Goal: Task Accomplishment & Management: Complete application form

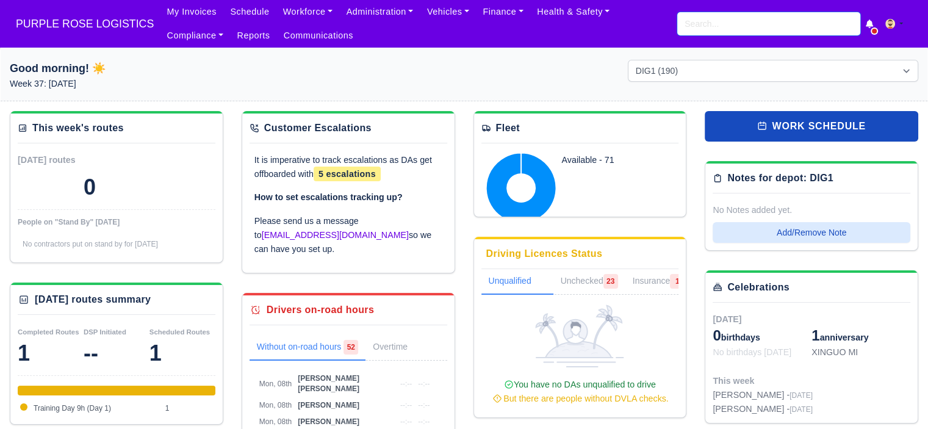
click at [720, 14] on input "search" at bounding box center [769, 23] width 183 height 23
click at [686, 35] on div "My Invoices Schedule Workforce Manpower Expiring Documents Leave Requests Daily…" at bounding box center [539, 24] width 759 height 48
click at [687, 29] on input "search" at bounding box center [769, 23] width 183 height 23
click at [743, 24] on input "search" at bounding box center [769, 23] width 183 height 23
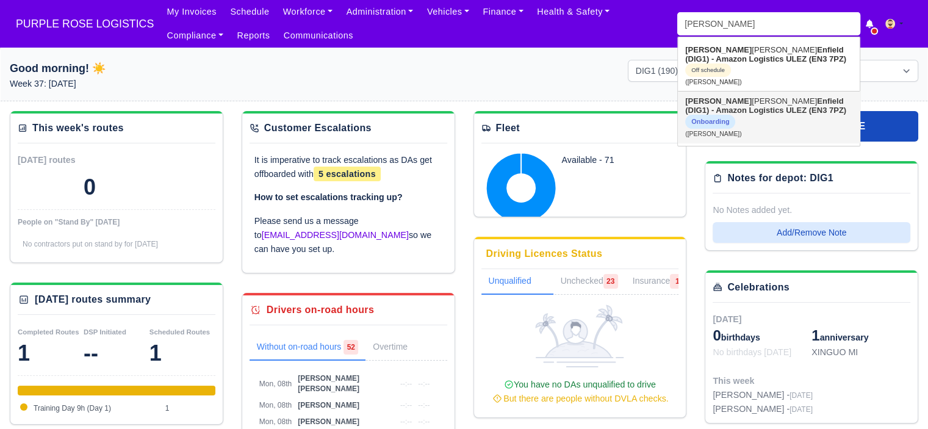
click at [754, 92] on link "Kevin Huczko Enfield (DIG1) - Amazon Logistics ULEZ (EN3 7PZ) Onboarding (Kevin…" at bounding box center [769, 117] width 182 height 51
type input "[PERSON_NAME]"
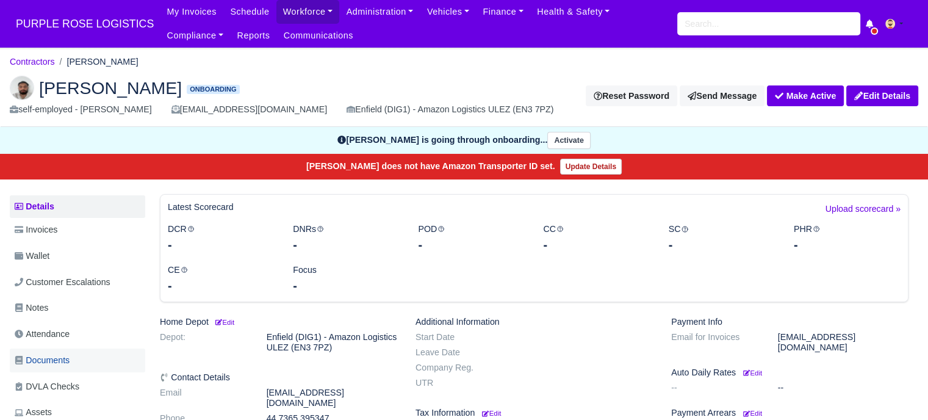
click at [73, 361] on link "Documents" at bounding box center [78, 361] width 136 height 24
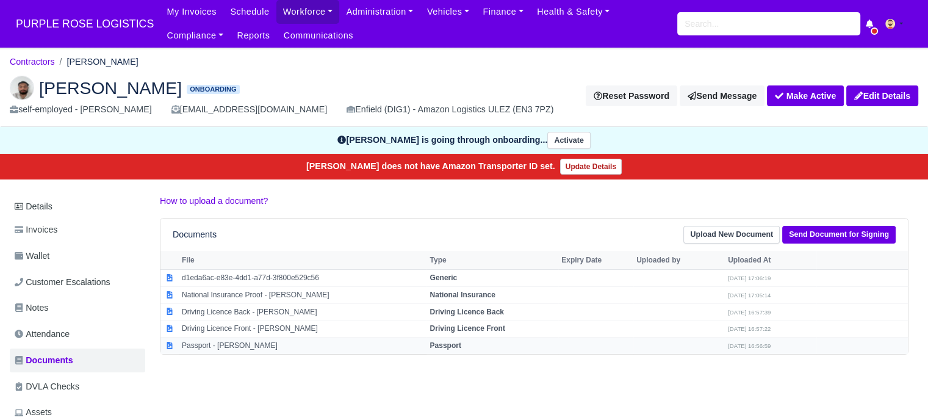
click at [437, 338] on td "Passport" at bounding box center [493, 346] width 132 height 16
select select "passport"
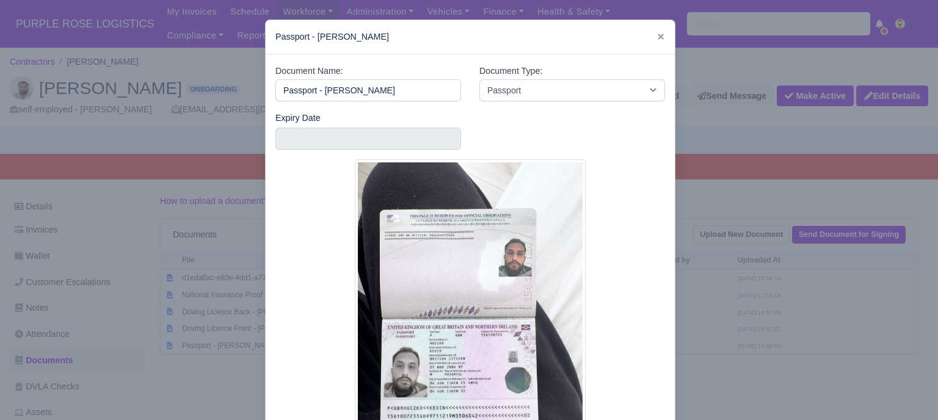
click at [723, 287] on div at bounding box center [469, 210] width 938 height 420
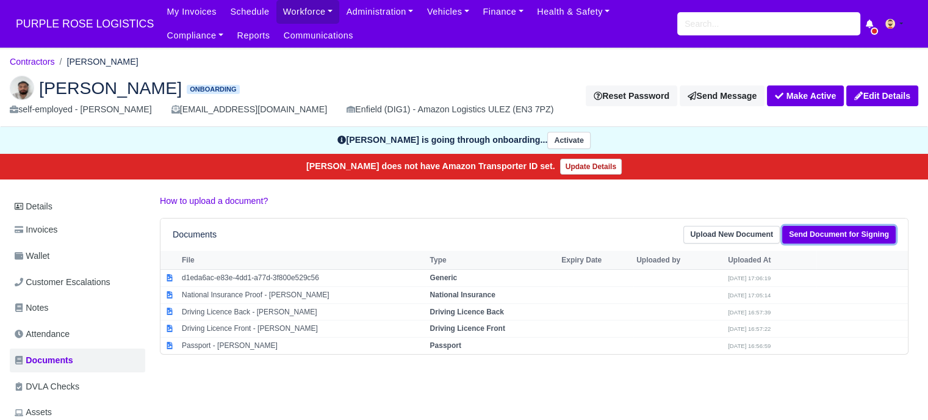
click at [817, 236] on link "Send Document for Signing" at bounding box center [840, 235] width 114 height 18
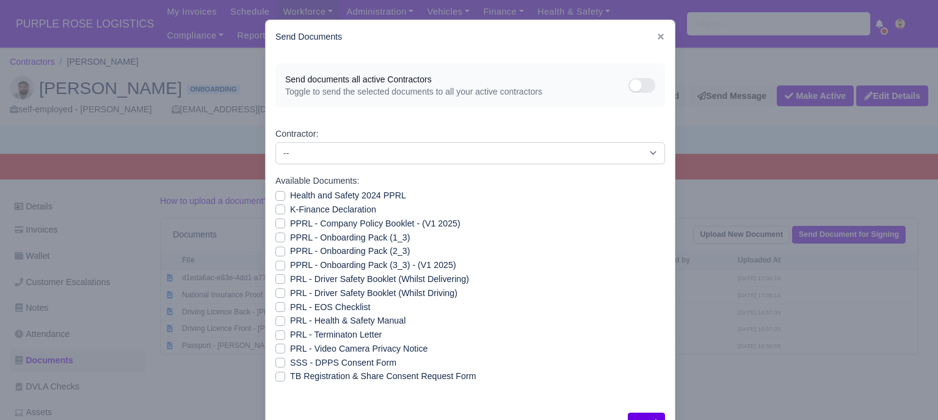
click at [290, 197] on label "Health and Safety 2024 PPRL" at bounding box center [348, 196] width 116 height 14
click at [276, 197] on input "Health and Safety 2024 PPRL" at bounding box center [280, 194] width 10 height 10
checkbox input "true"
click at [290, 209] on label "K-Finance Declaration" at bounding box center [333, 210] width 86 height 14
click at [275, 209] on input "K-Finance Declaration" at bounding box center [280, 208] width 10 height 10
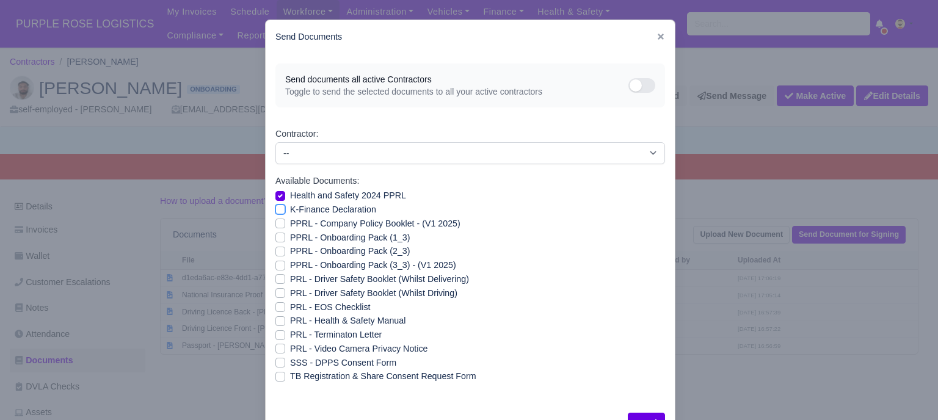
checkbox input "true"
drag, startPoint x: 276, startPoint y: 221, endPoint x: 276, endPoint y: 228, distance: 6.7
click at [290, 222] on label "PPRL - Company Policy Booklet - (V1 2025)" at bounding box center [375, 224] width 170 height 14
click at [276, 222] on input "PPRL - Company Policy Booklet - (V1 2025)" at bounding box center [280, 222] width 10 height 10
checkbox input "true"
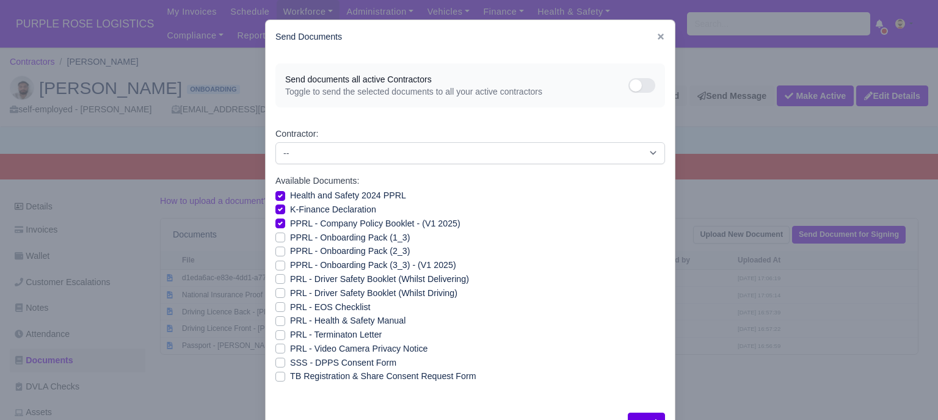
click at [290, 238] on label "PPRL - Onboarding Pack (1_3)" at bounding box center [350, 238] width 120 height 14
click at [276, 238] on input "PPRL - Onboarding Pack (1_3)" at bounding box center [280, 236] width 10 height 10
checkbox input "true"
click at [290, 248] on label "PPRL - Onboarding Pack (2_3)" at bounding box center [350, 251] width 120 height 14
click at [276, 248] on input "PPRL - Onboarding Pack (2_3)" at bounding box center [280, 249] width 10 height 10
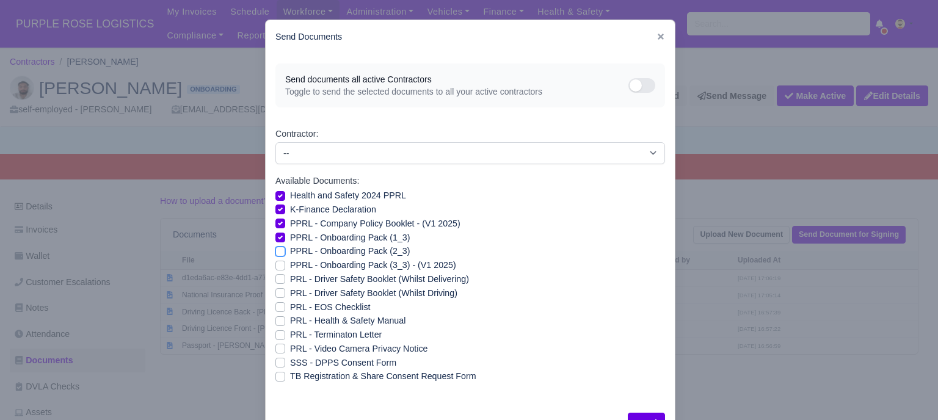
checkbox input "true"
click at [290, 265] on label "PPRL - Onboarding Pack (3_3) - (V1 2025)" at bounding box center [373, 265] width 166 height 14
click at [276, 265] on input "PPRL - Onboarding Pack (3_3) - (V1 2025)" at bounding box center [280, 263] width 10 height 10
checkbox input "true"
click at [290, 278] on label "PRL - Driver Safety Booklet (Whilst Delivering)" at bounding box center [379, 279] width 179 height 14
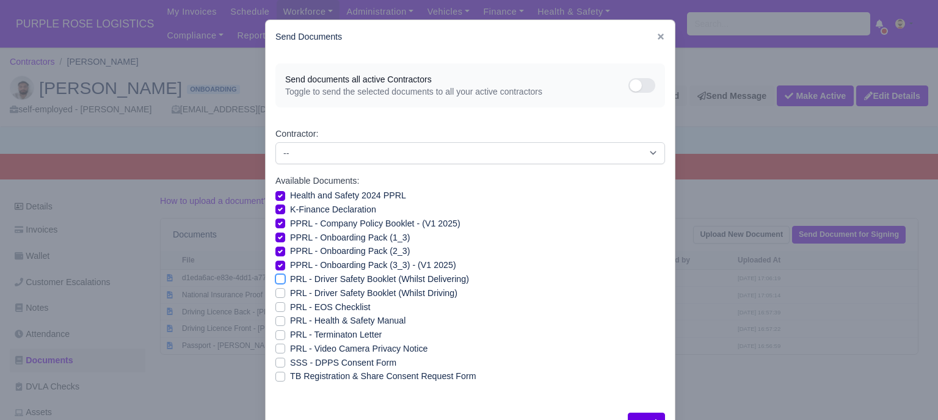
click at [276, 278] on input "PRL - Driver Safety Booklet (Whilst Delivering)" at bounding box center [280, 277] width 10 height 10
checkbox input "true"
click at [290, 289] on label "PRL - Driver Safety Booklet (Whilst Driving)" at bounding box center [373, 293] width 167 height 14
click at [278, 289] on input "PRL - Driver Safety Booklet (Whilst Driving)" at bounding box center [280, 291] width 10 height 10
checkbox input "true"
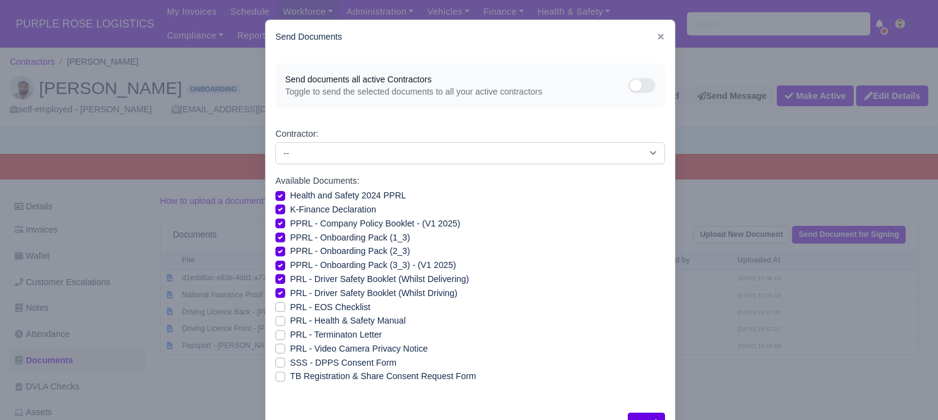
click at [290, 319] on label "PRL - Health & Safety Manual" at bounding box center [347, 321] width 115 height 14
click at [276, 319] on input "PRL - Health & Safety Manual" at bounding box center [280, 319] width 10 height 10
checkbox input "true"
click at [290, 348] on label "PRL - Video Camera Privacy Notice" at bounding box center [358, 349] width 137 height 14
click at [276, 348] on input "PRL - Video Camera Privacy Notice" at bounding box center [280, 347] width 10 height 10
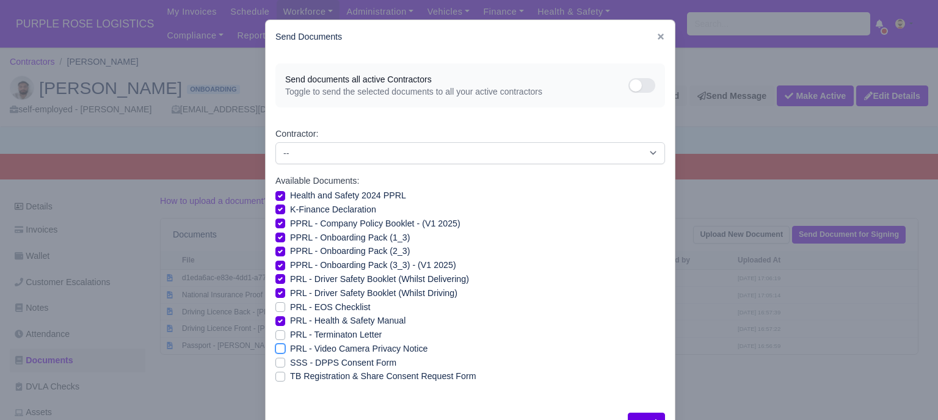
checkbox input "true"
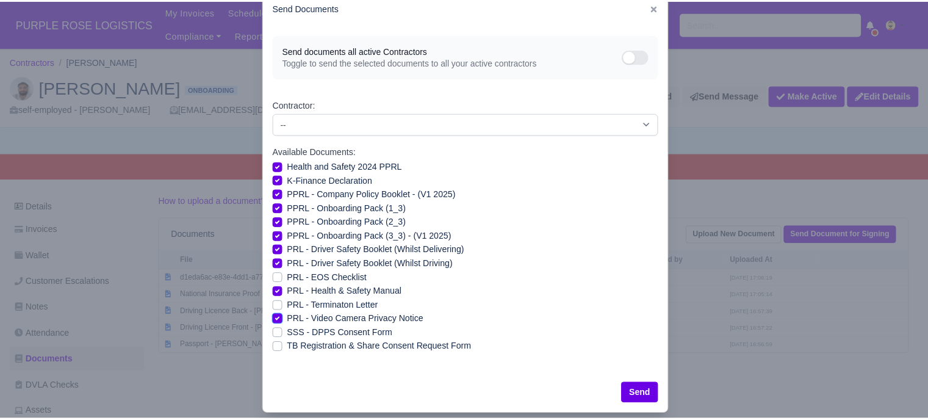
scroll to position [44, 0]
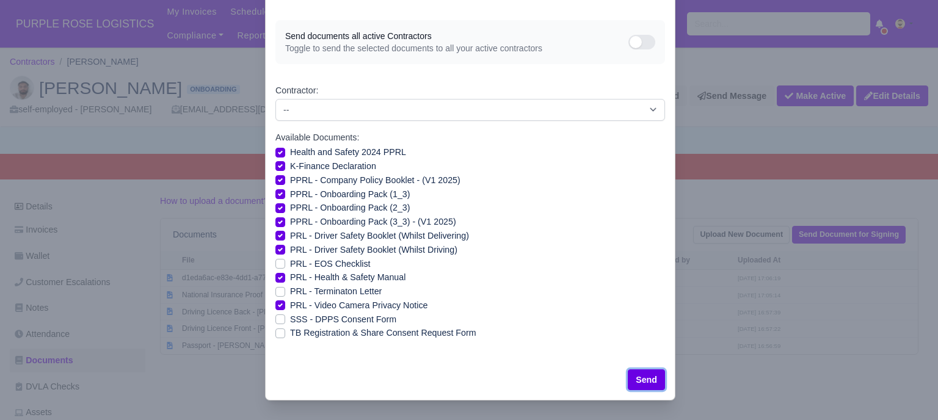
click at [647, 378] on button "Send" at bounding box center [645, 379] width 37 height 21
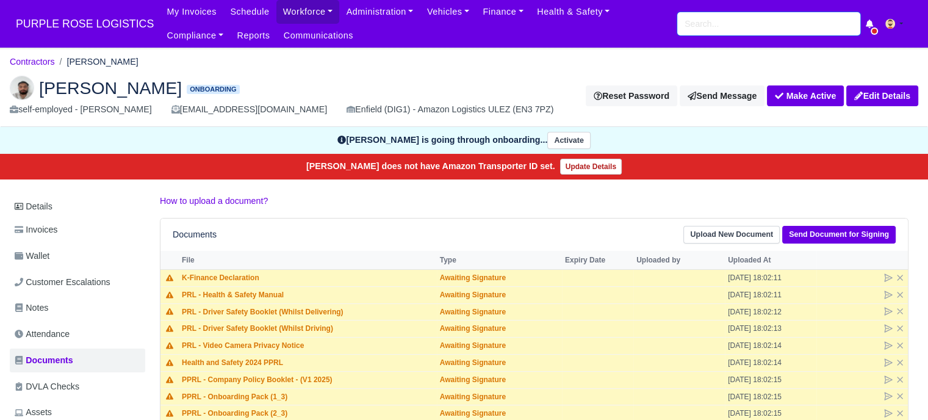
click at [730, 22] on input "search" at bounding box center [769, 23] width 183 height 23
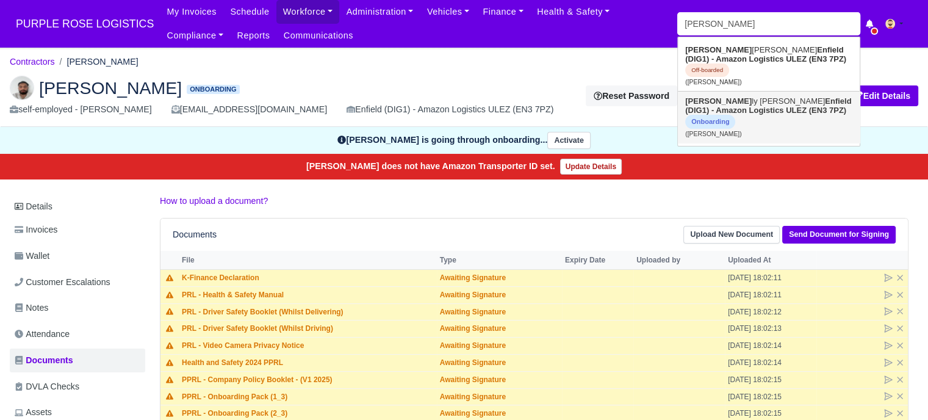
click at [740, 102] on strong "Enfield (DIG1) - Amazon Logistics ULEZ (EN3 7PZ)" at bounding box center [768, 105] width 166 height 18
type input "[PERSON_NAME]"
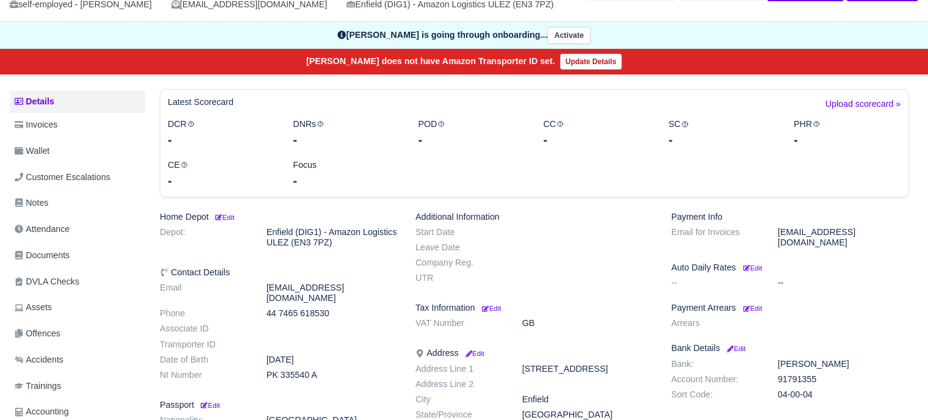
scroll to position [61, 0]
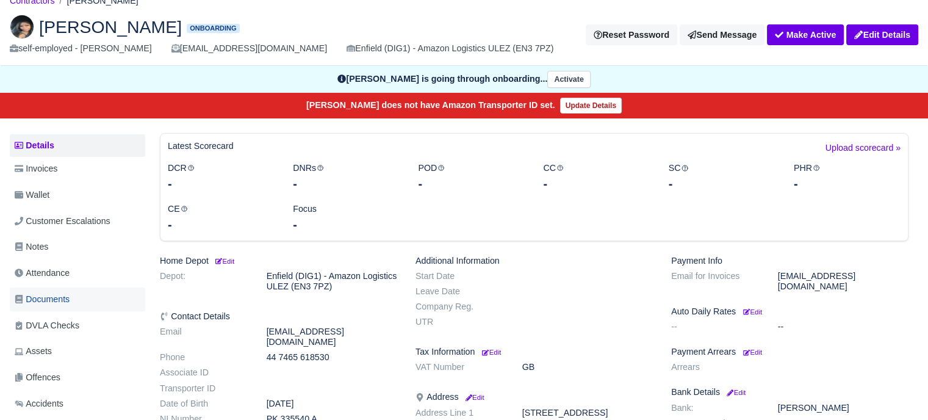
drag, startPoint x: 56, startPoint y: 291, endPoint x: 196, endPoint y: 311, distance: 141.3
click at [56, 291] on link "Documents" at bounding box center [78, 299] width 136 height 24
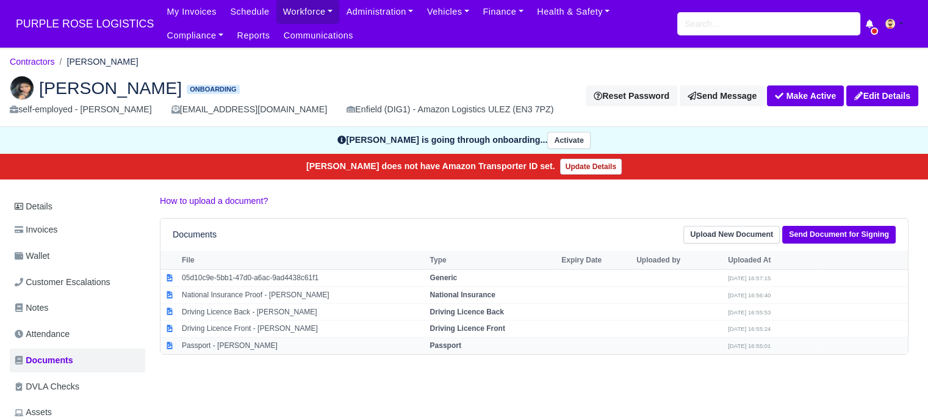
click at [438, 338] on td "Passport" at bounding box center [493, 346] width 132 height 16
select select "passport"
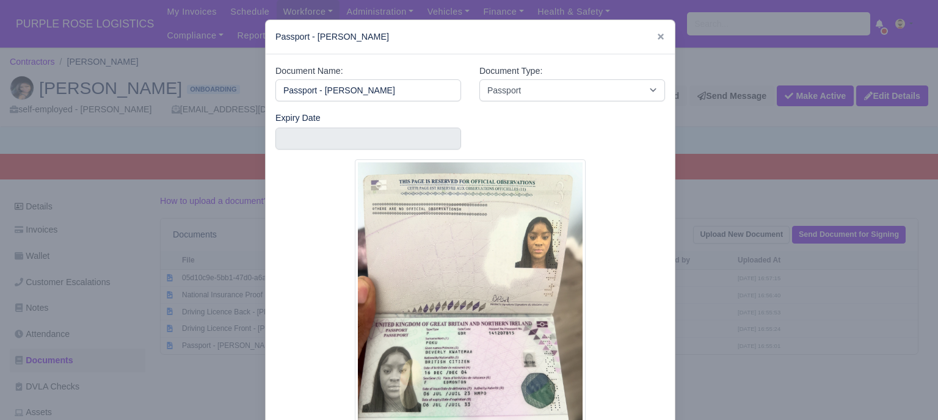
click at [767, 313] on div at bounding box center [469, 210] width 938 height 420
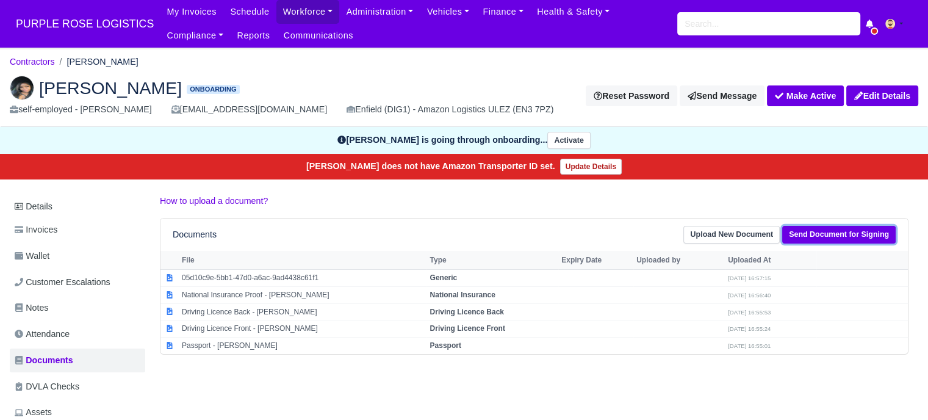
click at [881, 238] on link "Send Document for Signing" at bounding box center [840, 235] width 114 height 18
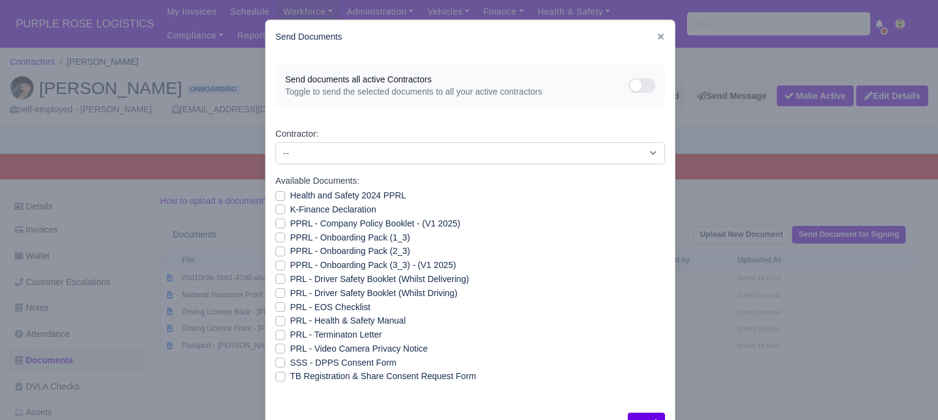
click at [290, 197] on label "Health and Safety 2024 PPRL" at bounding box center [348, 196] width 116 height 14
click at [276, 197] on input "Health and Safety 2024 PPRL" at bounding box center [280, 194] width 10 height 10
checkbox input "true"
click at [290, 209] on label "K-Finance Declaration" at bounding box center [333, 210] width 86 height 14
click at [277, 209] on input "K-Finance Declaration" at bounding box center [280, 208] width 10 height 10
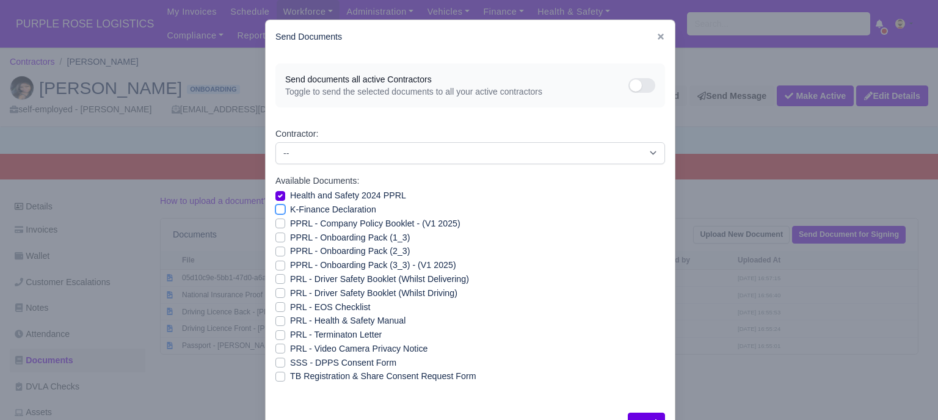
checkbox input "true"
click at [290, 225] on label "PPRL - Company Policy Booklet - (V1 2025)" at bounding box center [375, 224] width 170 height 14
click at [276, 225] on input "PPRL - Company Policy Booklet - (V1 2025)" at bounding box center [280, 222] width 10 height 10
checkbox input "true"
click at [290, 242] on label "PPRL - Onboarding Pack (1_3)" at bounding box center [350, 238] width 120 height 14
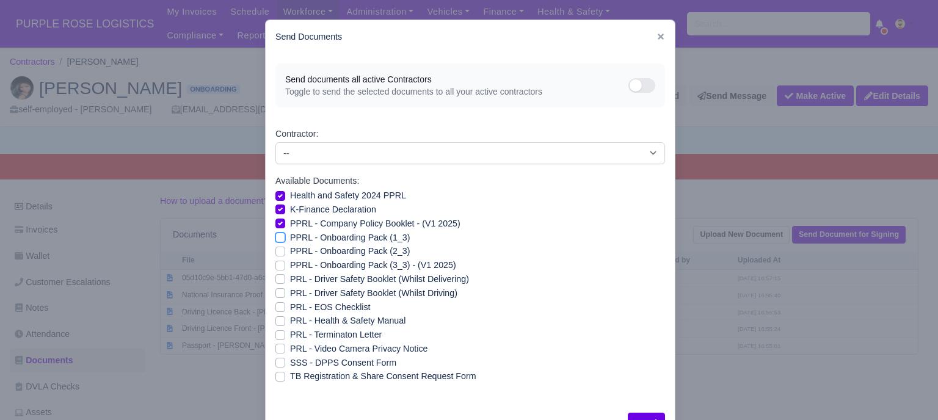
click at [276, 240] on input "PPRL - Onboarding Pack (1_3)" at bounding box center [280, 236] width 10 height 10
checkbox input "true"
click at [290, 253] on label "PPRL - Onboarding Pack (2_3)" at bounding box center [350, 251] width 120 height 14
click at [275, 253] on input "PPRL - Onboarding Pack (2_3)" at bounding box center [280, 249] width 10 height 10
checkbox input "true"
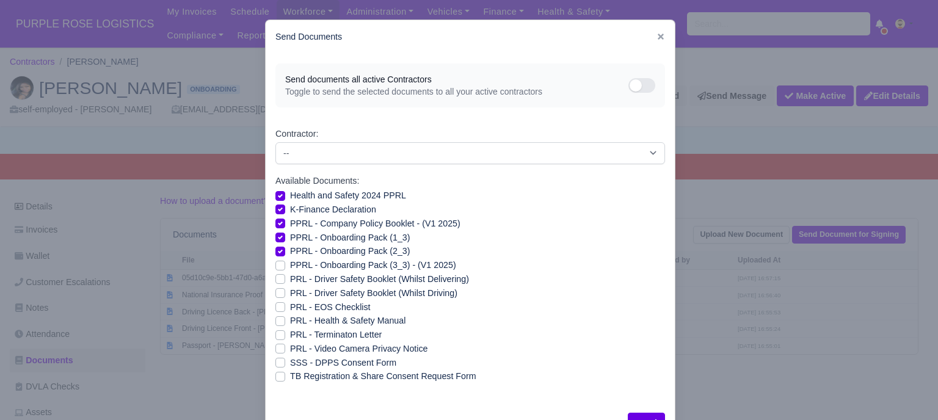
click at [290, 264] on label "PPRL - Onboarding Pack (3_3) - (V1 2025)" at bounding box center [373, 265] width 166 height 14
click at [275, 264] on input "PPRL - Onboarding Pack (3_3) - (V1 2025)" at bounding box center [280, 263] width 10 height 10
checkbox input "true"
click at [290, 283] on label "PRL - Driver Safety Booklet (Whilst Delivering)" at bounding box center [379, 279] width 179 height 14
click at [275, 282] on input "PRL - Driver Safety Booklet (Whilst Delivering)" at bounding box center [280, 277] width 10 height 10
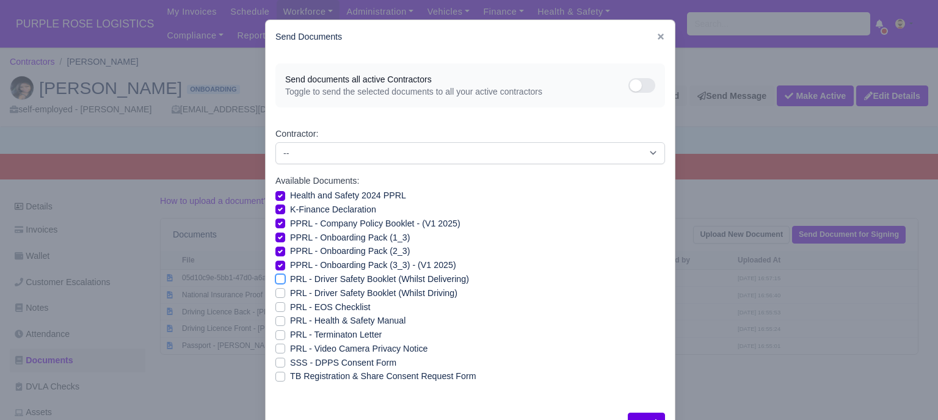
checkbox input "true"
click at [290, 290] on label "PRL - Driver Safety Booklet (Whilst Driving)" at bounding box center [373, 293] width 167 height 14
click at [275, 290] on input "PRL - Driver Safety Booklet (Whilst Driving)" at bounding box center [280, 291] width 10 height 10
checkbox input "true"
click at [290, 322] on label "PRL - Health & Safety Manual" at bounding box center [347, 321] width 115 height 14
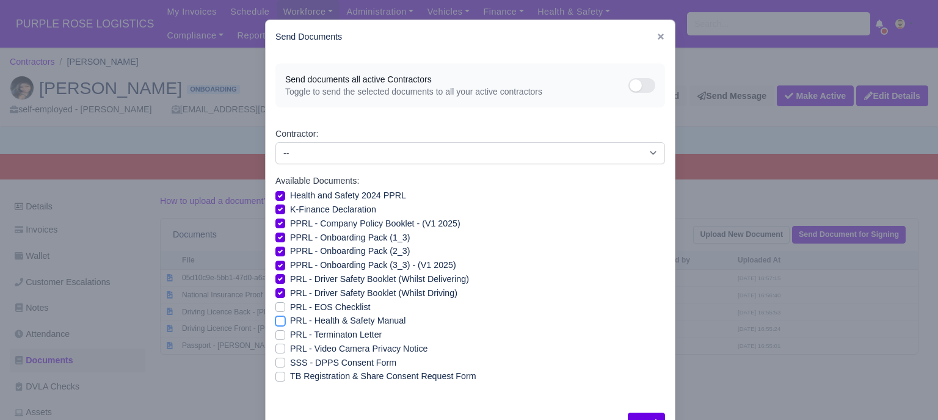
click at [275, 322] on input "PRL - Health & Safety Manual" at bounding box center [280, 319] width 10 height 10
checkbox input "true"
click at [290, 349] on label "PRL - Video Camera Privacy Notice" at bounding box center [358, 349] width 137 height 14
click at [275, 349] on input "PRL - Video Camera Privacy Notice" at bounding box center [280, 347] width 10 height 10
checkbox input "true"
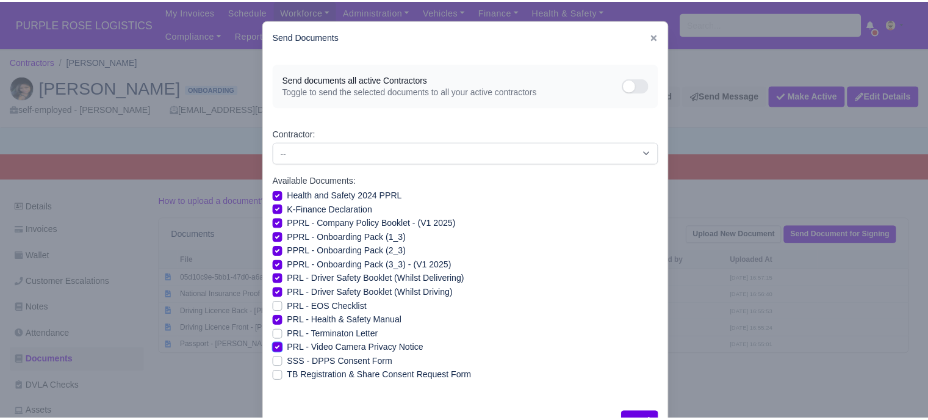
scroll to position [44, 0]
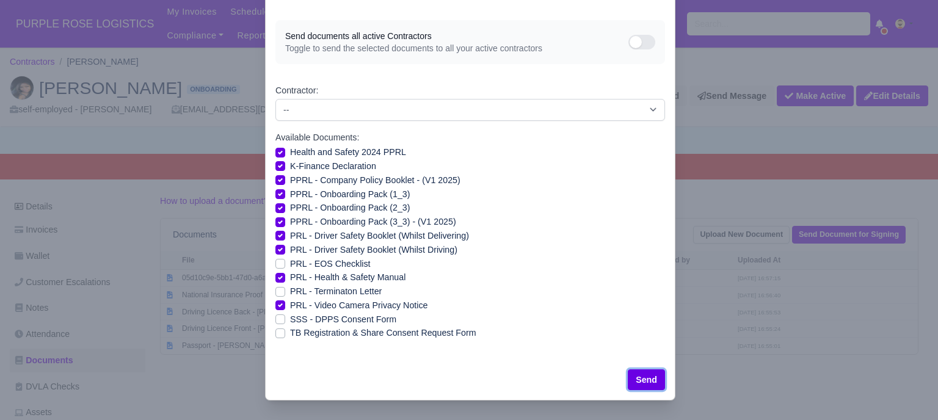
click at [642, 378] on button "Send" at bounding box center [645, 379] width 37 height 21
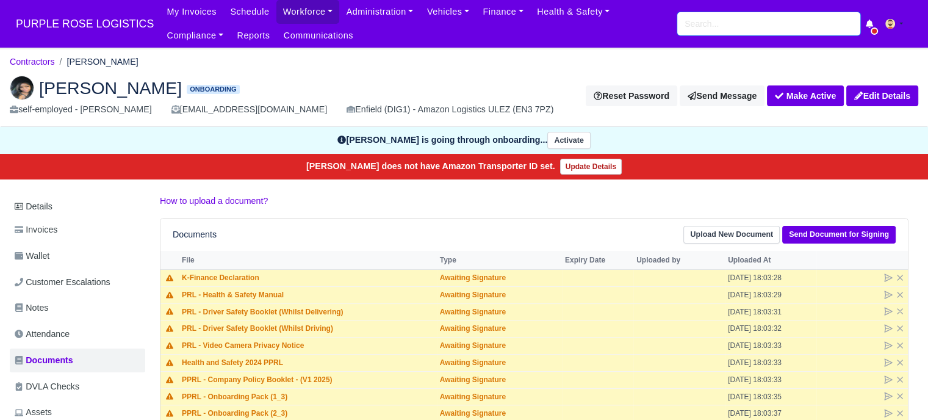
click at [715, 23] on input "search" at bounding box center [769, 23] width 183 height 23
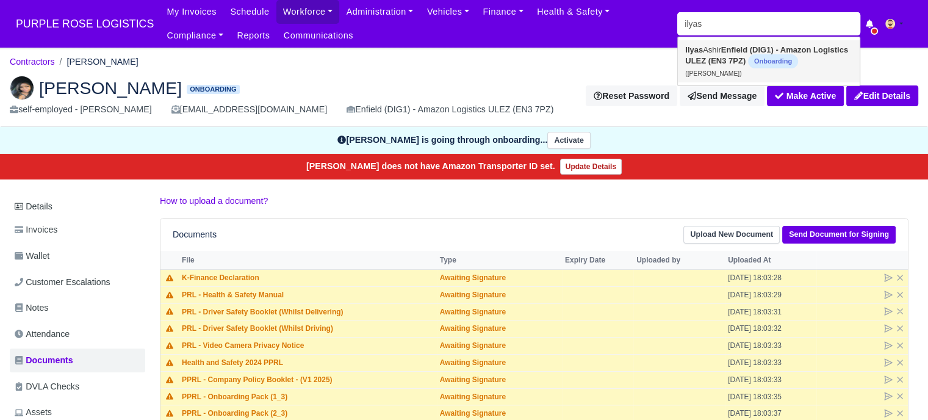
click at [714, 65] on strong "Enfield (DIG1) - Amazon Logistics ULEZ (EN3 7PZ)" at bounding box center [766, 55] width 163 height 20
type input "[PERSON_NAME]"
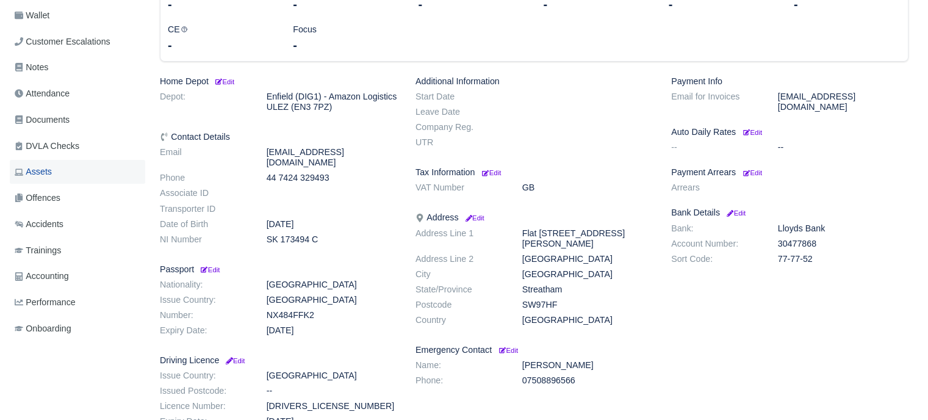
scroll to position [244, 0]
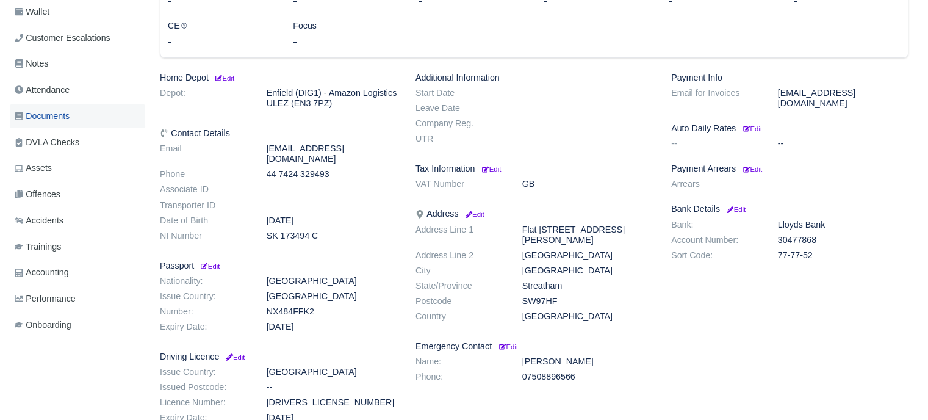
click at [73, 119] on link "Documents" at bounding box center [78, 116] width 136 height 24
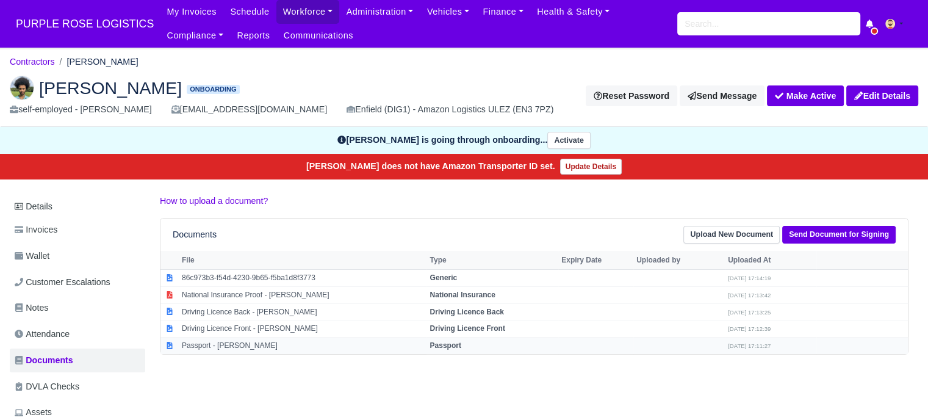
click at [262, 344] on td "Passport - Ilyas Ashir" at bounding box center [303, 346] width 248 height 16
select select "passport"
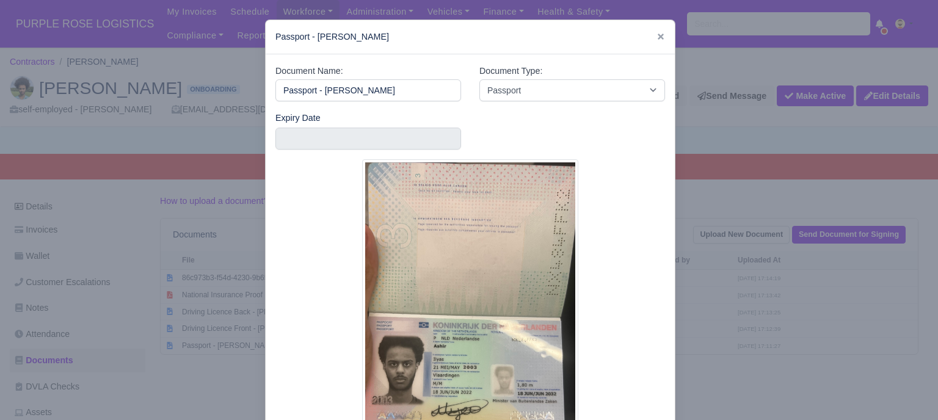
click at [715, 352] on div at bounding box center [469, 210] width 938 height 420
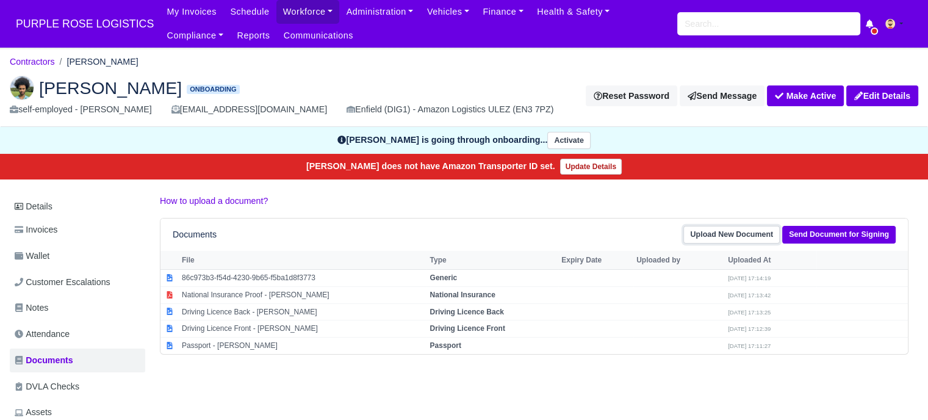
click at [749, 230] on link "Upload New Document" at bounding box center [732, 235] width 96 height 18
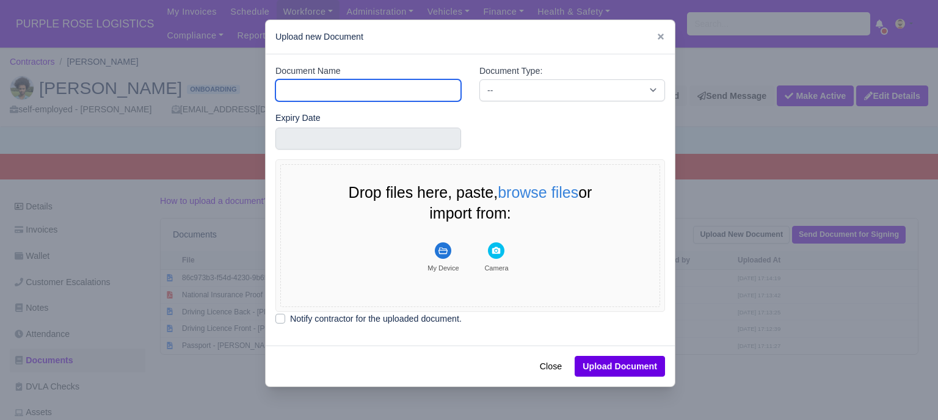
click at [386, 90] on input "Document Name" at bounding box center [368, 90] width 186 height 22
type input "RTW"
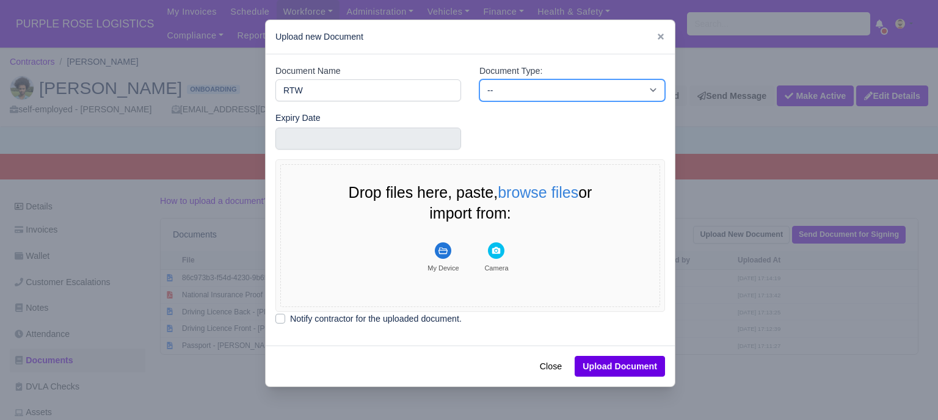
click at [500, 87] on select "-- Accounting Engagement Letter Age Verification Confirmation Background Check …" at bounding box center [572, 90] width 186 height 22
select select "right-to-work"
click at [479, 79] on select "-- Accounting Engagement Letter Age Verification Confirmation Background Check …" at bounding box center [572, 90] width 186 height 22
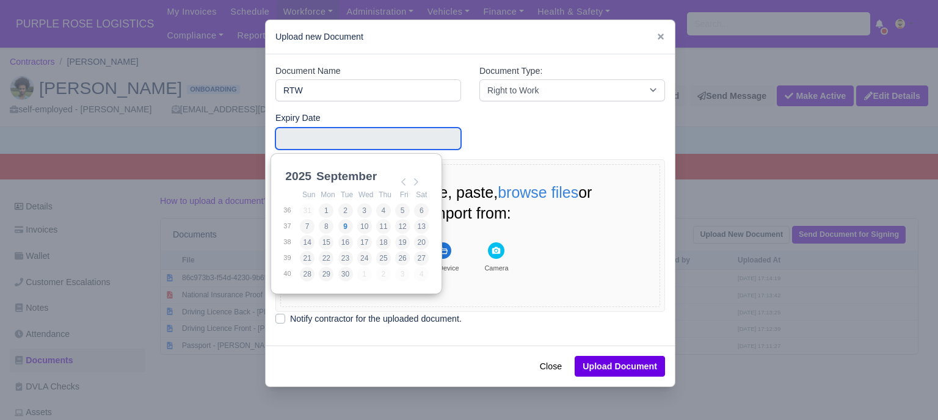
click at [366, 142] on input "Use the arrow keys to pick a date" at bounding box center [368, 139] width 186 height 22
click at [370, 126] on div "Expiry Date" at bounding box center [368, 130] width 186 height 39
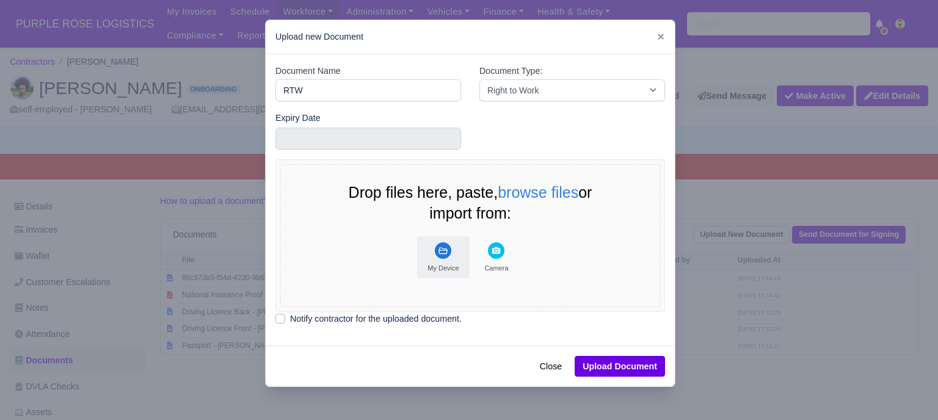
click at [447, 253] on button "My Device" at bounding box center [443, 257] width 52 height 42
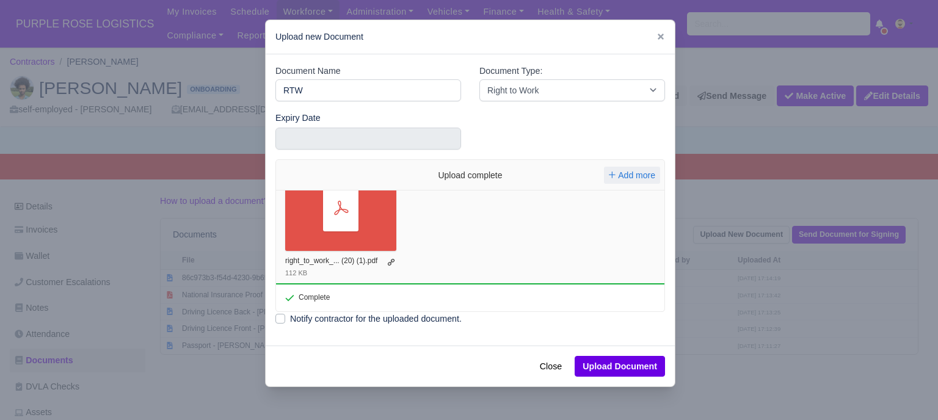
scroll to position [50, 0]
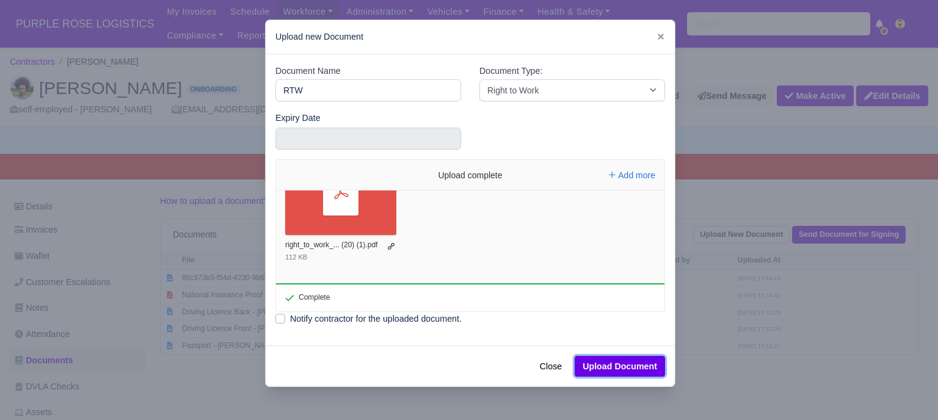
click at [611, 367] on button "Upload Document" at bounding box center [619, 366] width 90 height 21
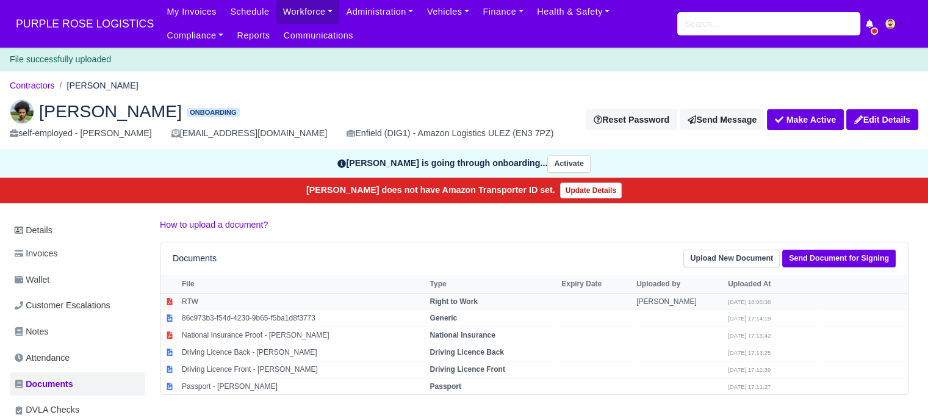
click at [236, 300] on td "RTW" at bounding box center [303, 301] width 248 height 17
select select "right-to-work"
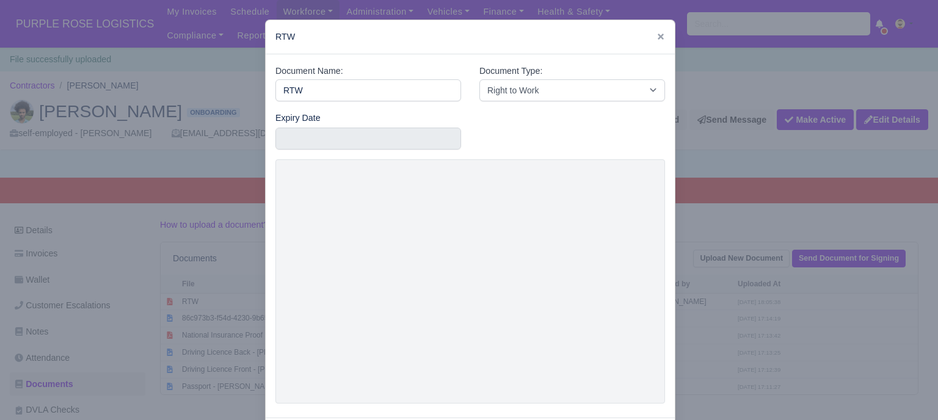
click at [705, 220] on div at bounding box center [469, 210] width 938 height 420
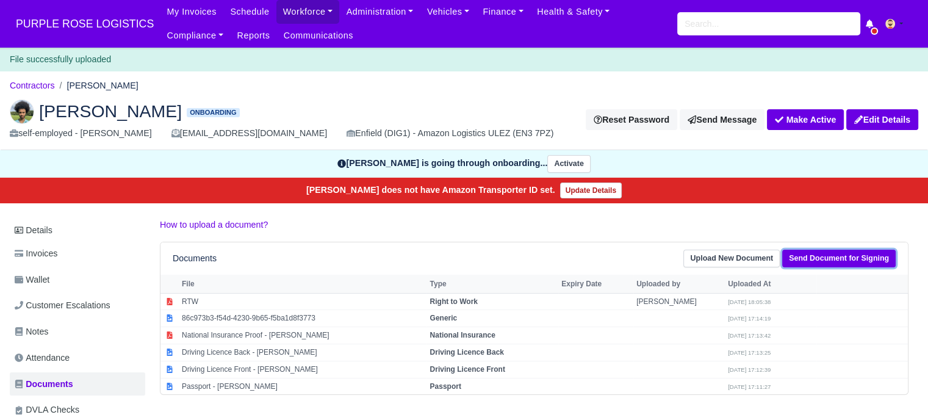
click at [855, 258] on link "Send Document for Signing" at bounding box center [840, 259] width 114 height 18
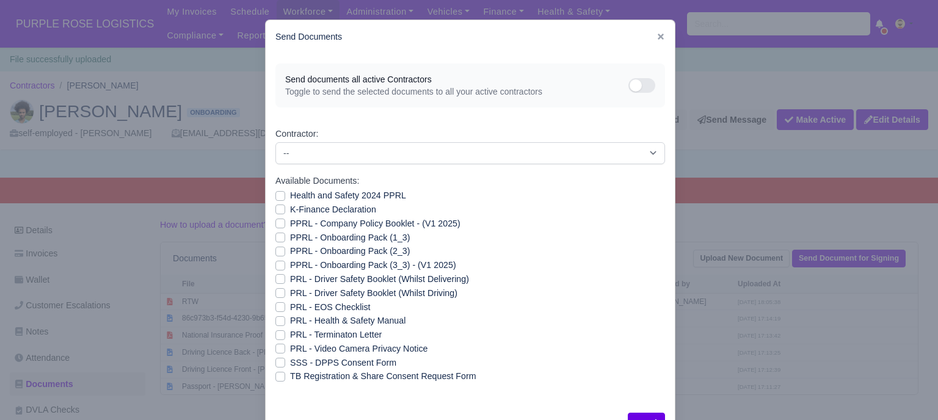
click at [290, 195] on label "Health and Safety 2024 PPRL" at bounding box center [348, 196] width 116 height 14
click at [275, 195] on input "Health and Safety 2024 PPRL" at bounding box center [280, 194] width 10 height 10
checkbox input "true"
click at [290, 206] on label "K-Finance Declaration" at bounding box center [333, 210] width 86 height 14
click at [276, 206] on input "K-Finance Declaration" at bounding box center [280, 208] width 10 height 10
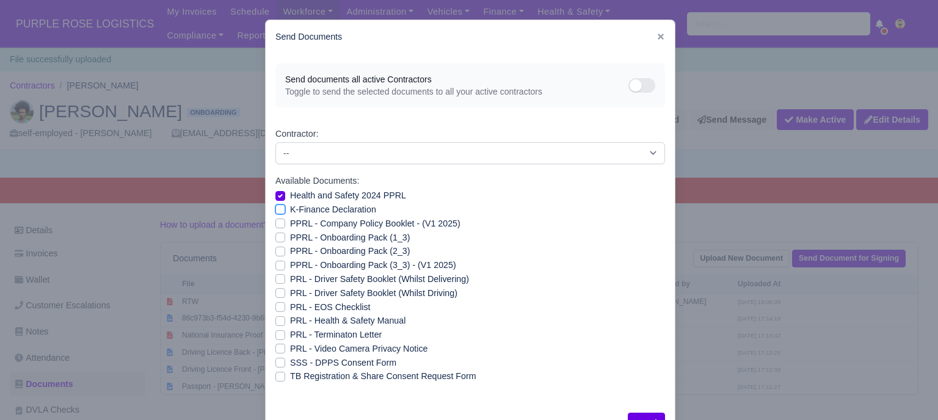
checkbox input "true"
click at [290, 224] on label "PPRL - Company Policy Booklet - (V1 2025)" at bounding box center [375, 224] width 170 height 14
click at [278, 224] on input "PPRL - Company Policy Booklet - (V1 2025)" at bounding box center [280, 222] width 10 height 10
checkbox input "true"
click at [290, 236] on label "PPRL - Onboarding Pack (1_3)" at bounding box center [350, 238] width 120 height 14
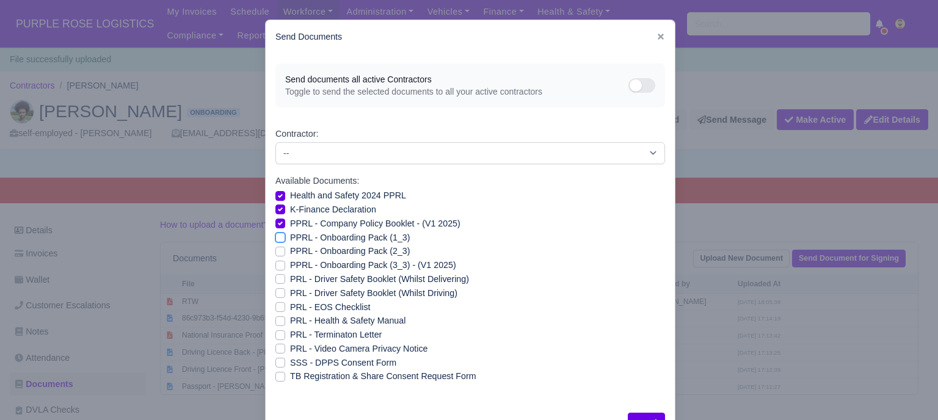
click at [276, 236] on input "PPRL - Onboarding Pack (1_3)" at bounding box center [280, 236] width 10 height 10
checkbox input "true"
click at [290, 251] on label "PPRL - Onboarding Pack (2_3)" at bounding box center [350, 251] width 120 height 14
click at [275, 251] on input "PPRL - Onboarding Pack (2_3)" at bounding box center [280, 249] width 10 height 10
checkbox input "true"
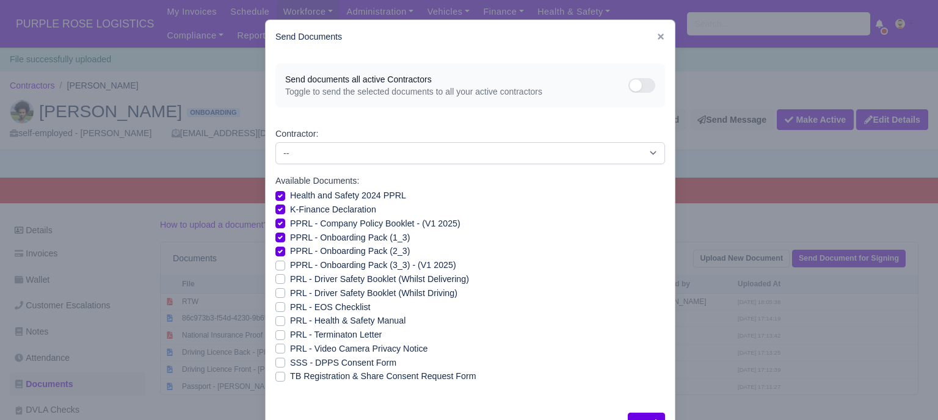
click at [290, 266] on label "PPRL - Onboarding Pack (3_3) - (V1 2025)" at bounding box center [373, 265] width 166 height 14
click at [275, 266] on input "PPRL - Onboarding Pack (3_3) - (V1 2025)" at bounding box center [280, 263] width 10 height 10
checkbox input "true"
click at [290, 317] on label "PRL - Health & Safety Manual" at bounding box center [347, 321] width 115 height 14
click at [276, 317] on input "PRL - Health & Safety Manual" at bounding box center [280, 319] width 10 height 10
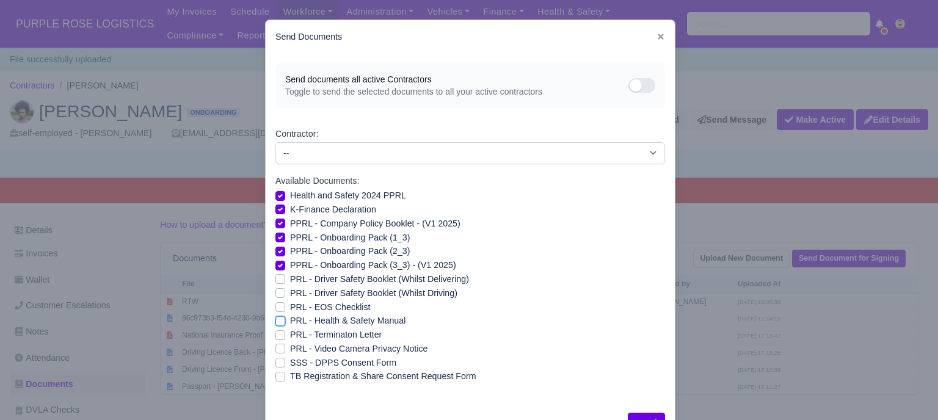
checkbox input "true"
click at [290, 348] on label "PRL - Video Camera Privacy Notice" at bounding box center [358, 349] width 137 height 14
click at [276, 348] on input "PRL - Video Camera Privacy Notice" at bounding box center [280, 347] width 10 height 10
checkbox input "true"
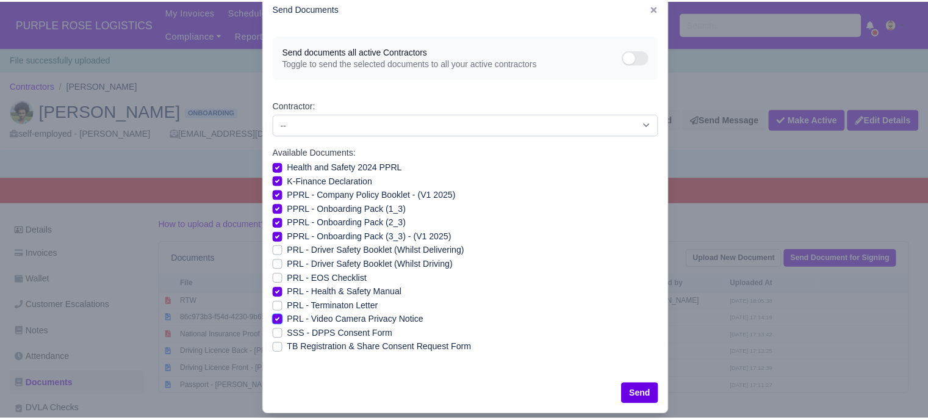
scroll to position [44, 0]
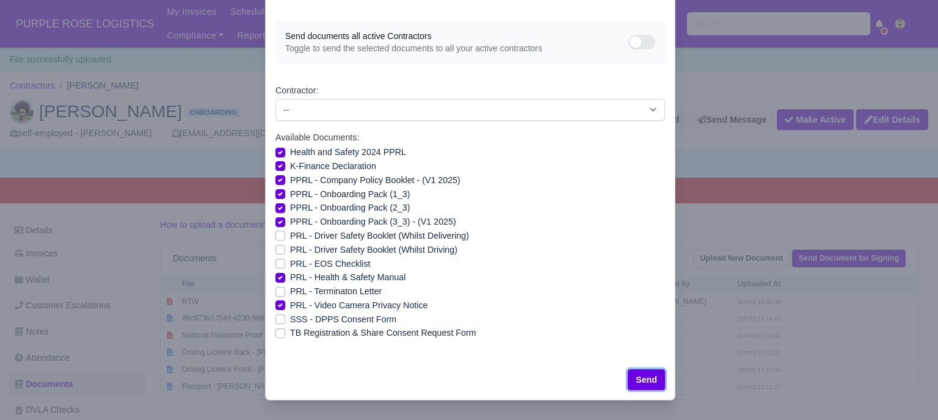
click at [637, 373] on button "Send" at bounding box center [645, 379] width 37 height 21
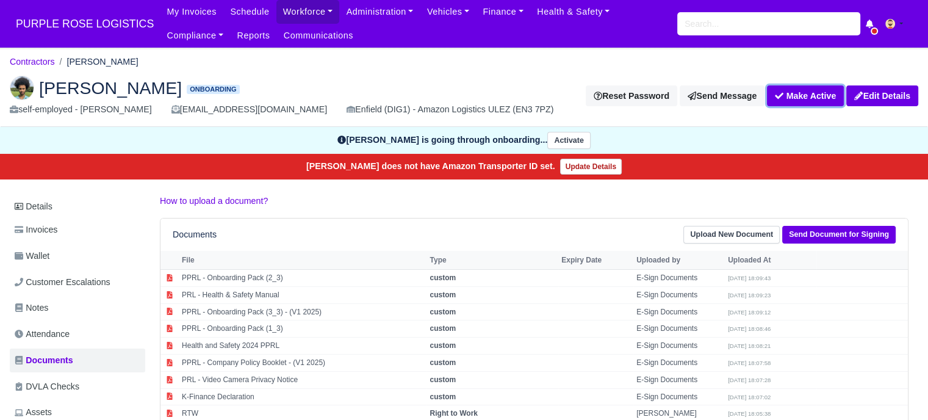
click at [823, 98] on button "Make Active" at bounding box center [805, 95] width 77 height 21
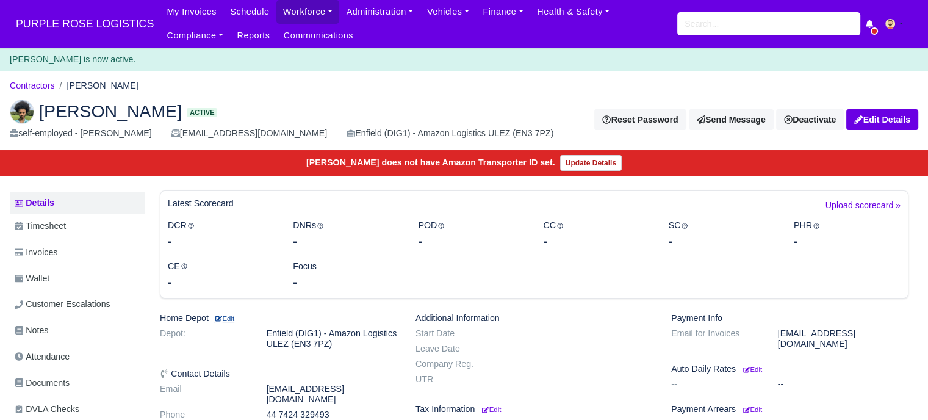
click at [227, 319] on small "Edit" at bounding box center [224, 318] width 21 height 7
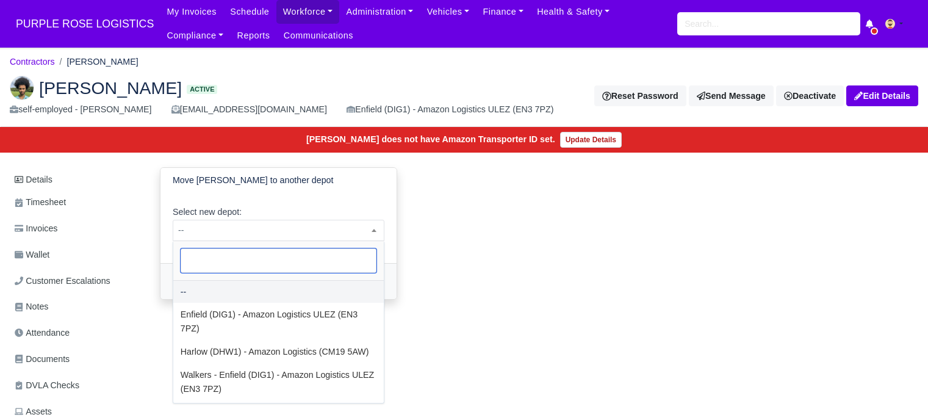
click at [261, 233] on span "--" at bounding box center [278, 230] width 211 height 15
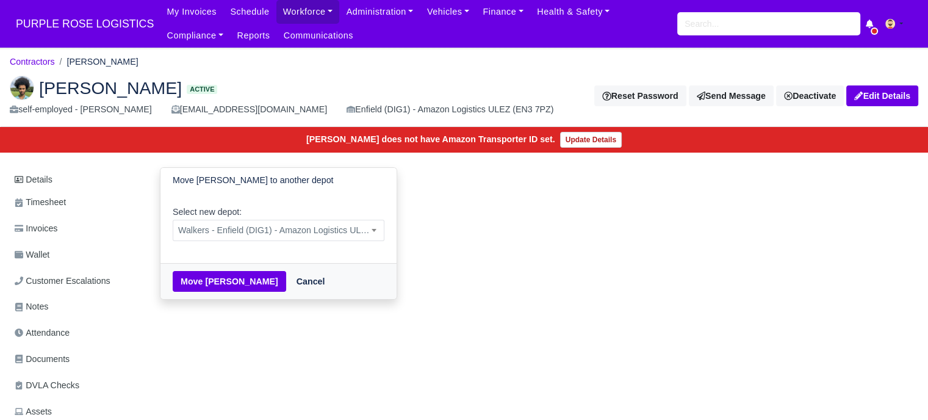
select select "5"
click at [228, 287] on button "Move Ilyas Ashir" at bounding box center [230, 281] width 114 height 21
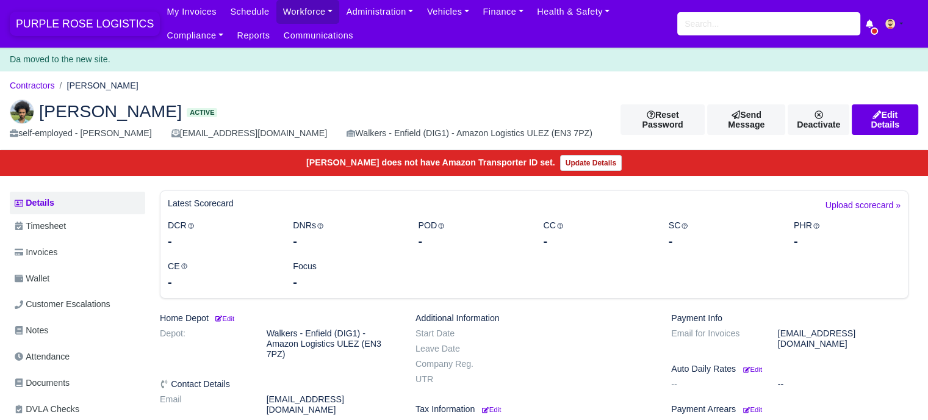
click at [115, 22] on span "PURPLE ROSE LOGISTICS" at bounding box center [85, 24] width 150 height 24
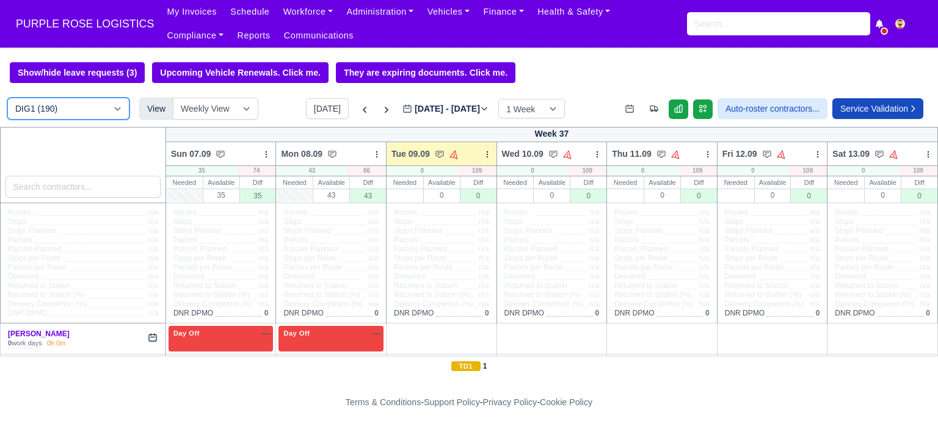
click at [82, 114] on select "DIG1 (190) DAK1 (1) GIMD (30)" at bounding box center [68, 109] width 122 height 22
select select "5"
click at [7, 99] on select "DIG1 (190) DAK1 (1) GIMD (30)" at bounding box center [68, 109] width 122 height 22
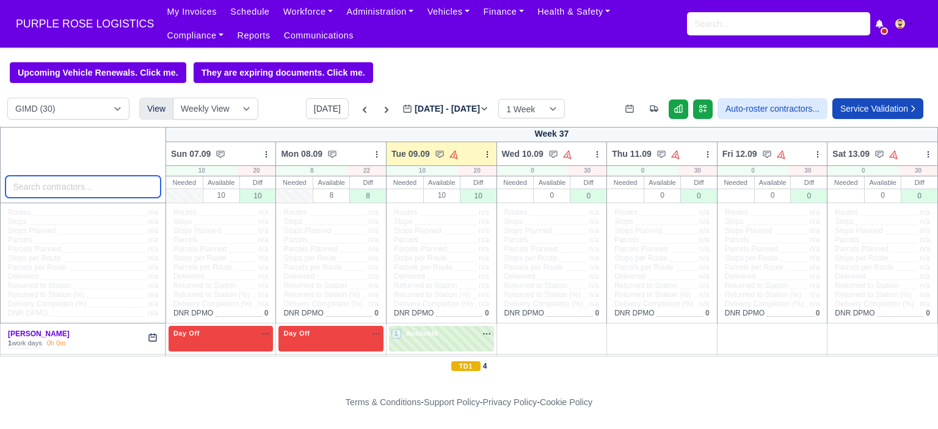
click at [99, 185] on input "search" at bounding box center [82, 187] width 155 height 22
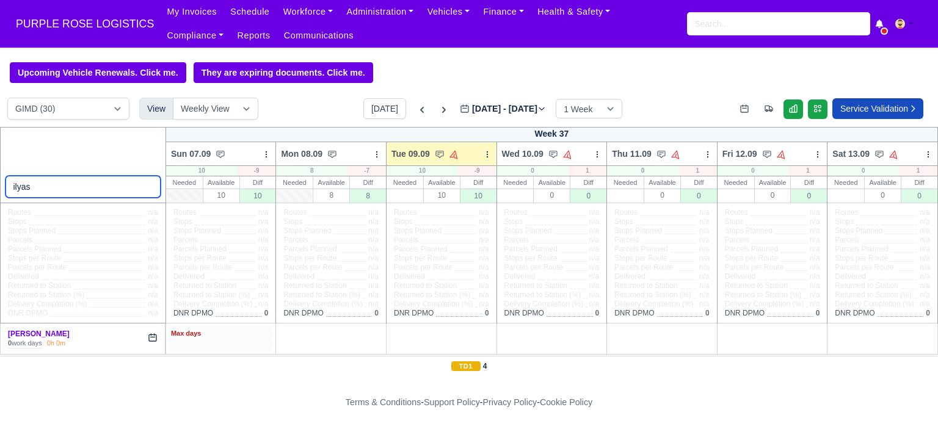
type input "ilyas"
click at [206, 341] on div "Max days" at bounding box center [220, 338] width 105 height 25
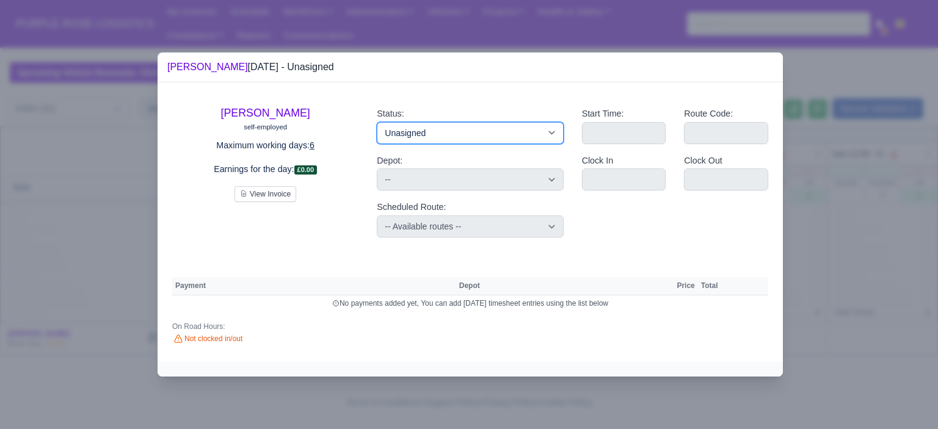
click at [484, 129] on select "Available Day Off Stand By Holiday Other Depot In Office OSM Ridealong Nursery …" at bounding box center [470, 133] width 186 height 22
select select "Day Off"
click at [377, 122] on select "Available Day Off Stand By Holiday Other Depot In Office OSM Ridealong Nursery …" at bounding box center [470, 133] width 186 height 22
select select
select select "na"
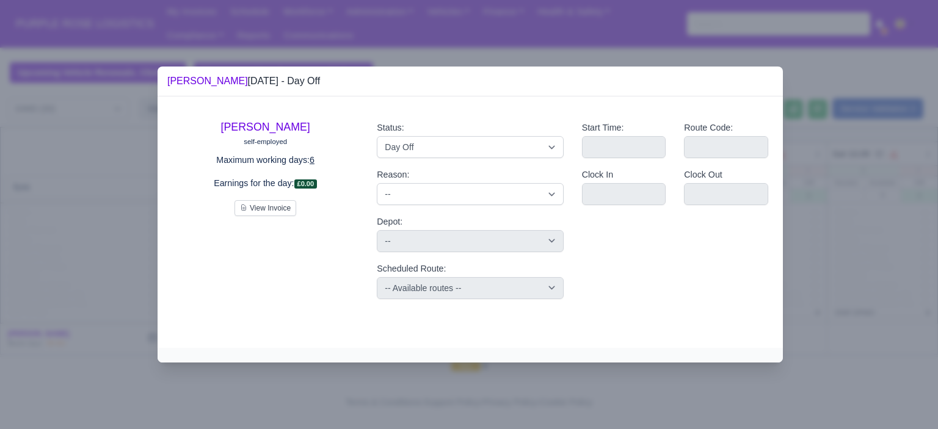
click at [828, 255] on div at bounding box center [469, 214] width 938 height 429
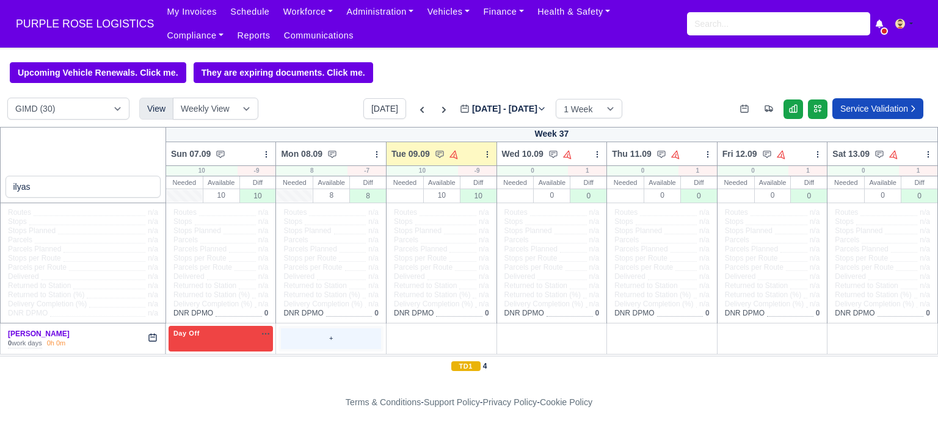
click at [332, 342] on div "+" at bounding box center [331, 338] width 100 height 20
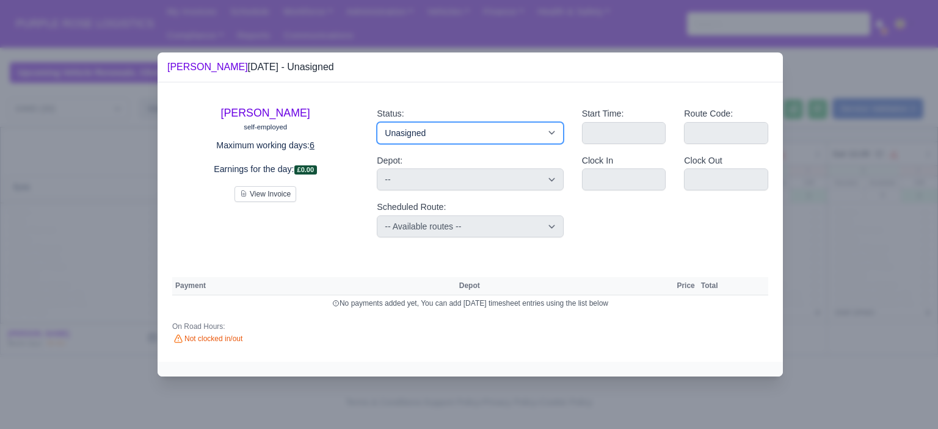
click at [445, 136] on select "Available Day Off Stand By Holiday Other Depot In Office OSM Ridealong Nursery …" at bounding box center [470, 133] width 186 height 22
select select "Day Off"
click at [377, 122] on select "Available Day Off Stand By Holiday Other Depot In Office OSM Ridealong Nursery …" at bounding box center [470, 133] width 186 height 22
select select
select select "na"
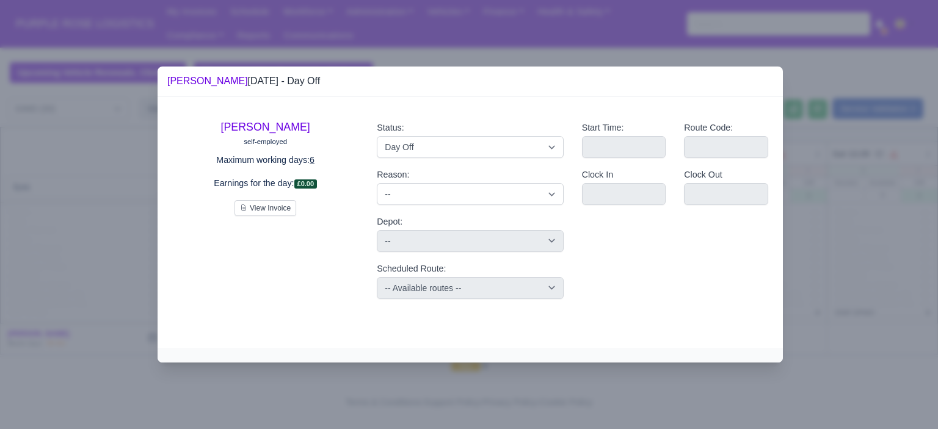
click at [838, 237] on div at bounding box center [469, 214] width 938 height 429
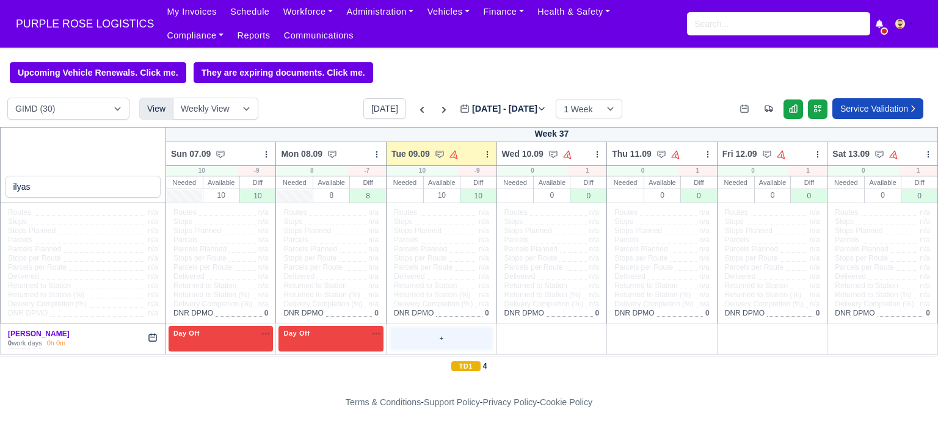
click at [456, 333] on div "+" at bounding box center [441, 338] width 100 height 20
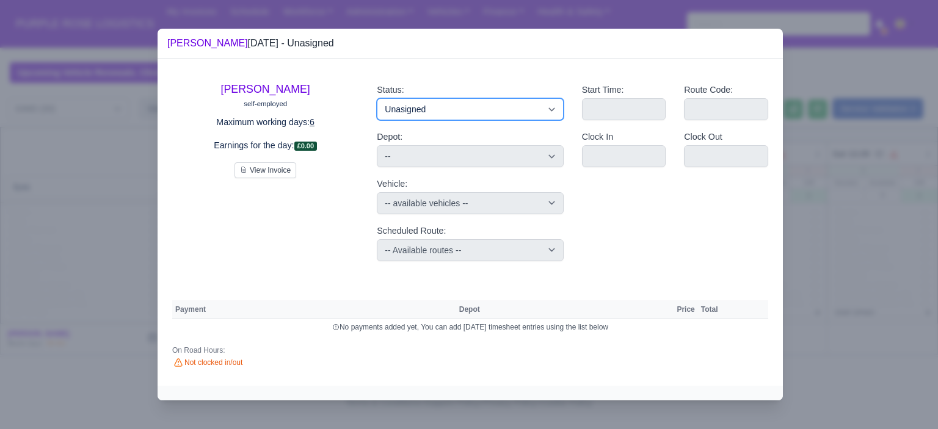
click at [477, 109] on select "Available Day Off Stand By Holiday Other Depot In Office OSM Ridealong Nursery …" at bounding box center [470, 109] width 186 height 22
select select "Training"
click at [377, 98] on select "Available Day Off Stand By Holiday Other Depot In Office OSM Ridealong Nursery …" at bounding box center [470, 109] width 186 height 22
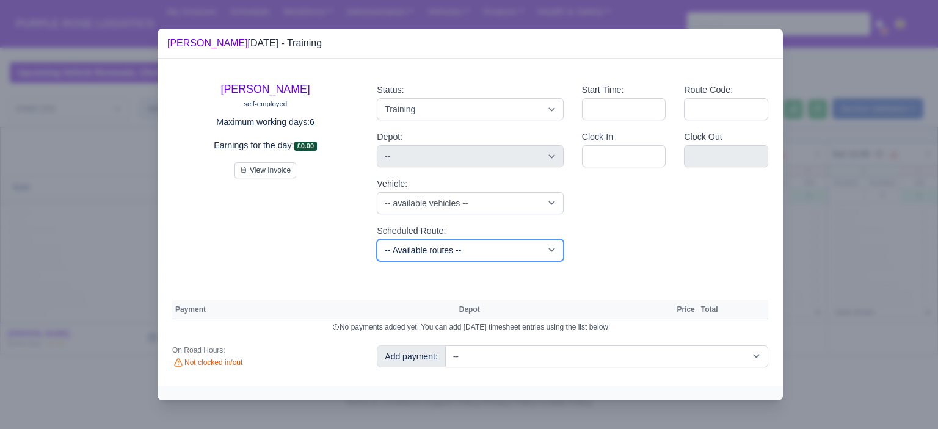
click at [495, 255] on select "-- Available routes -- Standard Parcel - Block of 6 Hours - (SD6) AmFlex RTS Ve…" at bounding box center [470, 250] width 186 height 22
select select "6"
click at [377, 239] on select "-- Available routes -- Standard Parcel - Block of 6 Hours - (SD6) AmFlex RTS Ve…" at bounding box center [470, 250] width 186 height 22
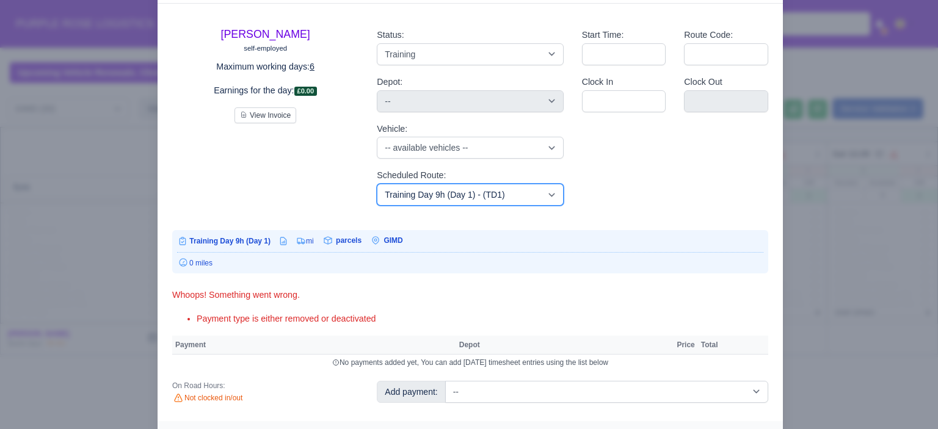
scroll to position [72, 0]
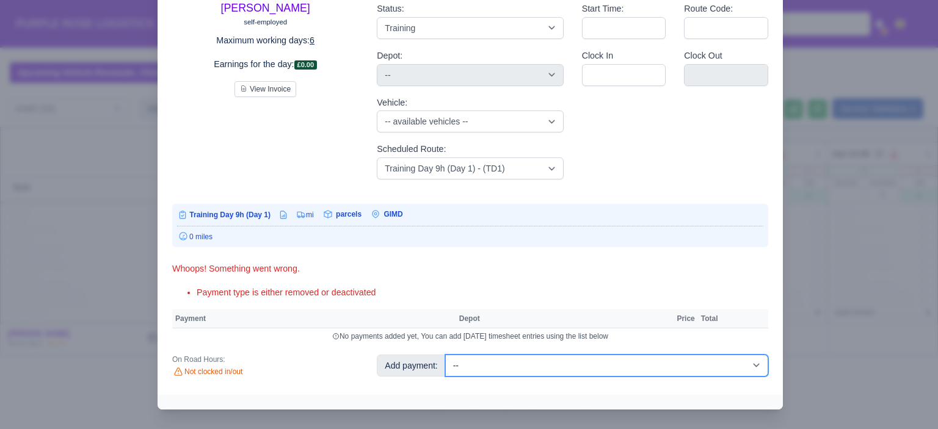
click at [659, 366] on select "-- Additional Hour Support (£14.50) Additional Hour Support (Walkers) (£13.50) …" at bounding box center [606, 366] width 323 height 22
select select "104"
click at [445, 355] on select "-- Additional Hour Support (£14.50) Additional Hour Support (Walkers) (£13.50) …" at bounding box center [606, 366] width 323 height 22
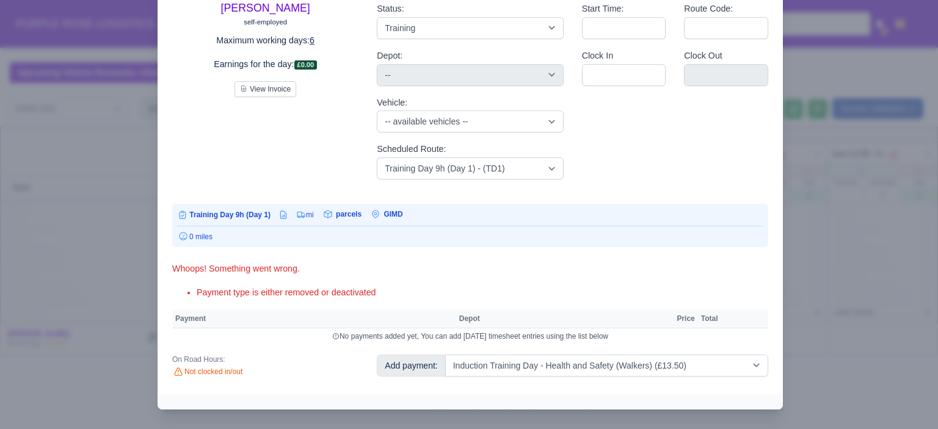
select select "5"
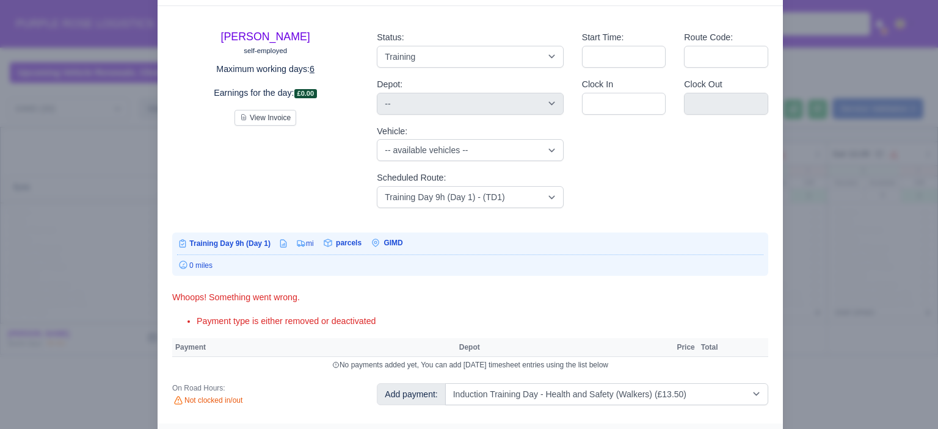
select select "5"
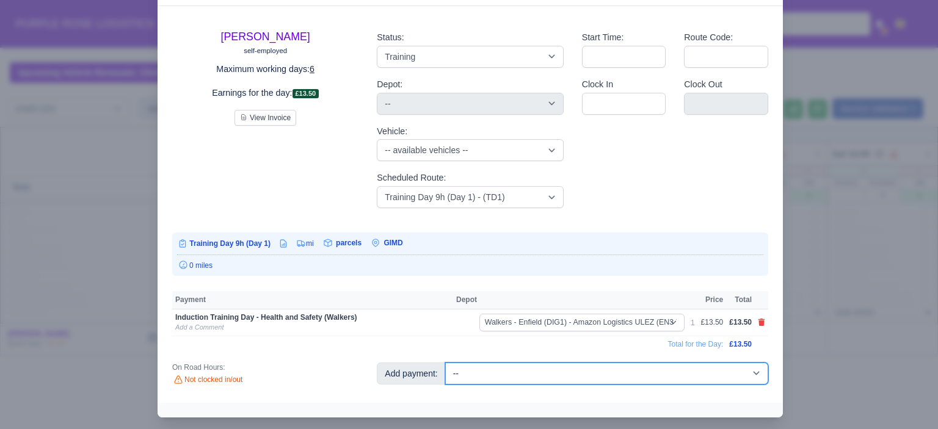
click at [685, 367] on select "-- Additional Hour Support (£14.50) Additional Hour Support (Walkers) (£13.50) …" at bounding box center [606, 374] width 323 height 22
select select "85"
click at [445, 363] on select "-- Additional Hour Support (£14.50) Additional Hour Support (Walkers) (£13.50) …" at bounding box center [606, 374] width 323 height 22
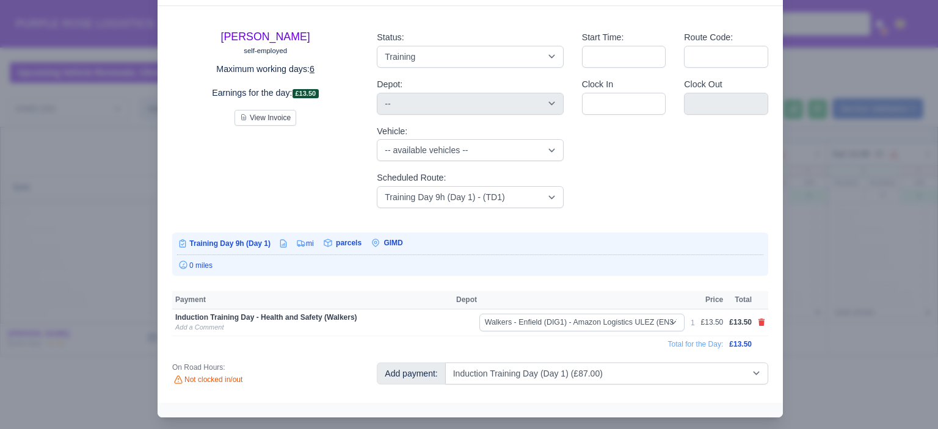
select select "5"
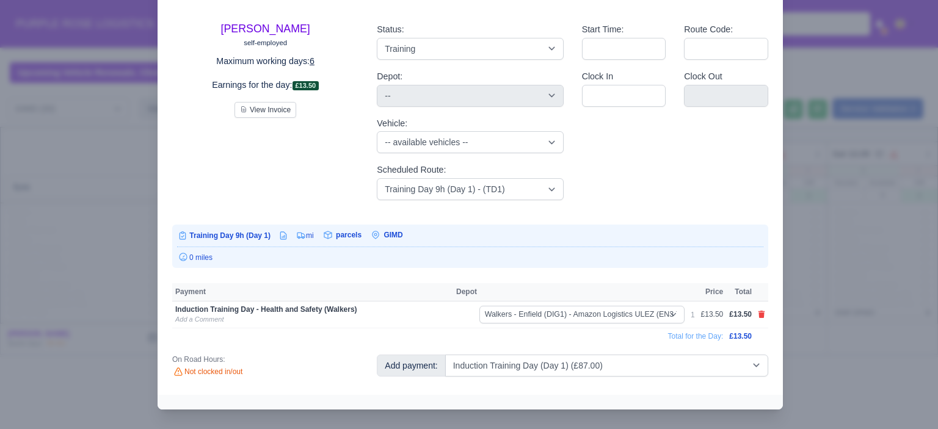
select select "5"
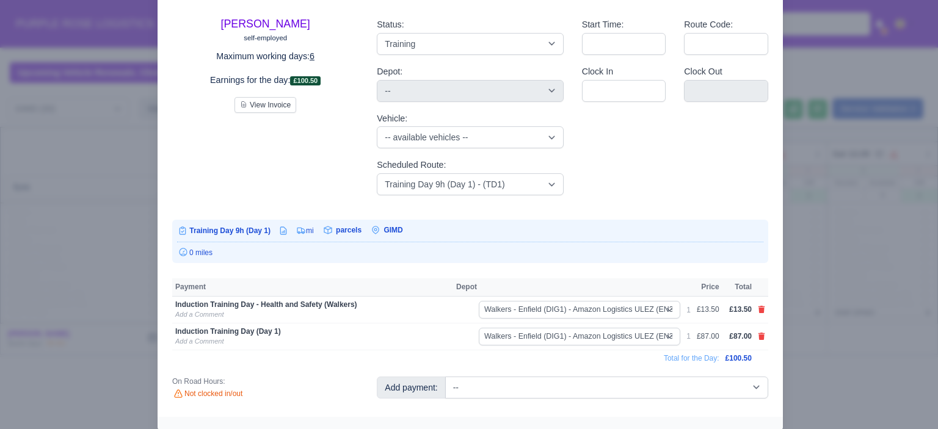
click at [820, 327] on div at bounding box center [469, 214] width 938 height 429
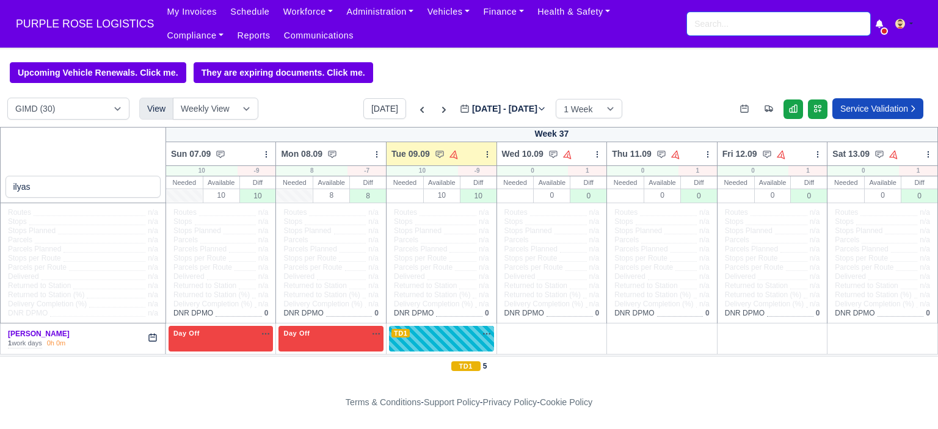
click at [767, 32] on input "search" at bounding box center [778, 23] width 183 height 23
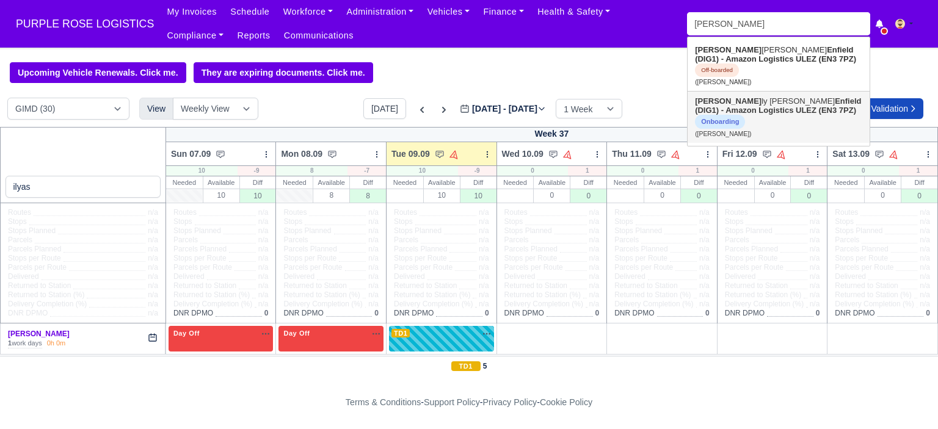
click at [752, 96] on strong "Enfield (DIG1) - Amazon Logistics ULEZ (EN3 7PZ)" at bounding box center [778, 105] width 166 height 18
type input "[PERSON_NAME]"
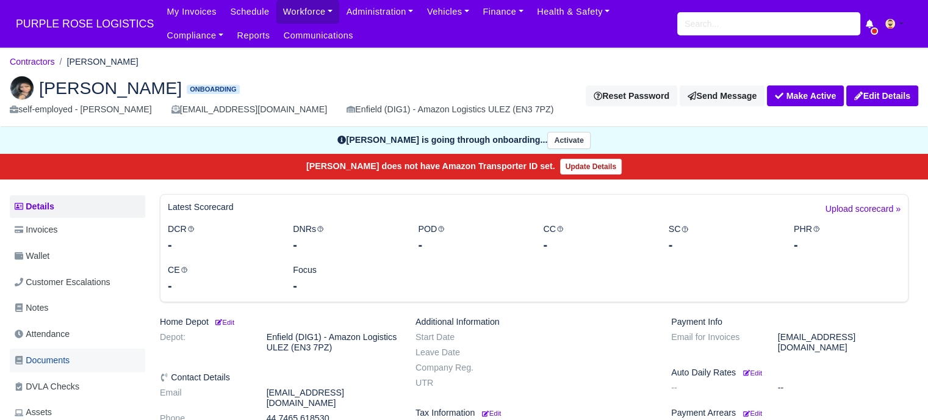
click at [68, 366] on span "Documents" at bounding box center [42, 360] width 55 height 14
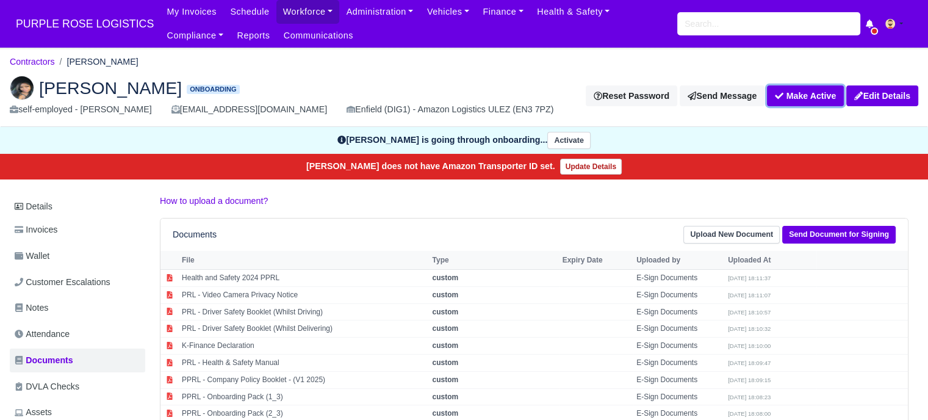
click at [793, 104] on button "Make Active" at bounding box center [805, 95] width 77 height 21
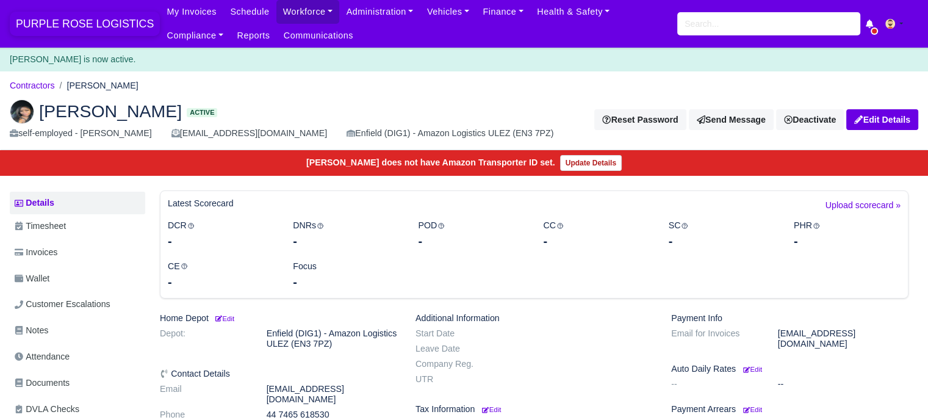
click at [73, 21] on span "PURPLE ROSE LOGISTICS" at bounding box center [85, 24] width 150 height 24
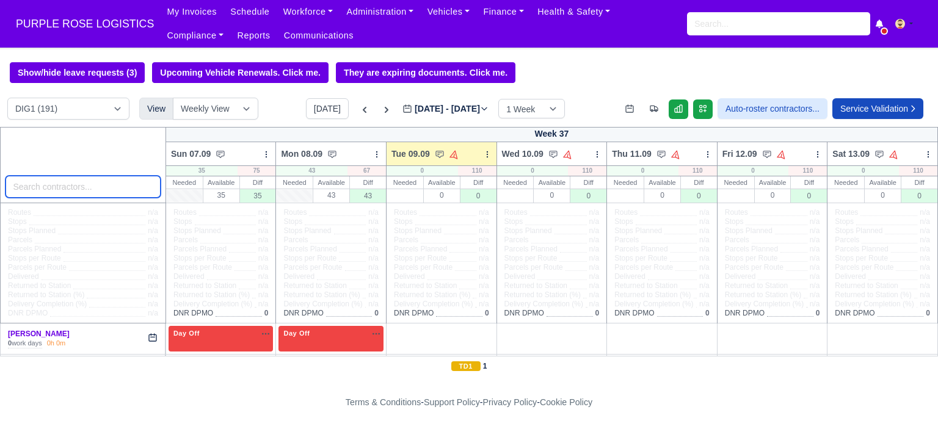
click at [48, 184] on input "search" at bounding box center [82, 187] width 155 height 22
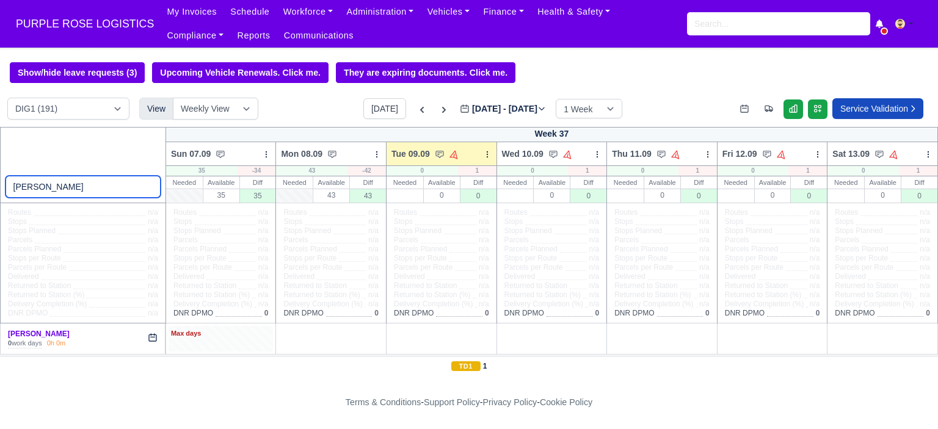
type input "[PERSON_NAME]"
click at [210, 339] on div "Max days" at bounding box center [221, 333] width 100 height 11
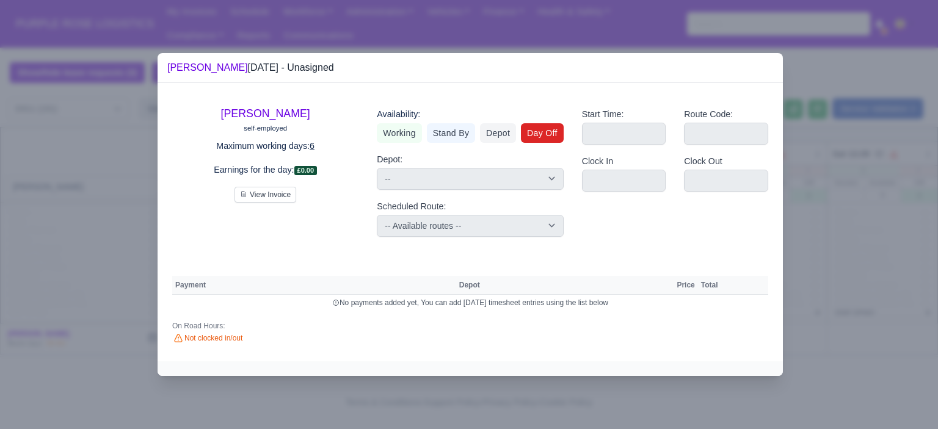
click at [540, 133] on link "Day Off" at bounding box center [542, 133] width 43 height 20
select select
select select "na"
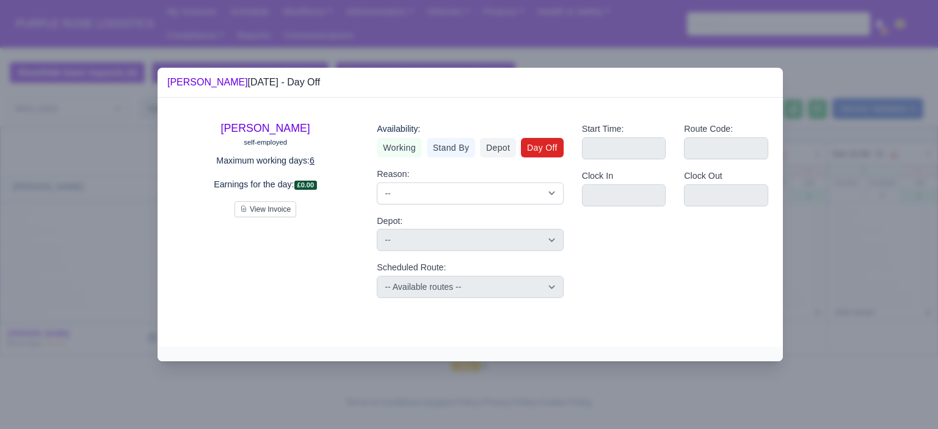
drag, startPoint x: 894, startPoint y: 267, endPoint x: 789, endPoint y: 291, distance: 107.6
click at [894, 267] on div at bounding box center [469, 214] width 938 height 429
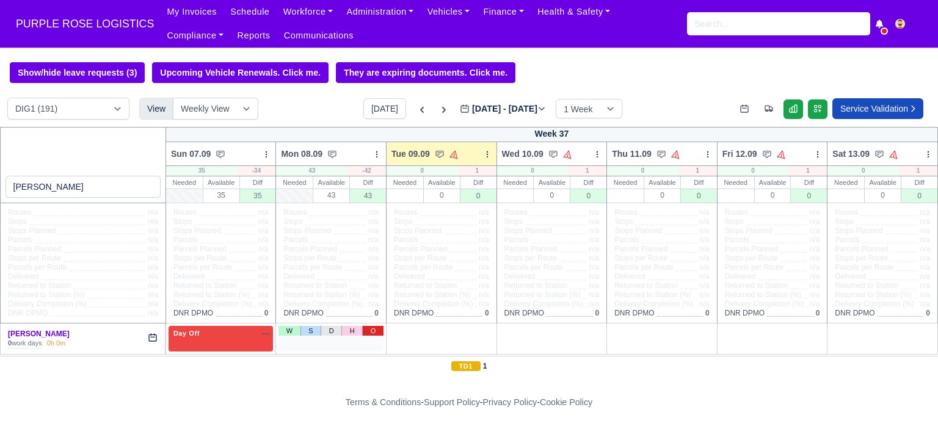
drag, startPoint x: 372, startPoint y: 331, endPoint x: 410, endPoint y: 331, distance: 37.8
click at [373, 331] on link "O" at bounding box center [372, 331] width 21 height 10
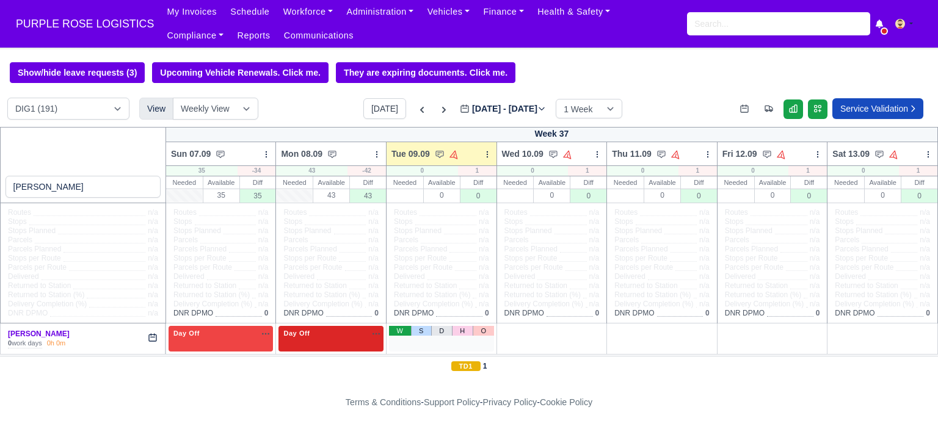
click at [402, 333] on link "W" at bounding box center [399, 331] width 21 height 10
click at [447, 334] on div "1 Available na" at bounding box center [441, 333] width 100 height 10
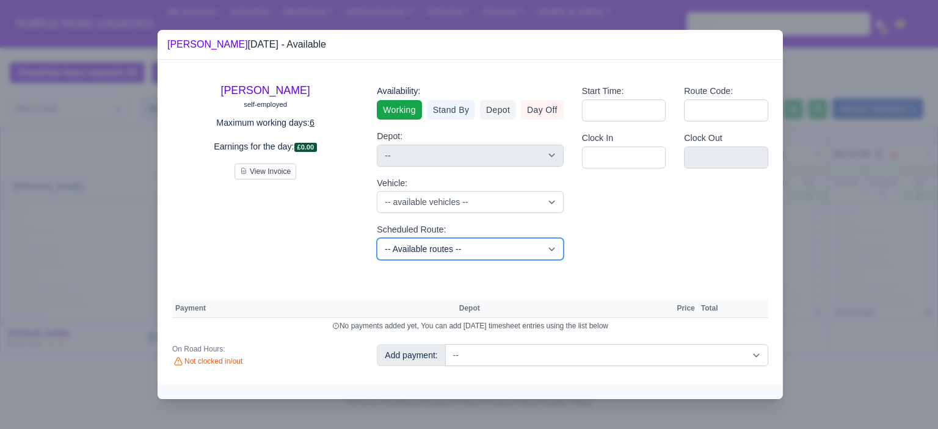
click at [478, 244] on select "-- Available routes -- Standard Parcel - Block of 6 Hours - (SD6) AmFlex RTS Ve…" at bounding box center [470, 249] width 186 height 22
select select "6"
click at [377, 238] on select "-- Available routes -- Standard Parcel - Block of 6 Hours - (SD6) AmFlex RTS Ve…" at bounding box center [470, 249] width 186 height 22
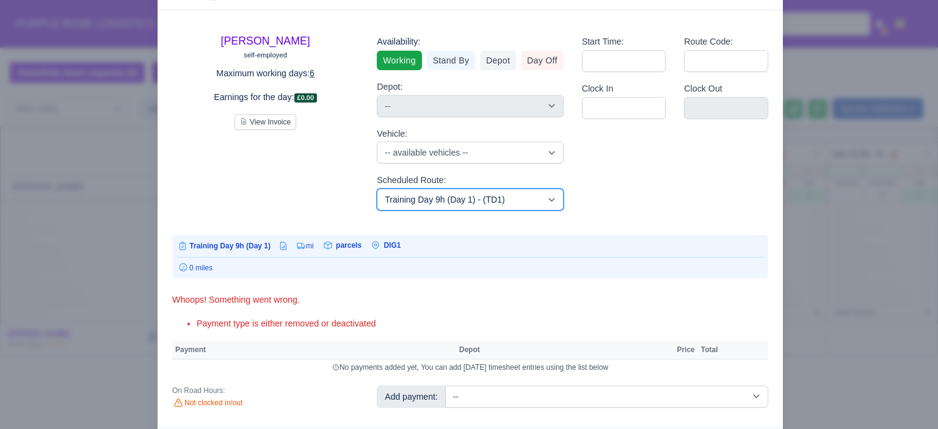
scroll to position [70, 0]
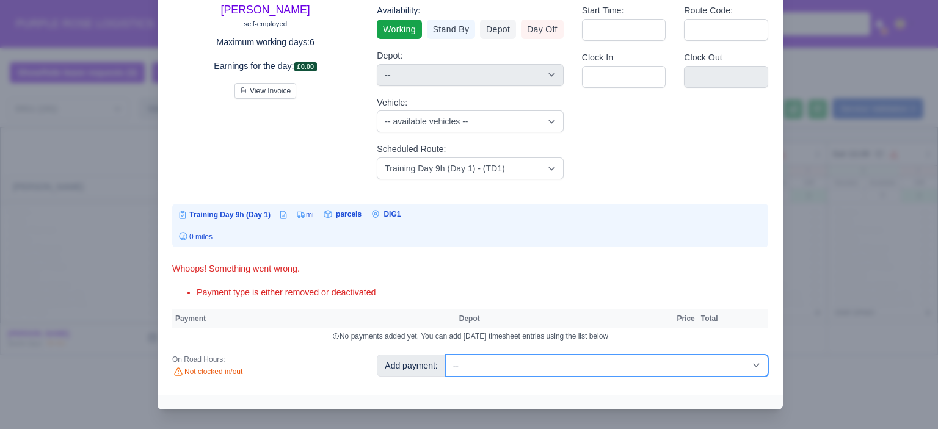
click at [650, 366] on select "-- Additional Hour Support (£14.50) Additional Hour Support (Walkers) (£13.50) …" at bounding box center [606, 366] width 323 height 22
select select "103"
click at [445, 355] on select "-- Additional Hour Support (£14.50) Additional Hour Support (Walkers) (£13.50) …" at bounding box center [606, 366] width 323 height 22
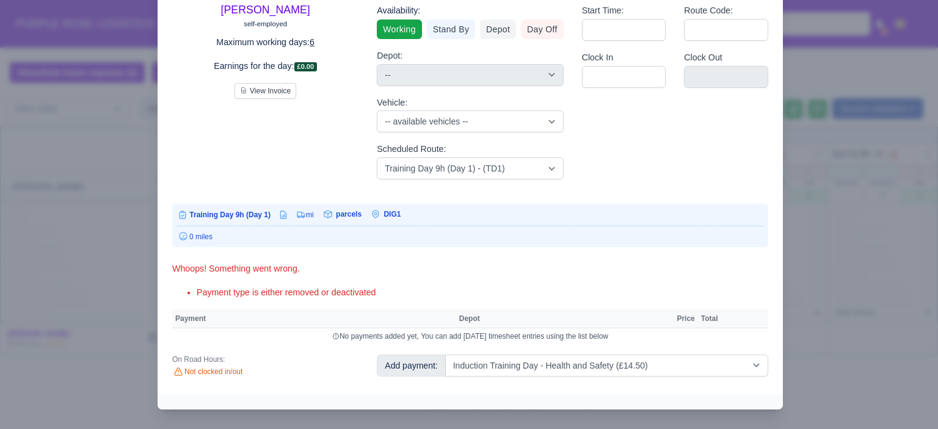
select select "1"
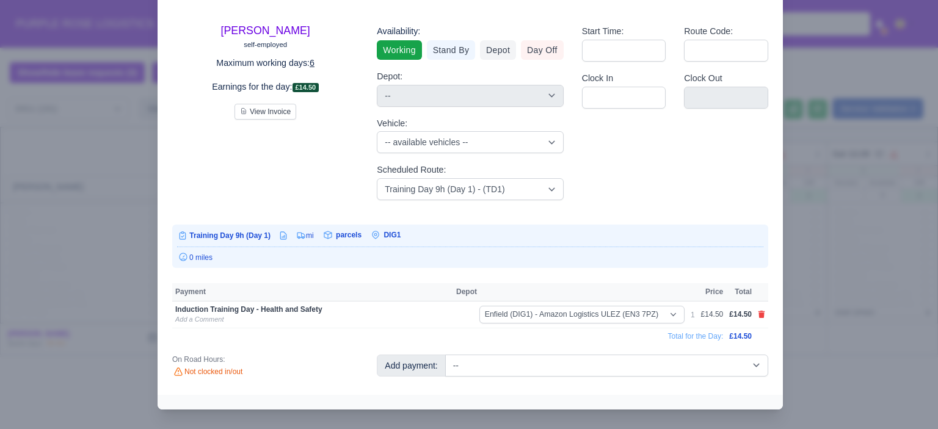
scroll to position [41, 0]
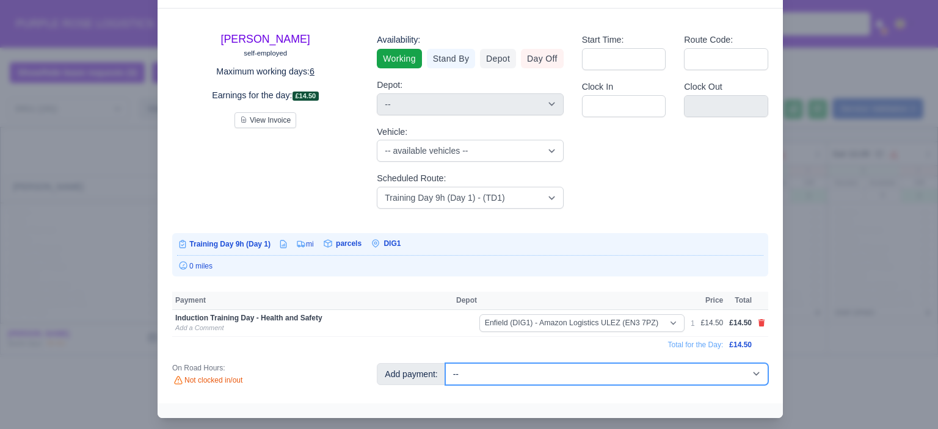
drag, startPoint x: 629, startPoint y: 378, endPoint x: 629, endPoint y: 369, distance: 9.2
click at [629, 378] on select "-- Additional Hour Support (£14.50) Additional Hour Support (Walkers) (£13.50) …" at bounding box center [606, 374] width 323 height 22
select select "85"
click at [445, 363] on select "-- Additional Hour Support (£14.50) Additional Hour Support (Walkers) (£13.50) …" at bounding box center [606, 374] width 323 height 22
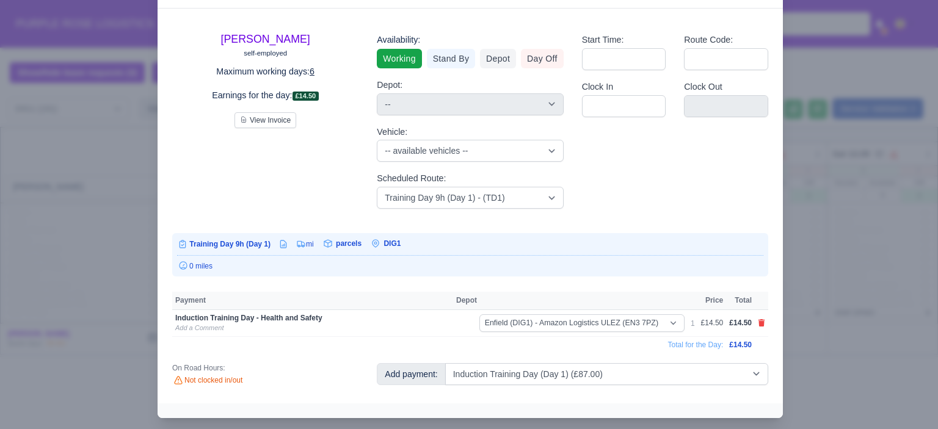
select select "1"
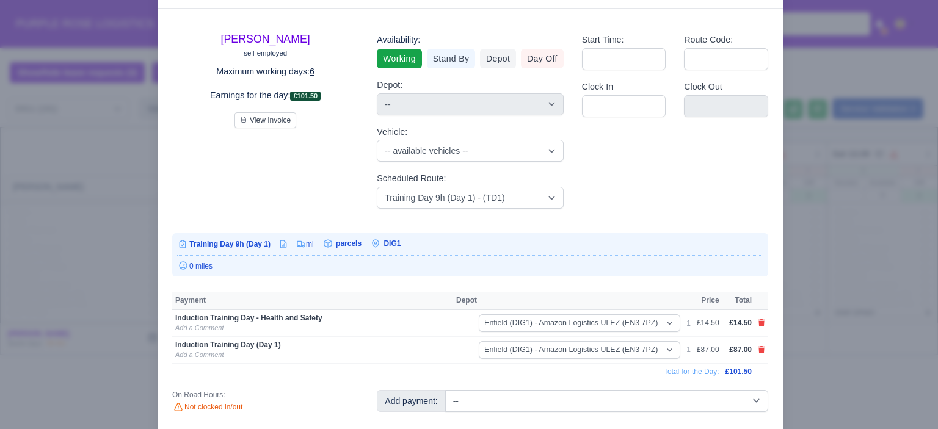
scroll to position [54, 0]
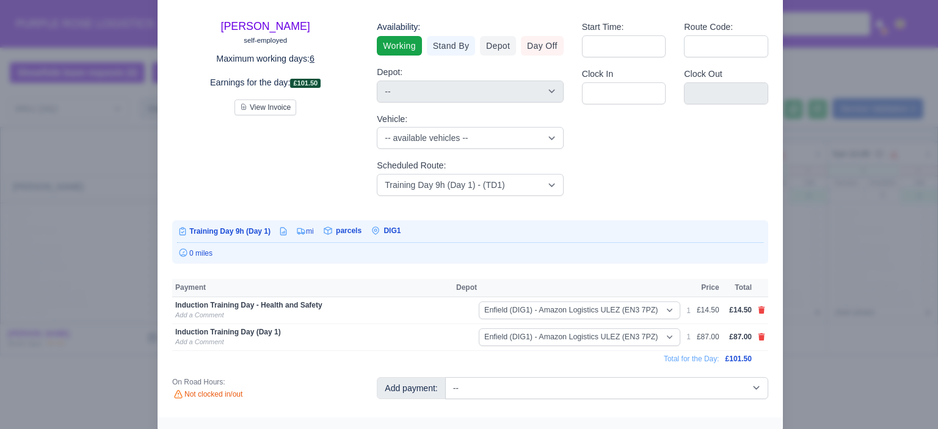
click at [815, 303] on div at bounding box center [469, 214] width 938 height 429
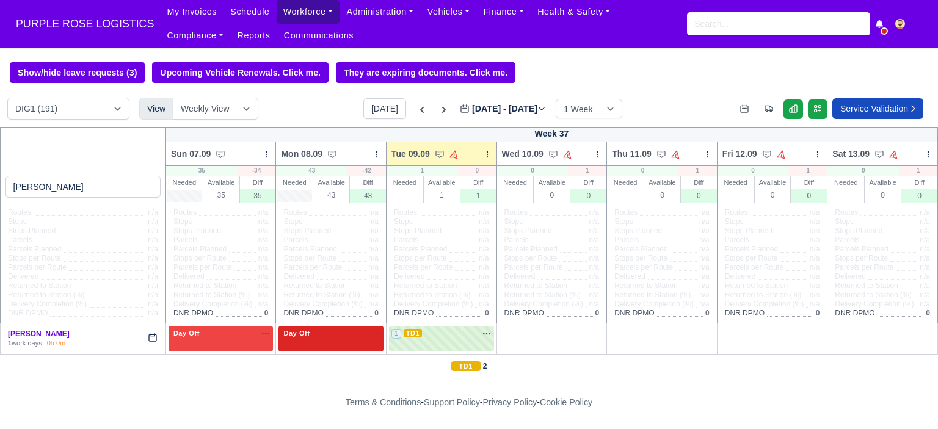
click at [276, 16] on link "Workforce" at bounding box center [307, 12] width 63 height 24
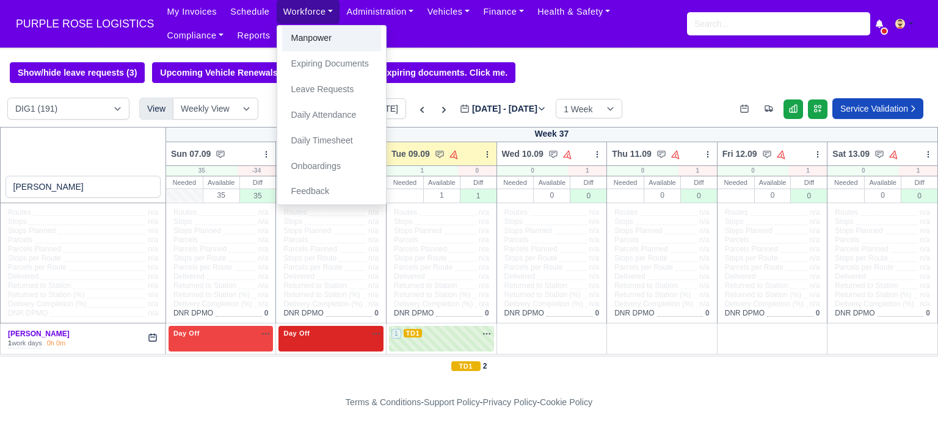
click at [313, 44] on link "Manpower" at bounding box center [331, 39] width 99 height 26
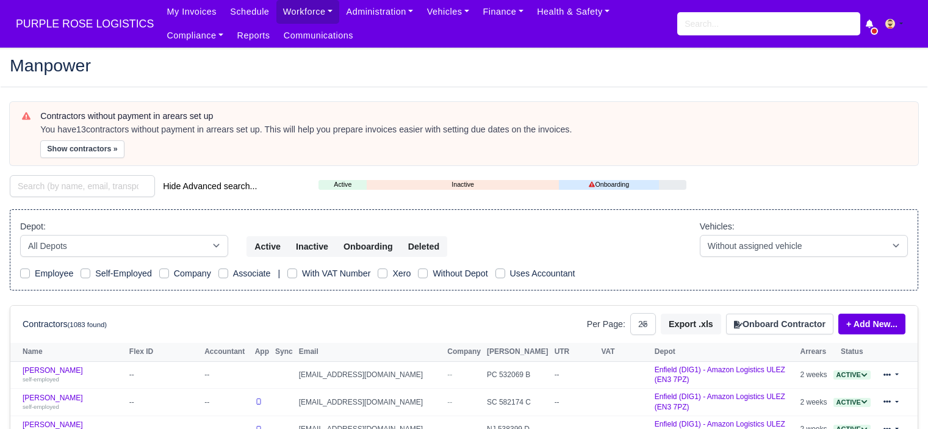
select select "25"
click at [796, 322] on button "Onboard Contractor" at bounding box center [779, 324] width 107 height 21
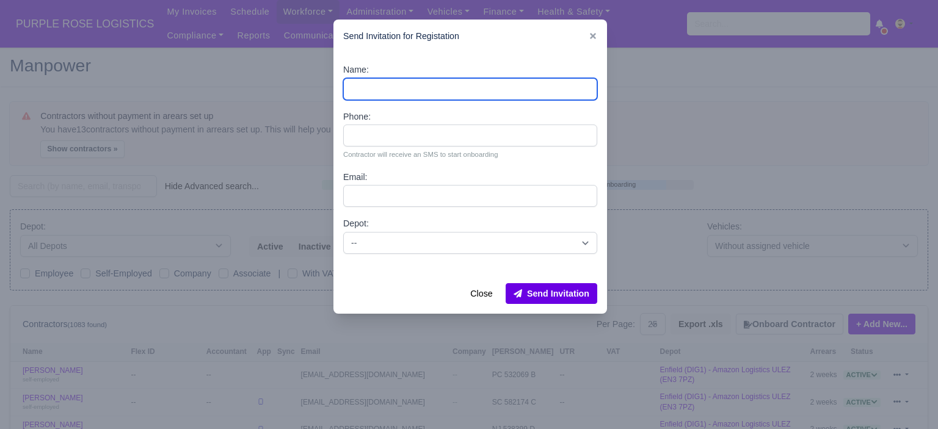
click at [398, 92] on input "Name:" at bounding box center [470, 89] width 254 height 22
paste input "[PERSON_NAME]"
type input "[PERSON_NAME]"
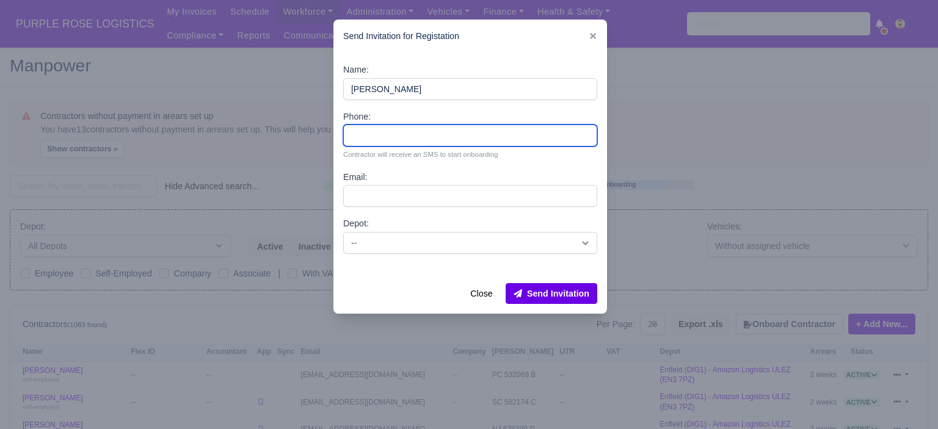
click at [408, 131] on input "Phone:" at bounding box center [470, 136] width 254 height 22
paste input "44 7765 491513"
type input "44 7765 491513"
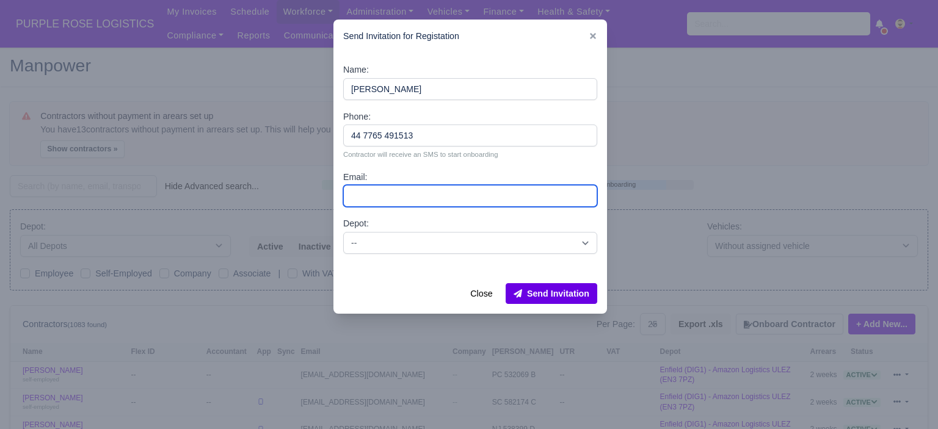
drag, startPoint x: 359, startPoint y: 190, endPoint x: 361, endPoint y: 198, distance: 8.1
click at [359, 190] on input "Email:" at bounding box center [470, 196] width 254 height 22
paste input "[PERSON_NAME][EMAIL_ADDRESS][DOMAIN_NAME]"
type input "[PERSON_NAME][EMAIL_ADDRESS][DOMAIN_NAME]"
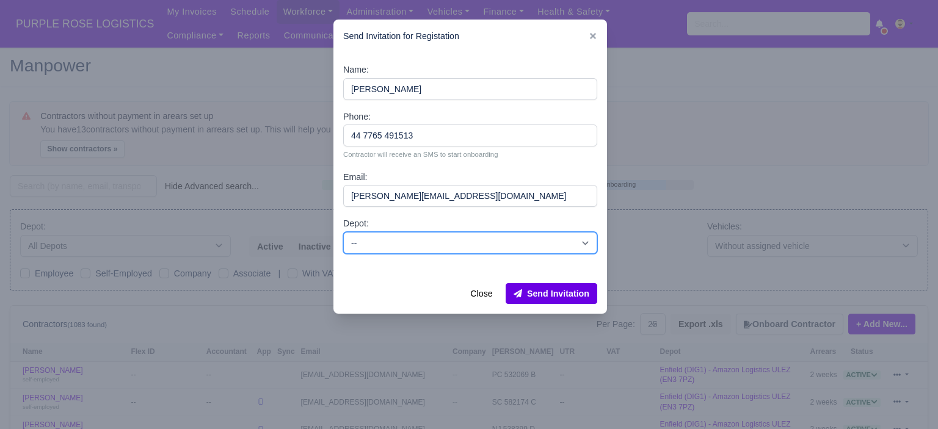
click at [449, 244] on select "-- Enfield (DIG1) - Amazon Logistics ULEZ (EN3 7PZ) Harlow (DHW1) - Amazon Logi…" at bounding box center [470, 243] width 254 height 22
select select "5"
click at [343, 232] on select "-- Enfield (DIG1) - Amazon Logistics ULEZ (EN3 7PZ) Harlow (DHW1) - Amazon Logi…" at bounding box center [470, 243] width 254 height 22
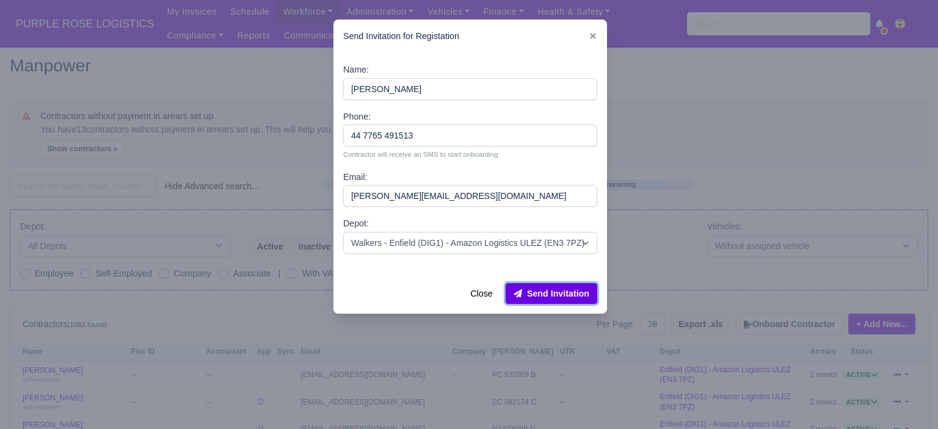
click at [541, 290] on button "Send Invitation" at bounding box center [551, 293] width 92 height 21
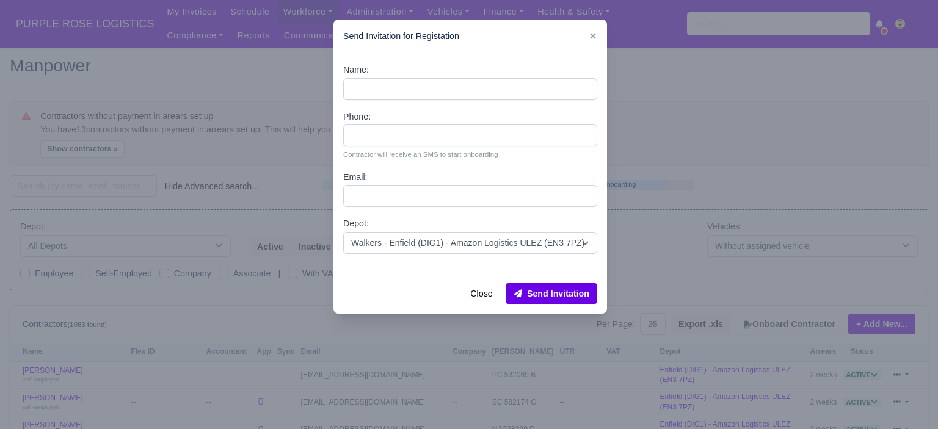
click at [696, 110] on div at bounding box center [469, 214] width 938 height 429
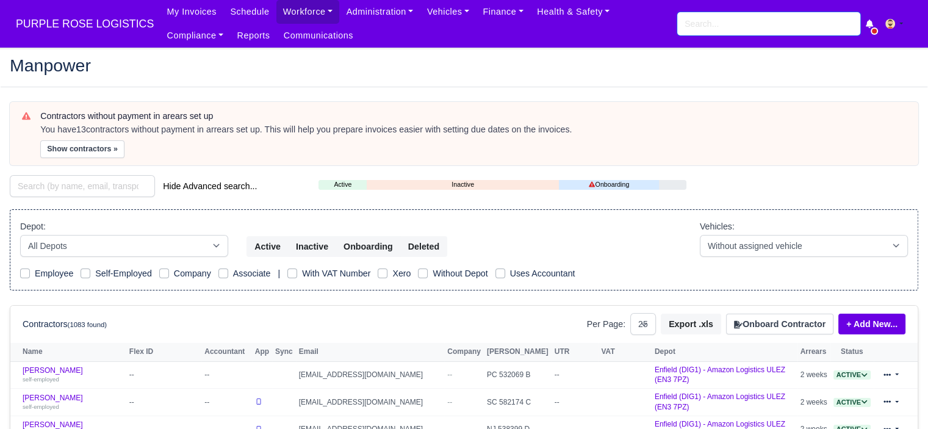
click at [696, 25] on input "search" at bounding box center [769, 23] width 183 height 23
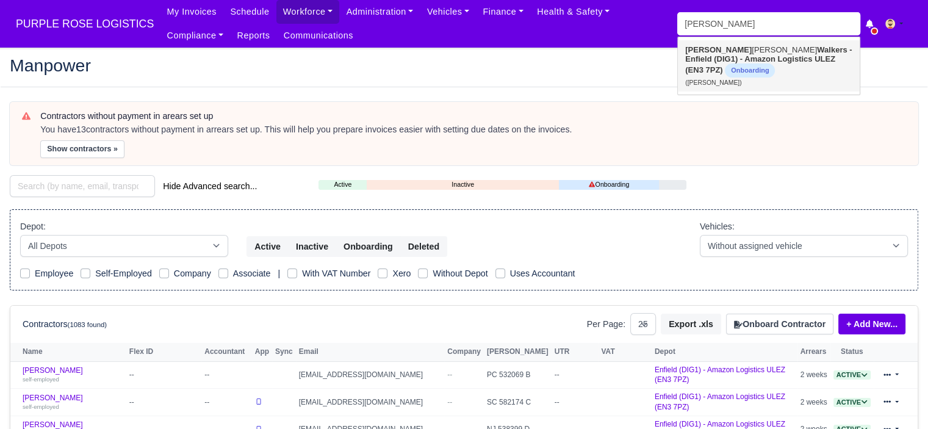
click at [737, 66] on link "Mohsin Malik Walkers - Enfield (DIG1) - Amazon Logistics ULEZ (EN3 7PZ) Onboard…" at bounding box center [769, 65] width 182 height 51
type input "[PERSON_NAME]"
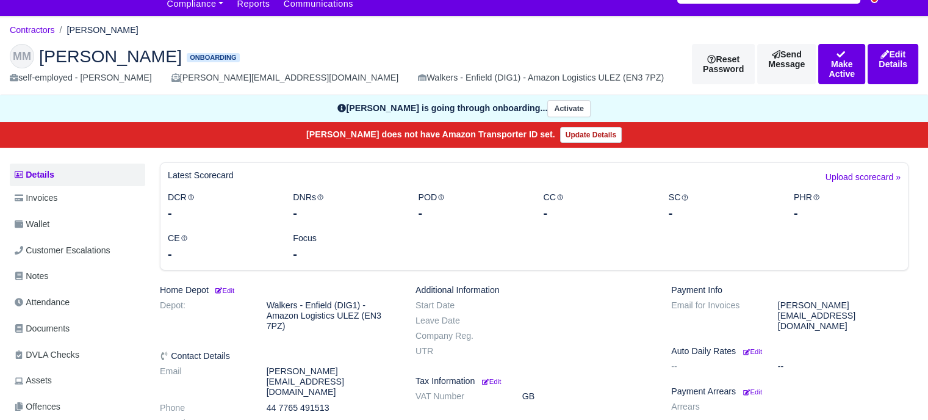
scroll to position [61, 0]
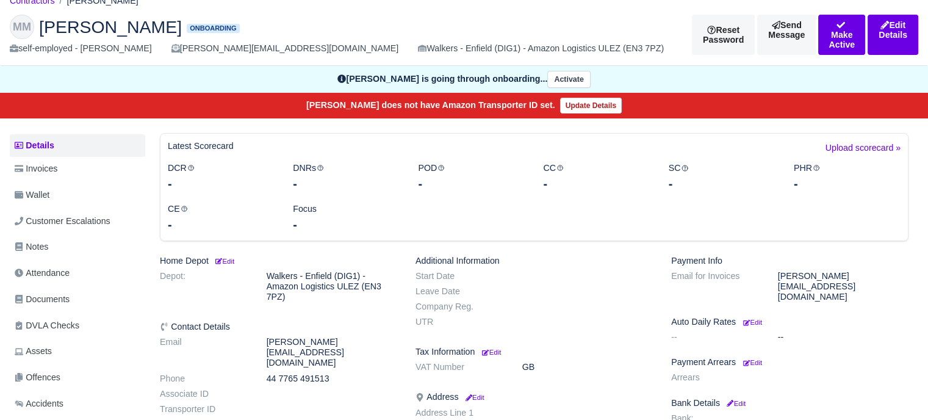
click at [281, 345] on dd "[PERSON_NAME][EMAIL_ADDRESS][DOMAIN_NAME]" at bounding box center [332, 352] width 149 height 31
click at [284, 374] on dd "44 7765 491513" at bounding box center [332, 379] width 149 height 10
click at [306, 339] on dd "[PERSON_NAME][EMAIL_ADDRESS][DOMAIN_NAME]" at bounding box center [332, 352] width 149 height 31
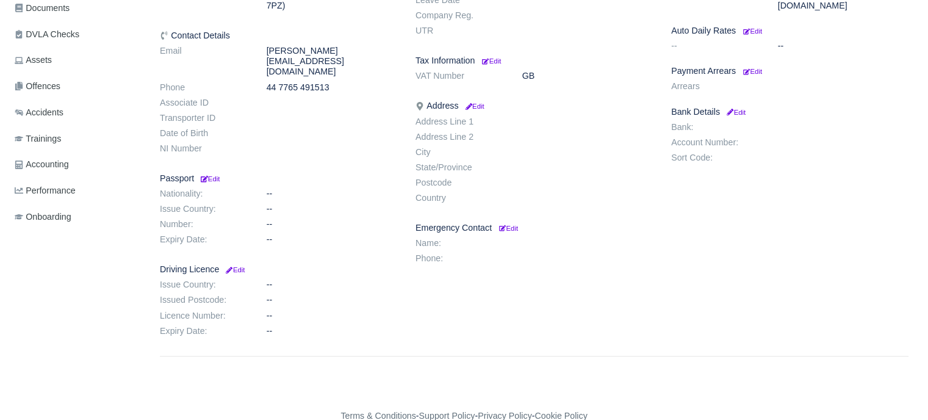
scroll to position [0, 0]
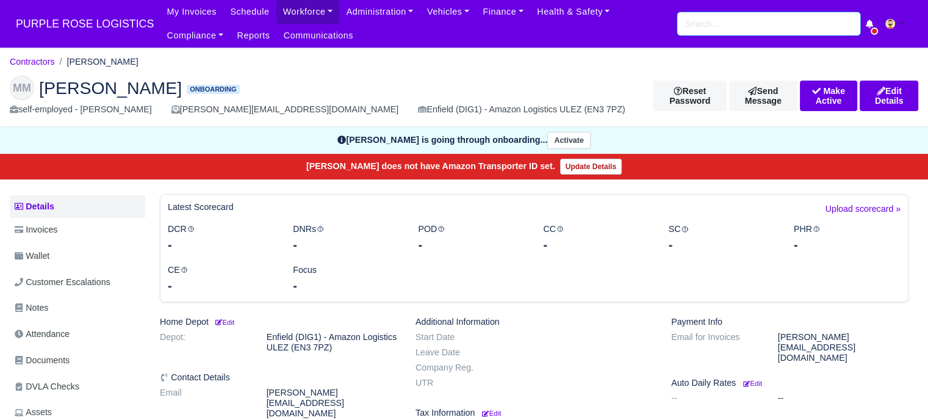
click at [718, 29] on input "search" at bounding box center [769, 23] width 183 height 23
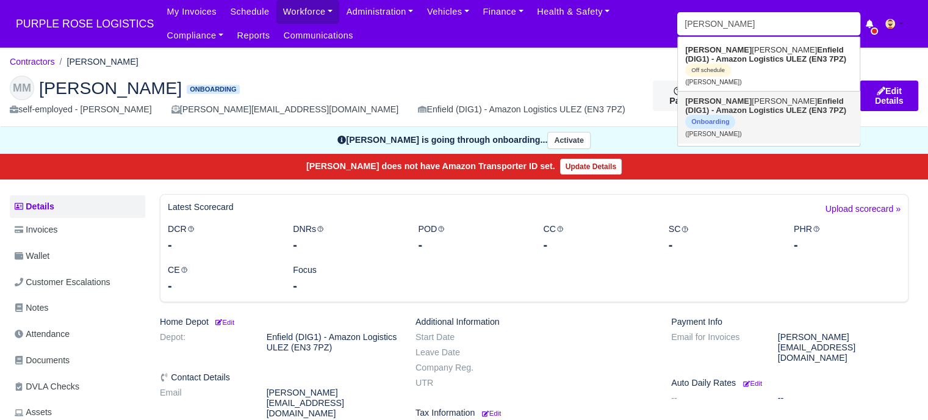
click at [742, 96] on strong "Enfield (DIG1) - Amazon Logistics ULEZ (EN3 7PZ)" at bounding box center [765, 105] width 161 height 18
type input "[PERSON_NAME]"
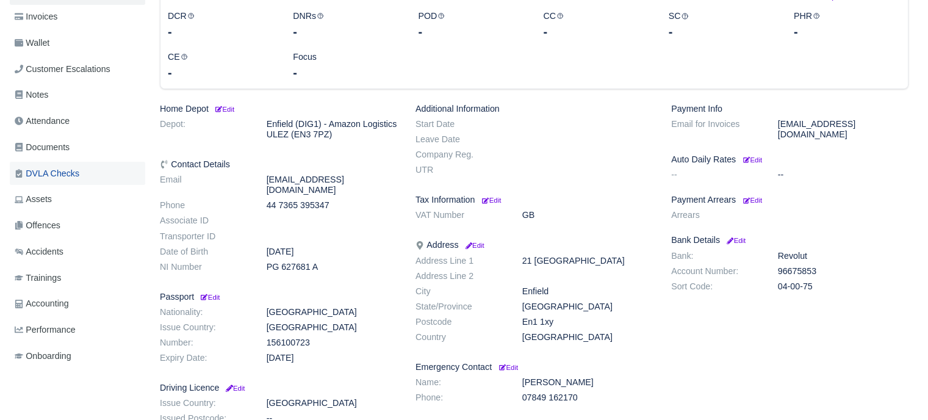
scroll to position [183, 0]
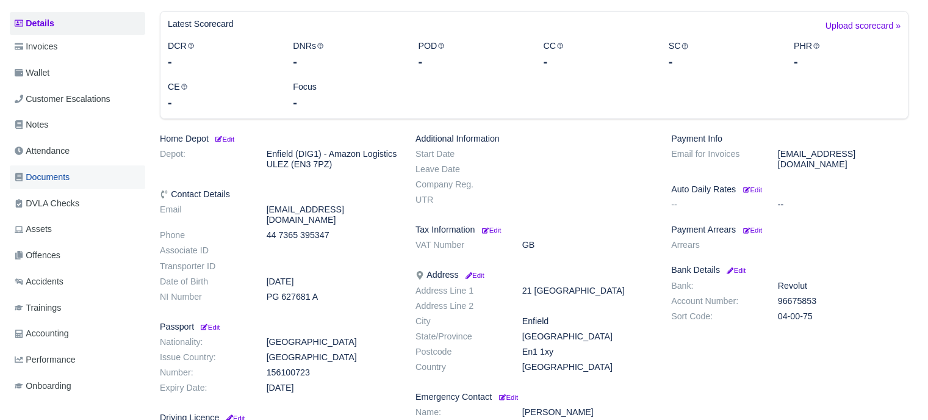
click at [73, 180] on link "Documents" at bounding box center [78, 177] width 136 height 24
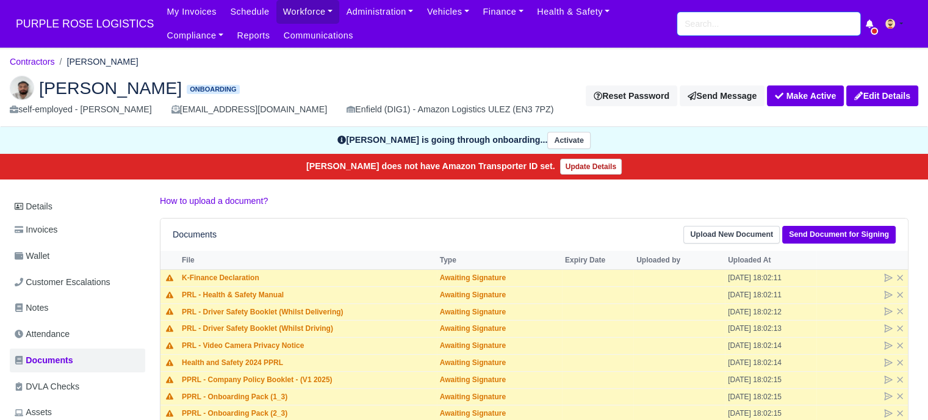
click at [703, 17] on input "search" at bounding box center [769, 23] width 183 height 23
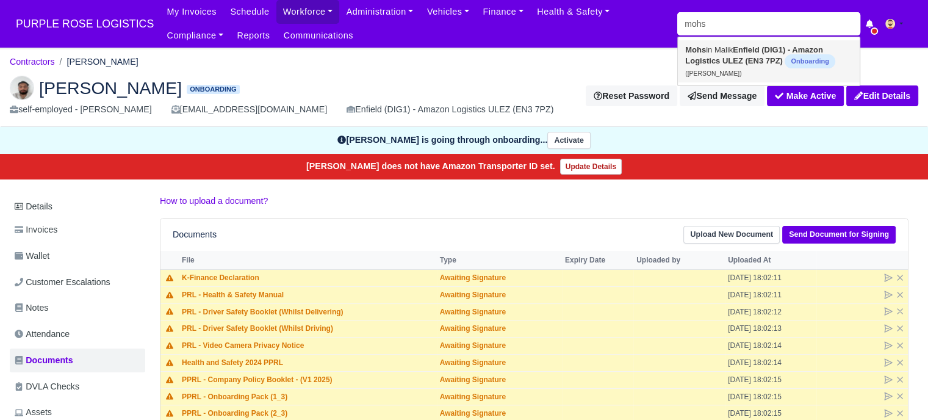
click at [734, 48] on link "Mohs in [PERSON_NAME] (DIG1) - Amazon Logistics ULEZ (EN3 7PZ) Onboarding ([PER…" at bounding box center [769, 61] width 182 height 42
type input "[PERSON_NAME]"
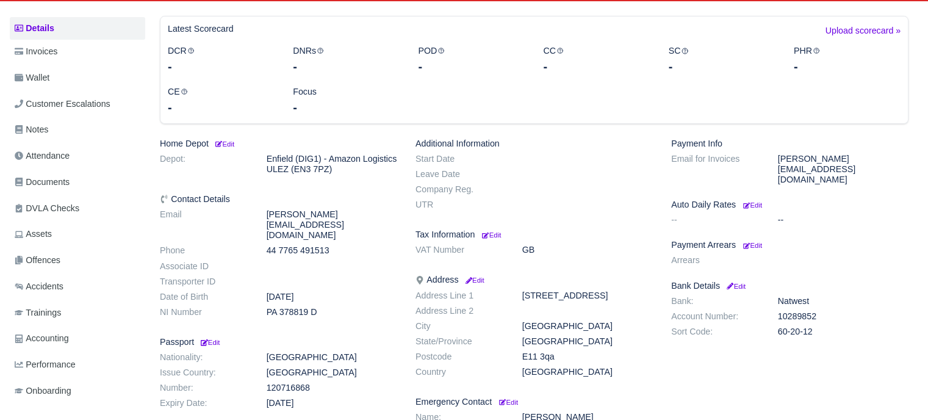
scroll to position [183, 0]
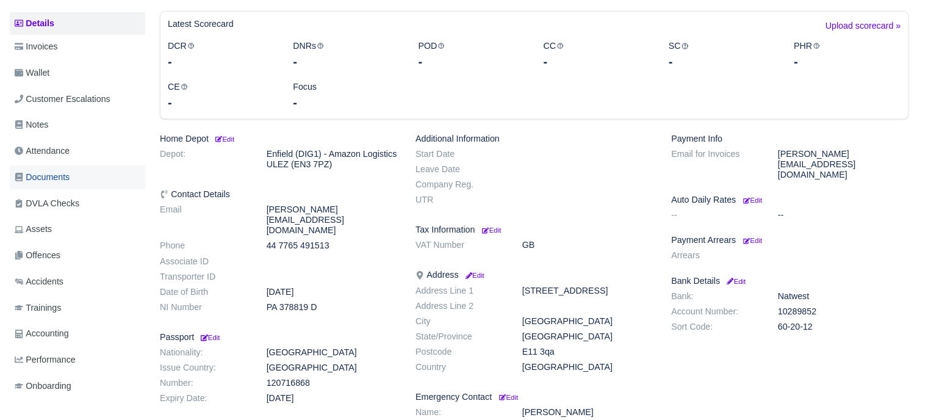
click at [93, 176] on link "Documents" at bounding box center [78, 177] width 136 height 24
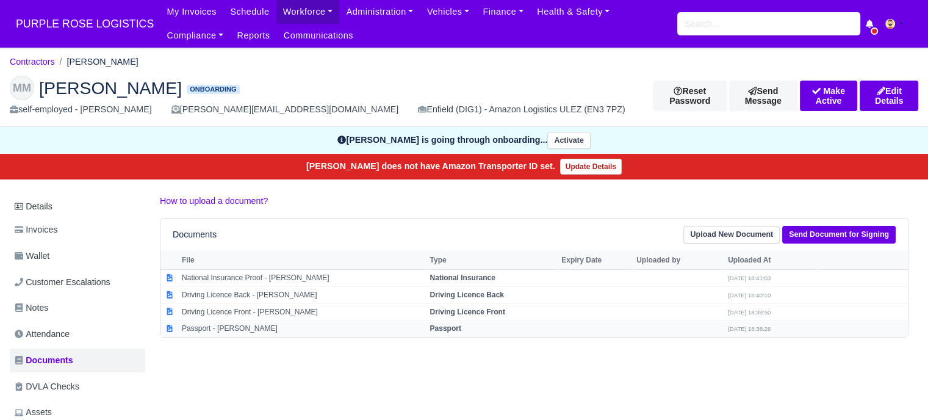
click at [278, 329] on td "Passport - Mohsin Malik" at bounding box center [303, 328] width 248 height 16
select select "passport"
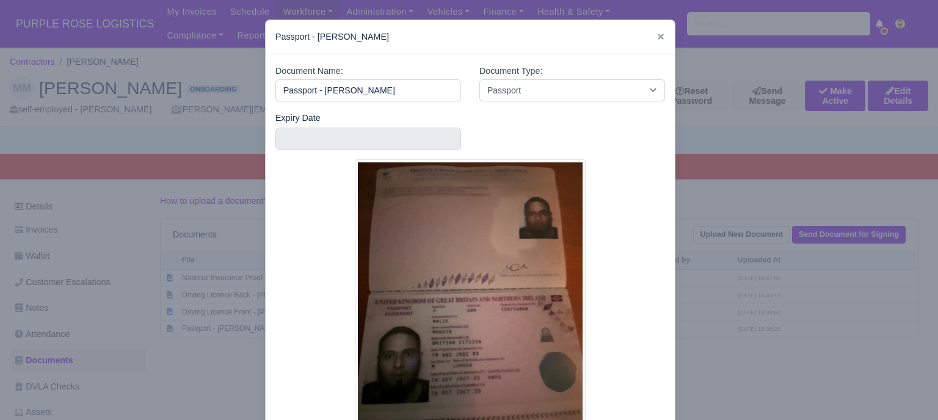
click at [712, 269] on div at bounding box center [469, 210] width 938 height 420
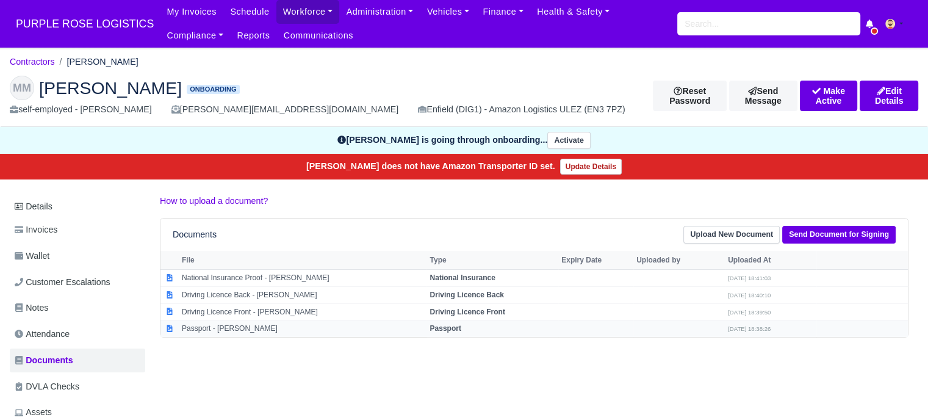
click at [297, 329] on td "Passport - Mohsin Malik" at bounding box center [303, 328] width 248 height 16
select select "passport"
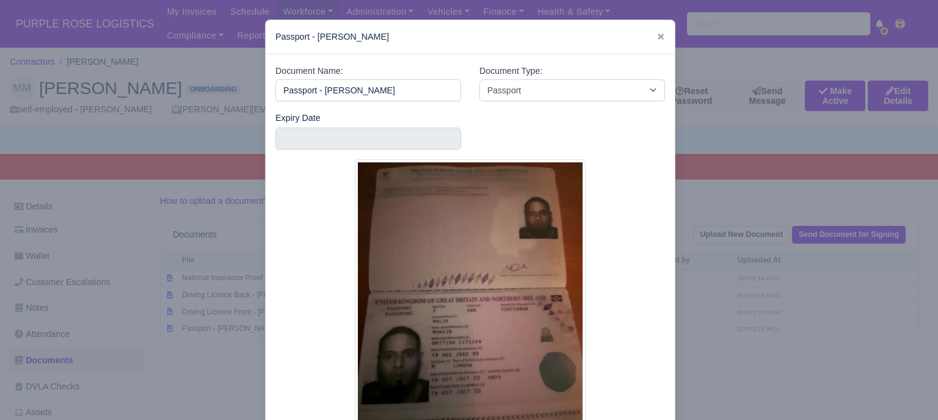
click at [706, 294] on div at bounding box center [469, 210] width 938 height 420
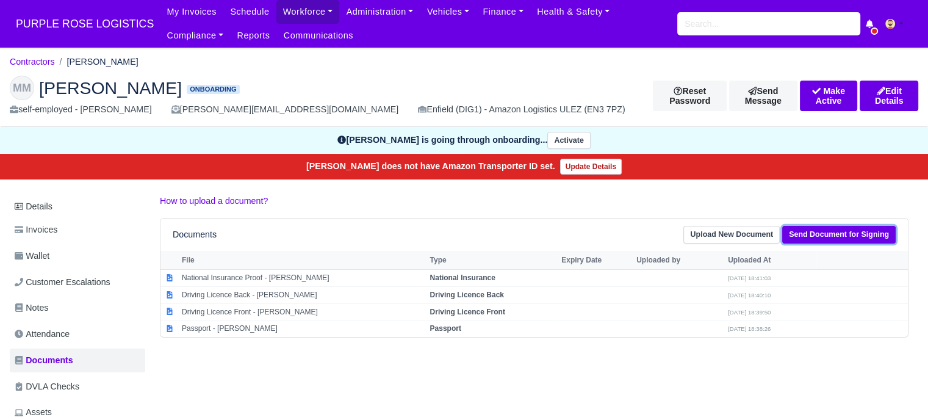
click at [812, 233] on link "Send Document for Signing" at bounding box center [840, 235] width 114 height 18
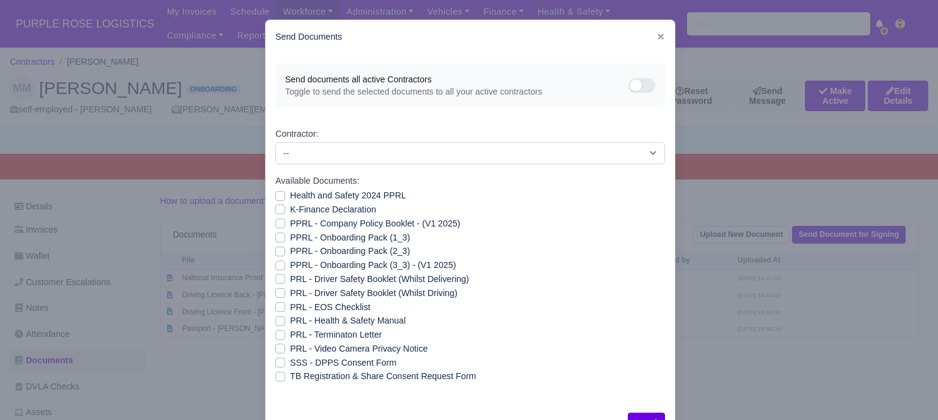
click at [290, 194] on label "Health and Safety 2024 PPRL" at bounding box center [348, 196] width 116 height 14
click at [279, 194] on input "Health and Safety 2024 PPRL" at bounding box center [280, 194] width 10 height 10
checkbox input "true"
click at [290, 212] on label "K-Finance Declaration" at bounding box center [333, 210] width 86 height 14
click at [279, 212] on input "K-Finance Declaration" at bounding box center [280, 208] width 10 height 10
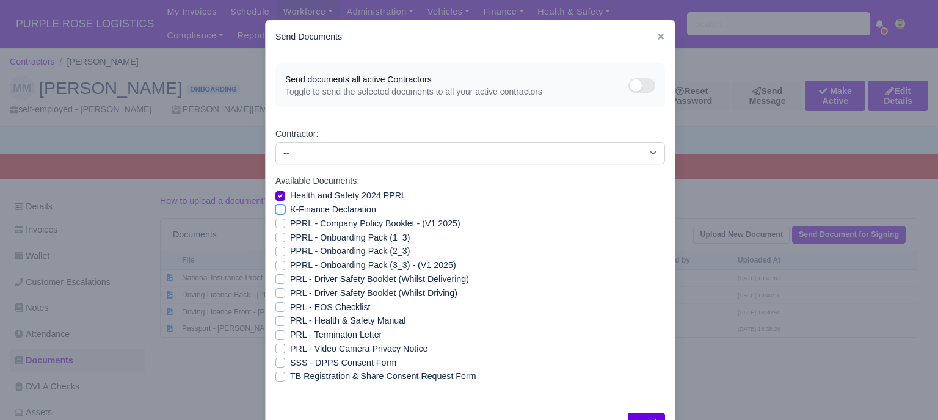
checkbox input "true"
click at [290, 226] on label "PPRL - Company Policy Booklet - (V1 2025)" at bounding box center [375, 224] width 170 height 14
click at [280, 226] on input "PPRL - Company Policy Booklet - (V1 2025)" at bounding box center [280, 222] width 10 height 10
checkbox input "true"
click at [290, 242] on label "PPRL - Onboarding Pack (1_3)" at bounding box center [350, 238] width 120 height 14
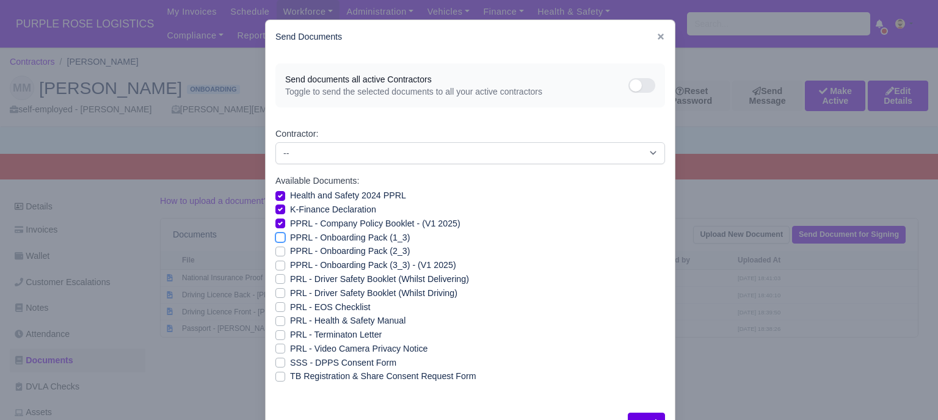
click at [279, 240] on input "PPRL - Onboarding Pack (1_3)" at bounding box center [280, 236] width 10 height 10
checkbox input "true"
click at [290, 253] on label "PPRL - Onboarding Pack (2_3)" at bounding box center [350, 251] width 120 height 14
click at [276, 253] on input "PPRL - Onboarding Pack (2_3)" at bounding box center [280, 249] width 10 height 10
checkbox input "true"
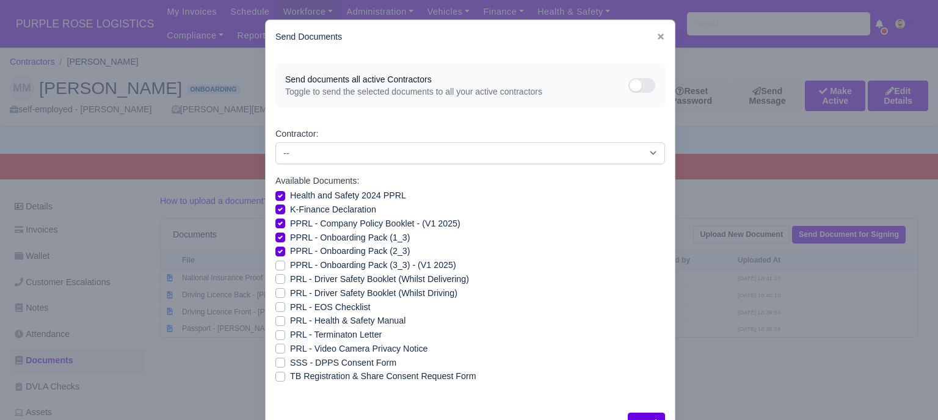
click at [290, 266] on label "PPRL - Onboarding Pack (3_3) - (V1 2025)" at bounding box center [373, 265] width 166 height 14
click at [276, 266] on input "PPRL - Onboarding Pack (3_3) - (V1 2025)" at bounding box center [280, 263] width 10 height 10
checkbox input "true"
click at [290, 278] on label "PRL - Driver Safety Booklet (Whilst Delivering)" at bounding box center [379, 279] width 179 height 14
click at [276, 278] on input "PRL - Driver Safety Booklet (Whilst Delivering)" at bounding box center [280, 277] width 10 height 10
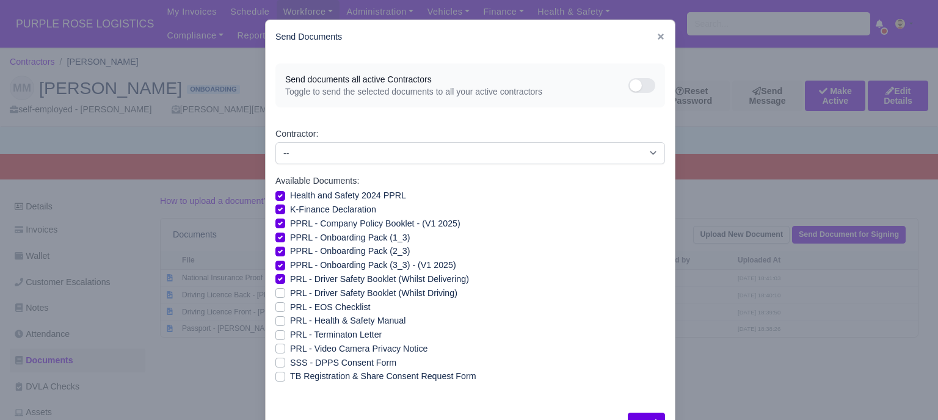
click at [290, 275] on label "PRL - Driver Safety Booklet (Whilst Delivering)" at bounding box center [379, 279] width 179 height 14
click at [275, 275] on input "PRL - Driver Safety Booklet (Whilst Delivering)" at bounding box center [280, 277] width 10 height 10
checkbox input "false"
click at [290, 349] on label "PRL - Video Camera Privacy Notice" at bounding box center [358, 349] width 137 height 14
click at [276, 349] on input "PRL - Video Camera Privacy Notice" at bounding box center [280, 347] width 10 height 10
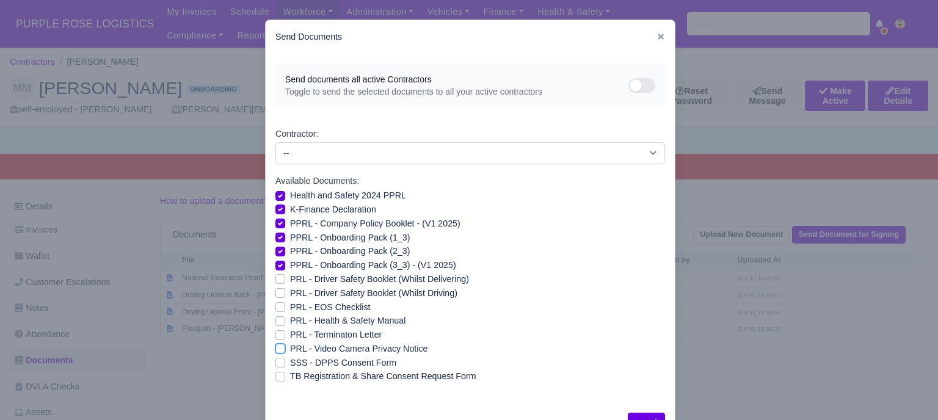
checkbox input "true"
click at [290, 319] on label "PRL - Health & Safety Manual" at bounding box center [347, 321] width 115 height 14
click at [276, 319] on input "PRL - Health & Safety Manual" at bounding box center [280, 319] width 10 height 10
checkbox input "true"
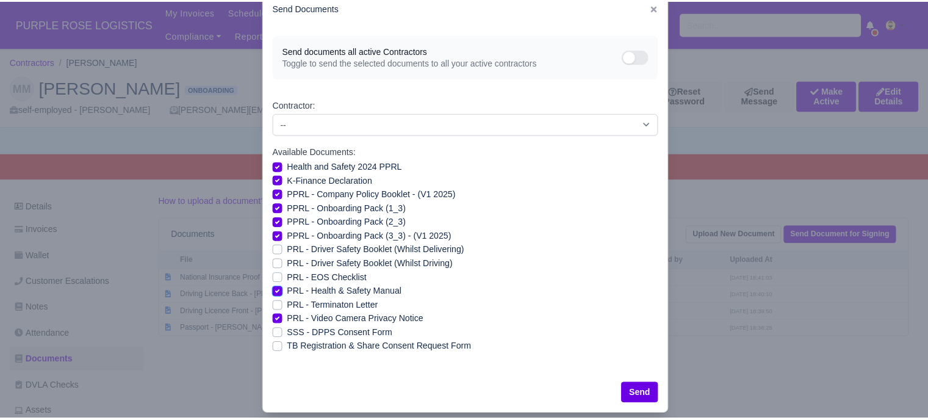
scroll to position [44, 0]
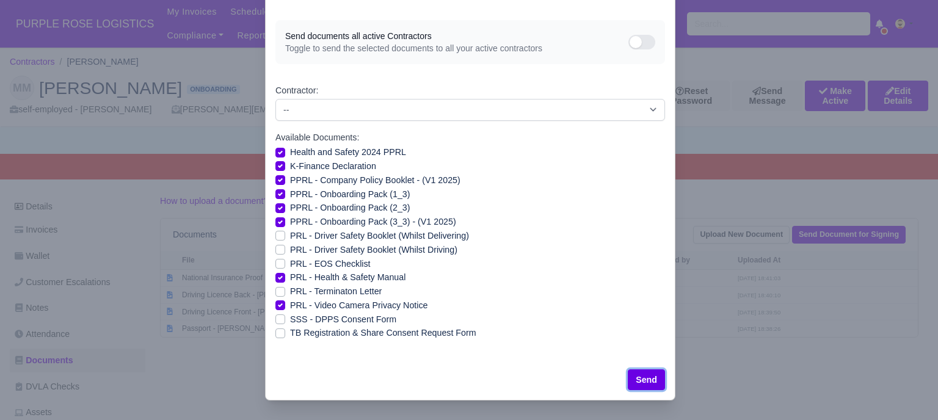
click at [645, 370] on button "Send" at bounding box center [645, 379] width 37 height 21
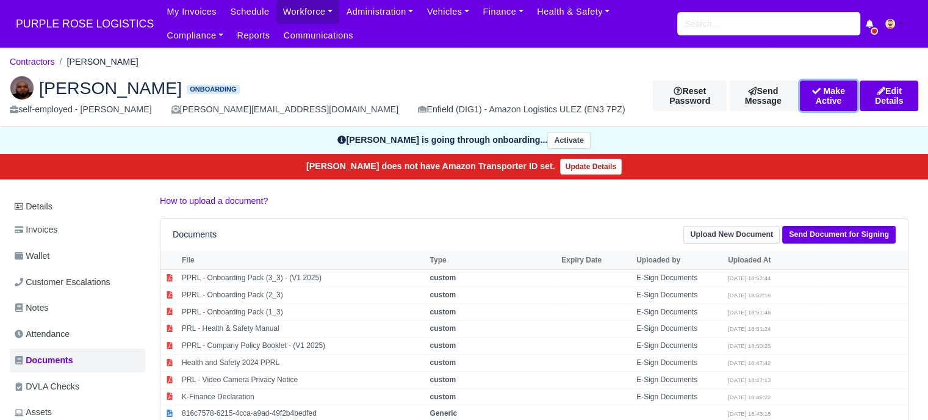
click at [800, 93] on button "Make Active" at bounding box center [829, 96] width 58 height 31
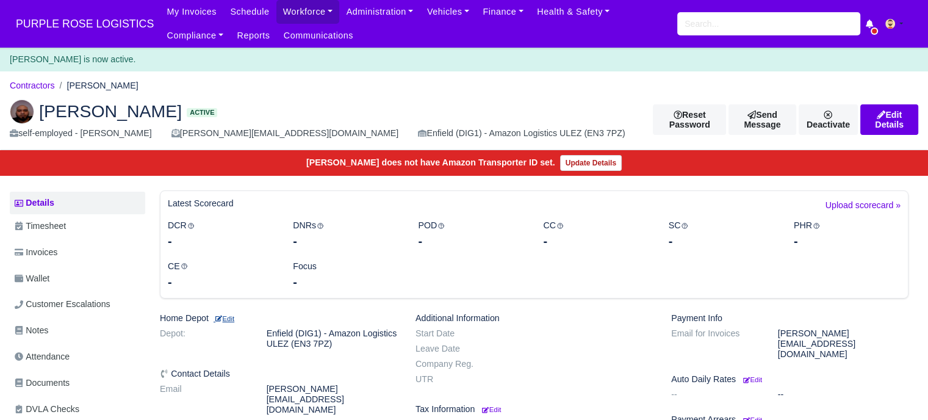
click at [234, 319] on small "Edit" at bounding box center [224, 318] width 21 height 7
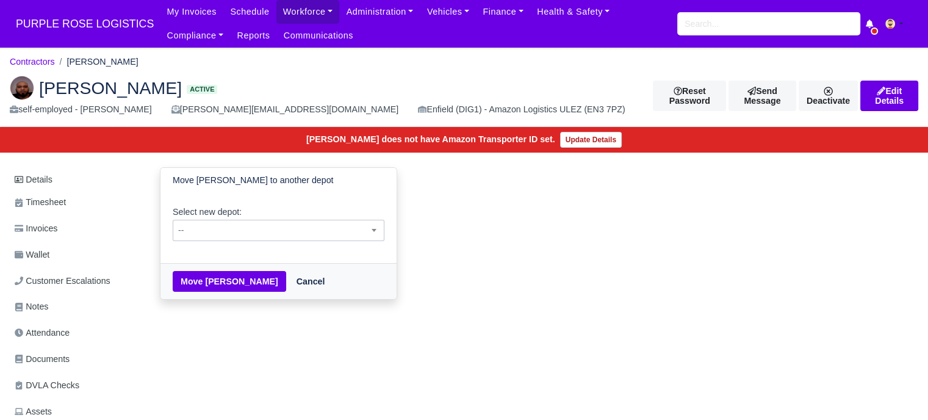
click at [269, 236] on span "--" at bounding box center [278, 230] width 211 height 15
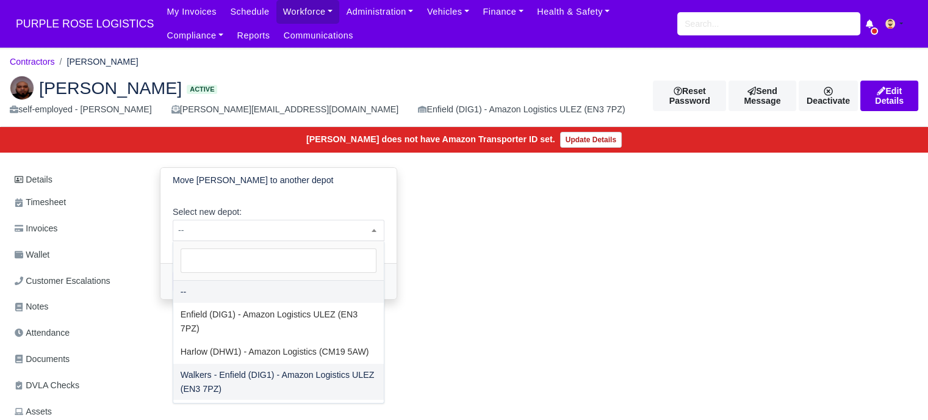
select select "5"
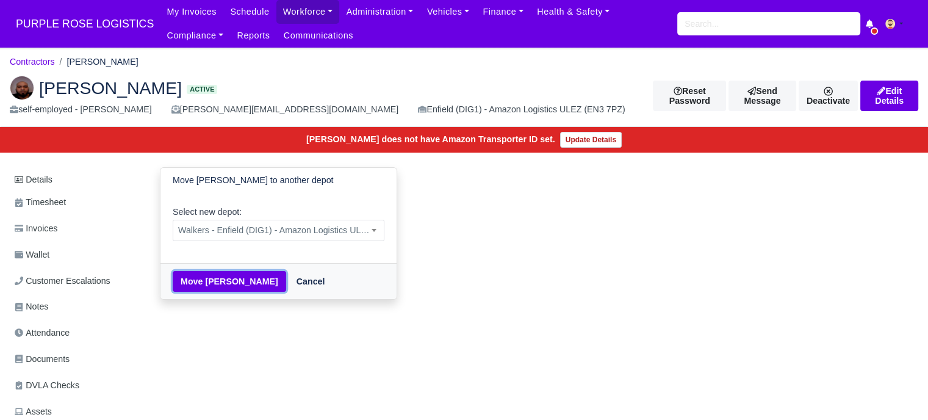
click at [215, 280] on button "Move Mohsin Malik" at bounding box center [230, 281] width 114 height 21
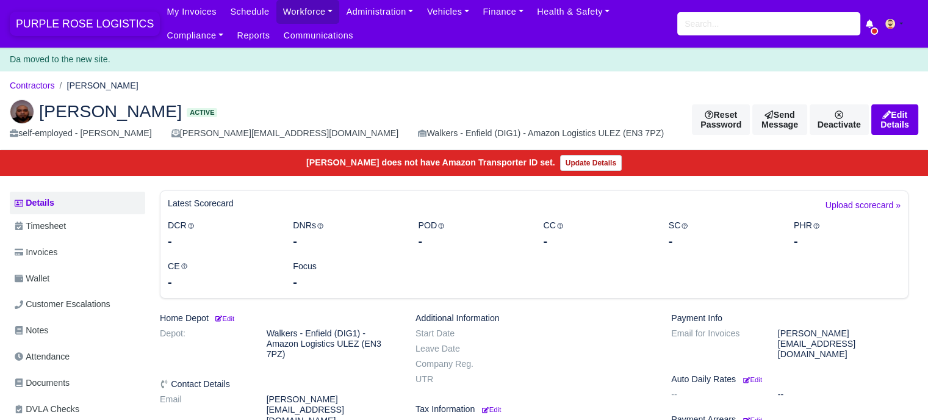
click at [81, 24] on span "PURPLE ROSE LOGISTICS" at bounding box center [85, 24] width 150 height 24
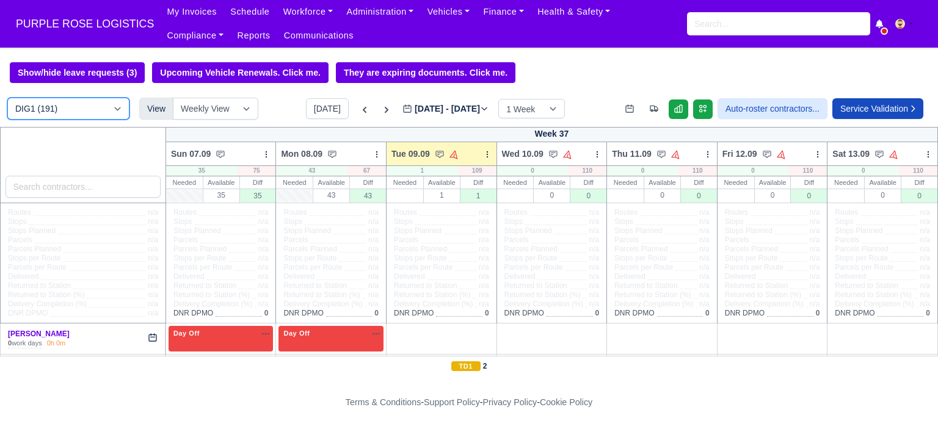
click at [117, 114] on select "DIG1 (191) DAK1 (1) GIMD (31)" at bounding box center [68, 109] width 122 height 22
select select "5"
click at [7, 99] on select "DIG1 (191) DAK1 (1) GIMD (31)" at bounding box center [68, 109] width 122 height 22
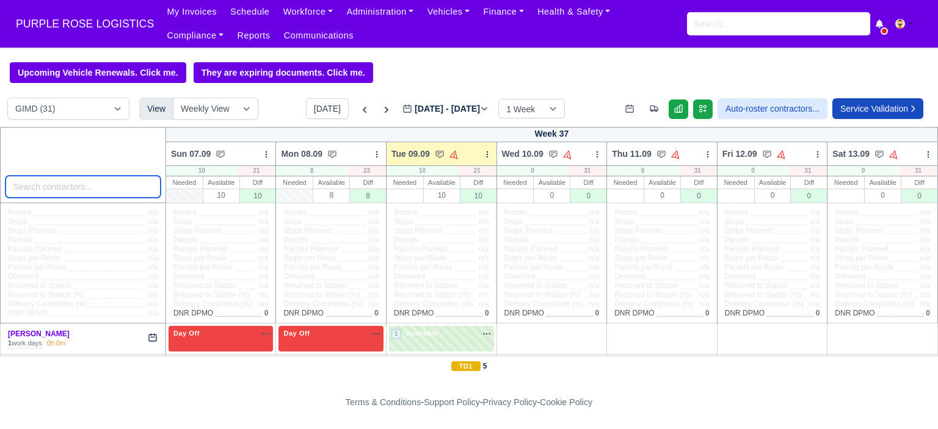
click at [68, 195] on input "search" at bounding box center [82, 187] width 155 height 22
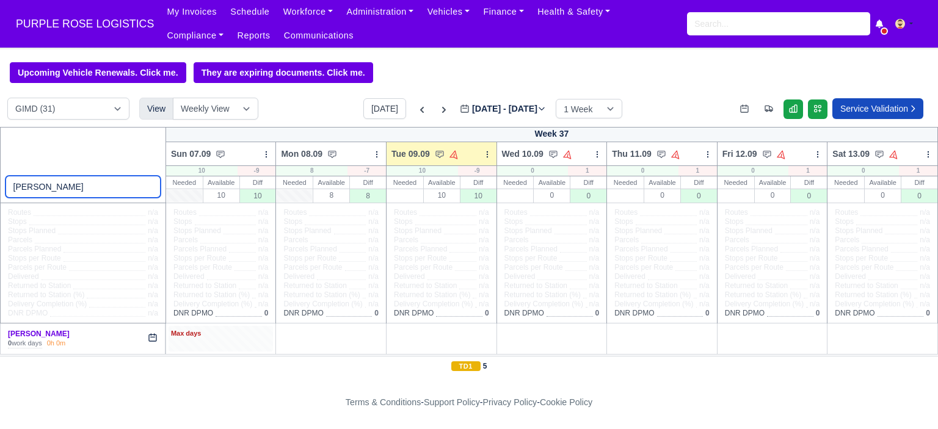
type input "mohsin"
click at [203, 333] on div "Max days" at bounding box center [221, 333] width 100 height 11
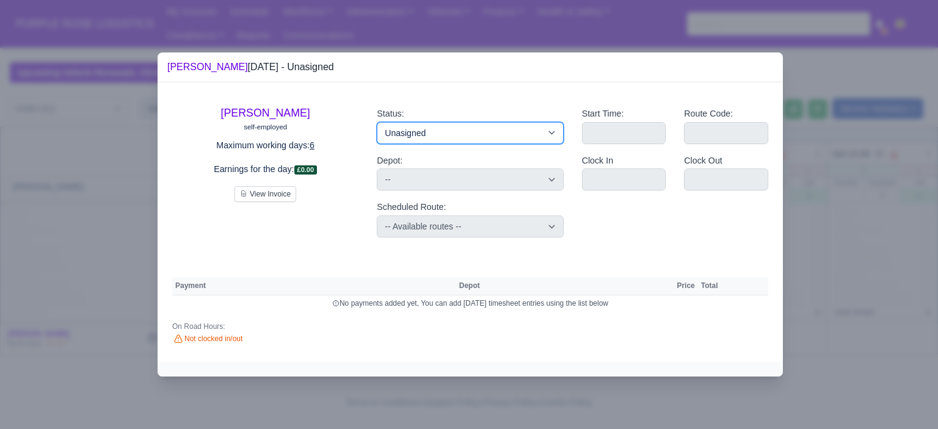
click at [483, 134] on select "Available Day Off Stand By Holiday Other Depot In Office OSM Ridealong Nursery …" at bounding box center [470, 133] width 186 height 22
select select "Day Off"
click at [377, 122] on select "Available Day Off Stand By Holiday Other Depot In Office OSM Ridealong Nursery …" at bounding box center [470, 133] width 186 height 22
select select
select select "na"
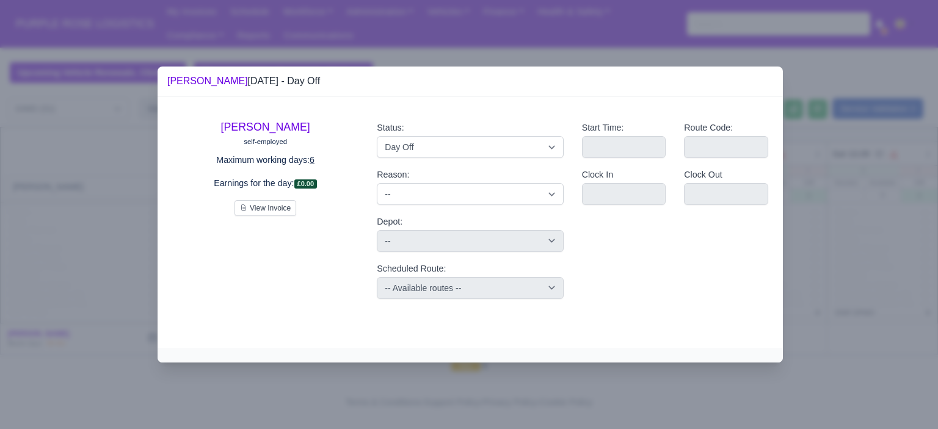
click at [827, 268] on div at bounding box center [469, 214] width 938 height 429
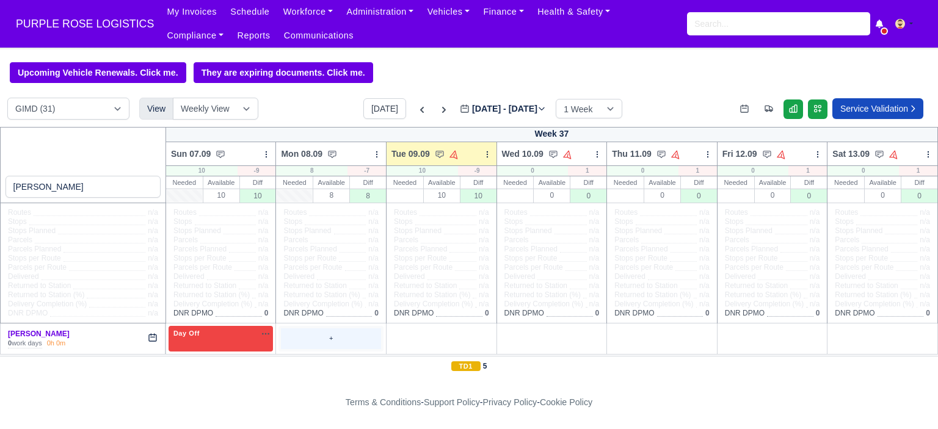
click at [347, 341] on div "+" at bounding box center [331, 338] width 100 height 20
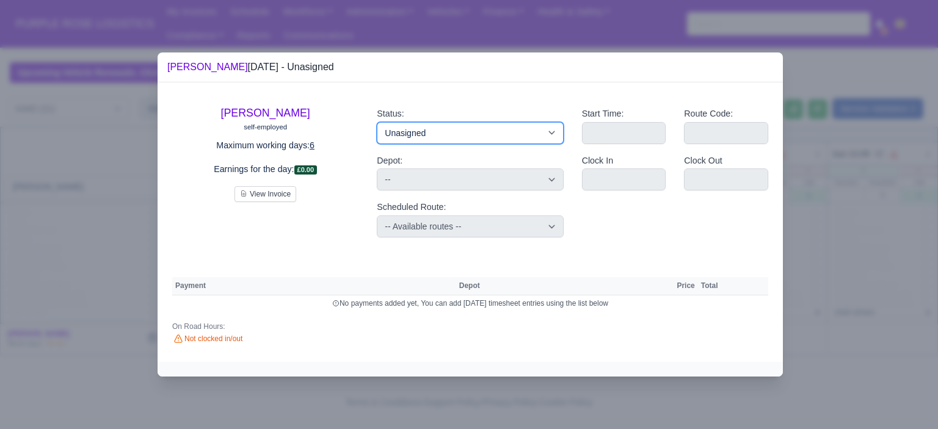
click at [450, 131] on select "Available Day Off Stand By Holiday Other Depot In Office OSM Ridealong Nursery …" at bounding box center [470, 133] width 186 height 22
select select "Day Off"
click at [377, 122] on select "Available Day Off Stand By Holiday Other Depot In Office OSM Ridealong Nursery …" at bounding box center [470, 133] width 186 height 22
select select
select select "na"
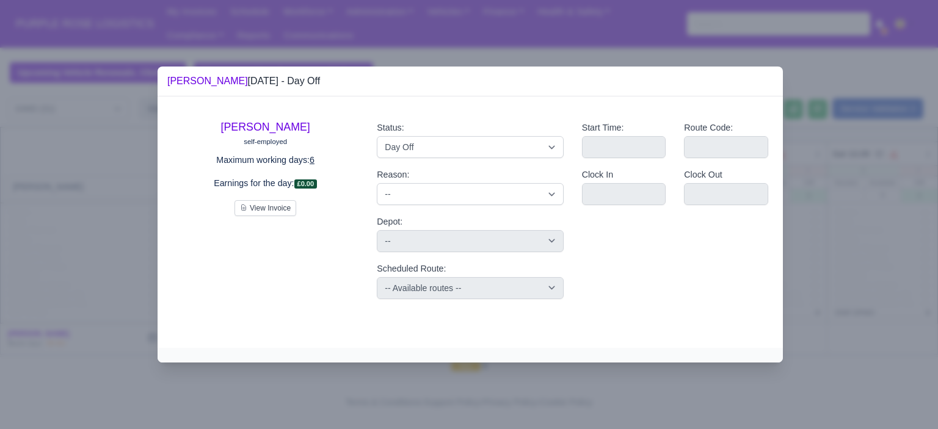
click at [828, 262] on div at bounding box center [469, 214] width 938 height 429
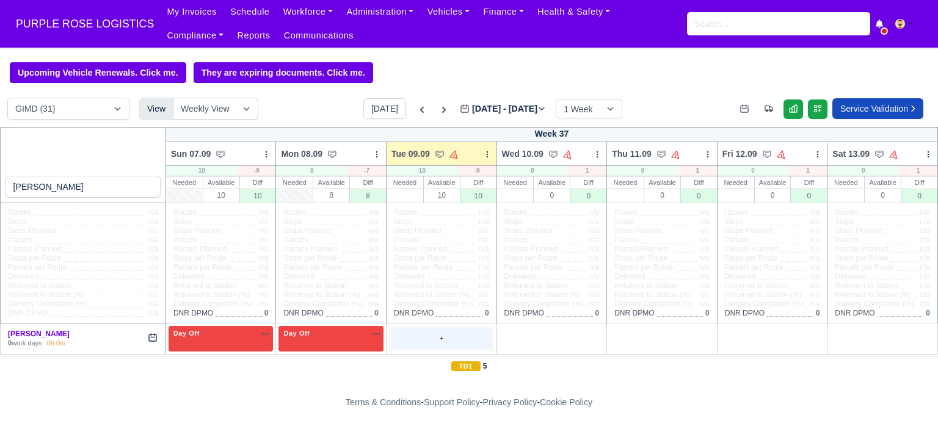
click at [435, 342] on div "+" at bounding box center [441, 338] width 100 height 20
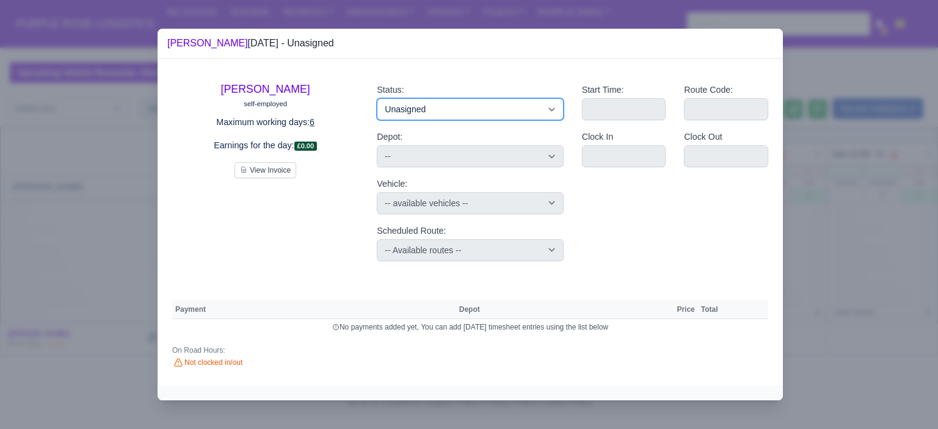
click at [457, 113] on select "Available Day Off Stand By Holiday Other Depot In Office OSM Ridealong Nursery …" at bounding box center [470, 109] width 186 height 22
select select "Training"
click at [377, 98] on select "Available Day Off Stand By Holiday Other Depot In Office OSM Ridealong Nursery …" at bounding box center [470, 109] width 186 height 22
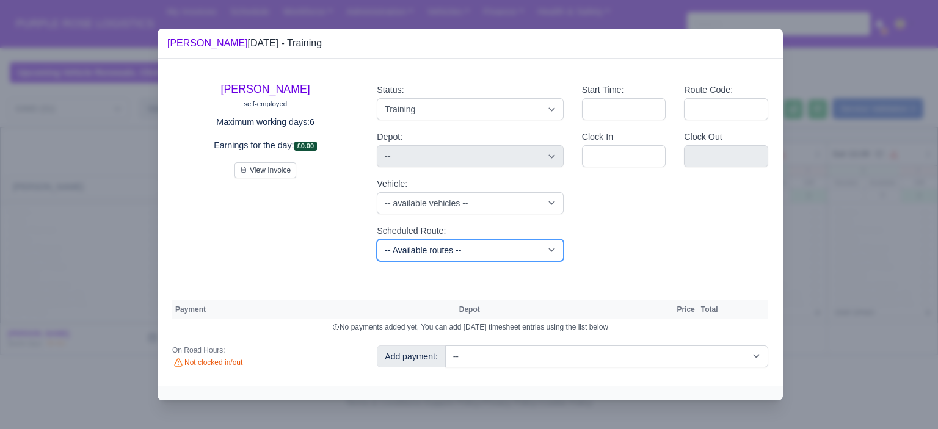
click at [474, 251] on select "-- Available routes -- Standard Parcel - Block of 6 Hours - (SD6) AmFlex RTS Ve…" at bounding box center [470, 250] width 186 height 22
select select "6"
click at [377, 239] on select "-- Available routes -- Standard Parcel - Block of 6 Hours - (SD6) AmFlex RTS Ve…" at bounding box center [470, 250] width 186 height 22
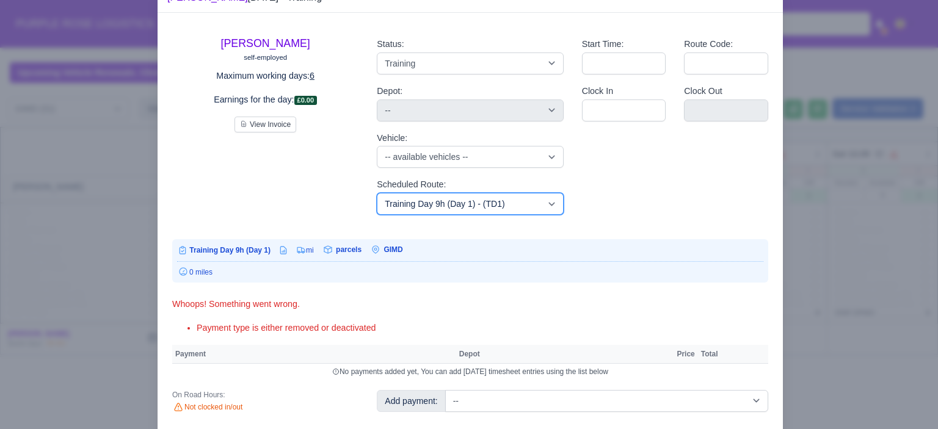
scroll to position [72, 0]
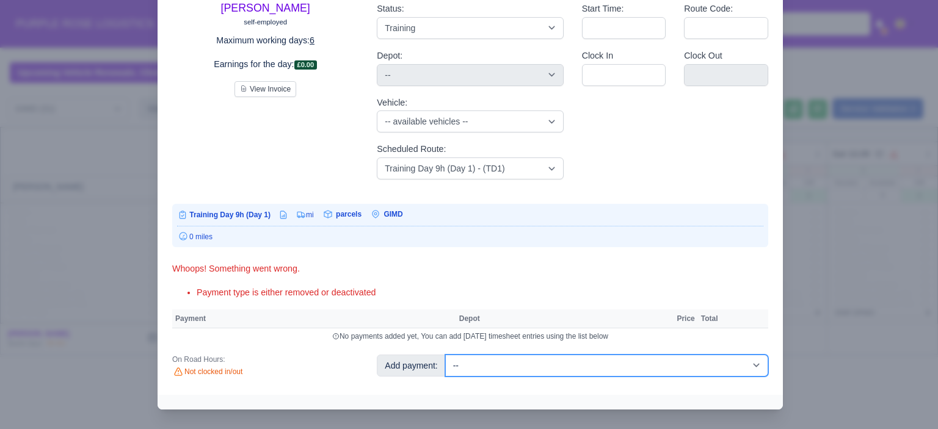
click at [655, 363] on select "-- Additional Hour Support (£14.50) Additional Hour Support (Walkers) (£13.50) …" at bounding box center [606, 366] width 323 height 22
select select "104"
click at [445, 355] on select "-- Additional Hour Support (£14.50) Additional Hour Support (Walkers) (£13.50) …" at bounding box center [606, 366] width 323 height 22
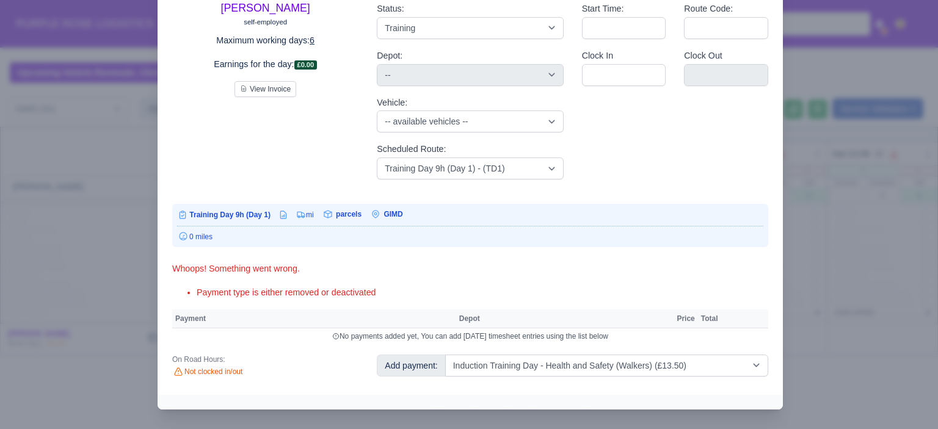
select select "5"
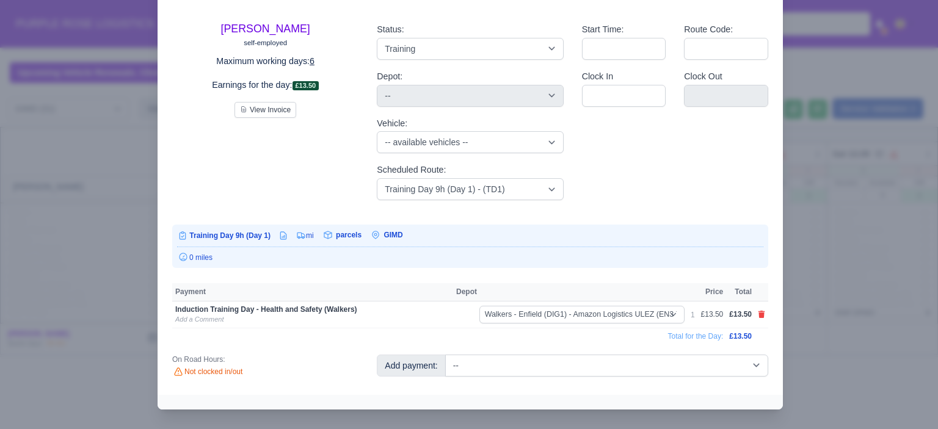
scroll to position [43, 0]
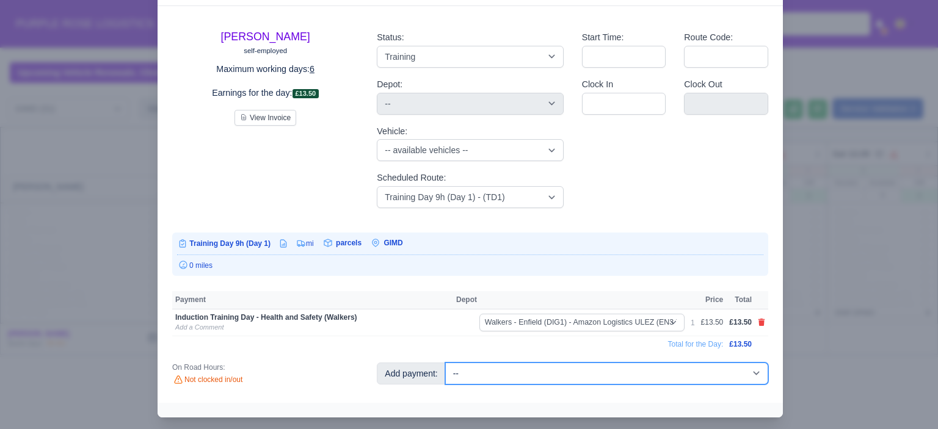
click at [644, 378] on select "-- Additional Hour Support (£14.50) Additional Hour Support (Walkers) (£13.50) …" at bounding box center [606, 374] width 323 height 22
select select "85"
click at [445, 363] on select "-- Additional Hour Support (£14.50) Additional Hour Support (Walkers) (£13.50) …" at bounding box center [606, 374] width 323 height 22
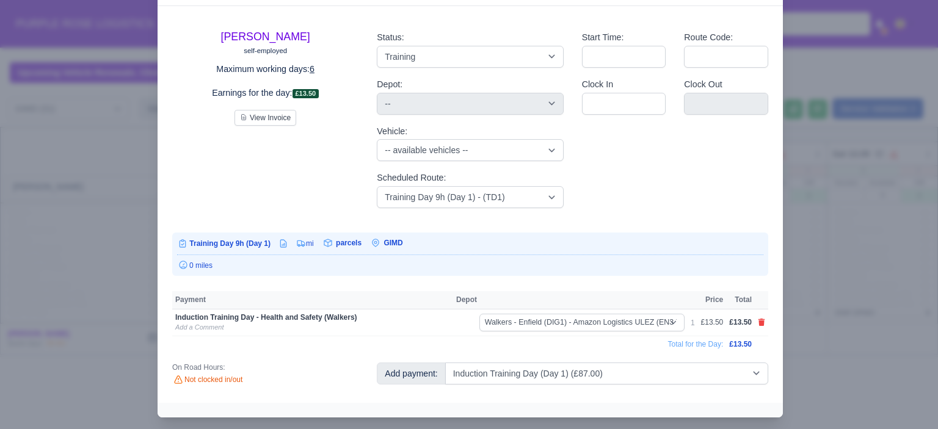
select select "5"
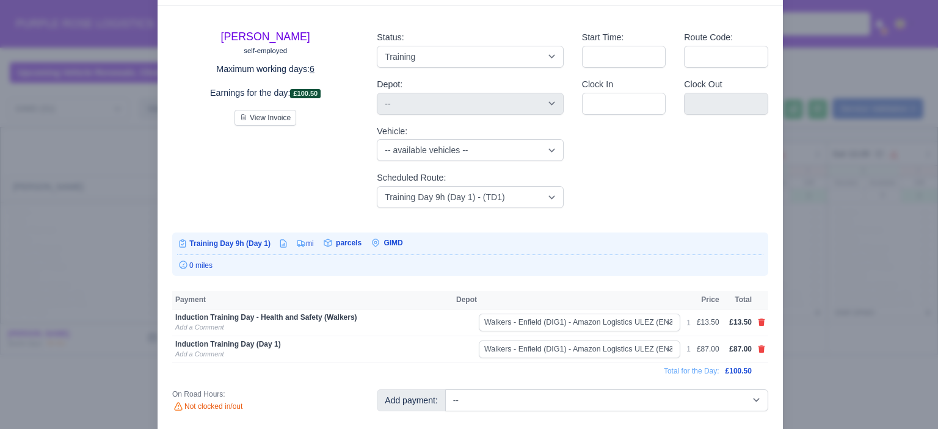
scroll to position [56, 0]
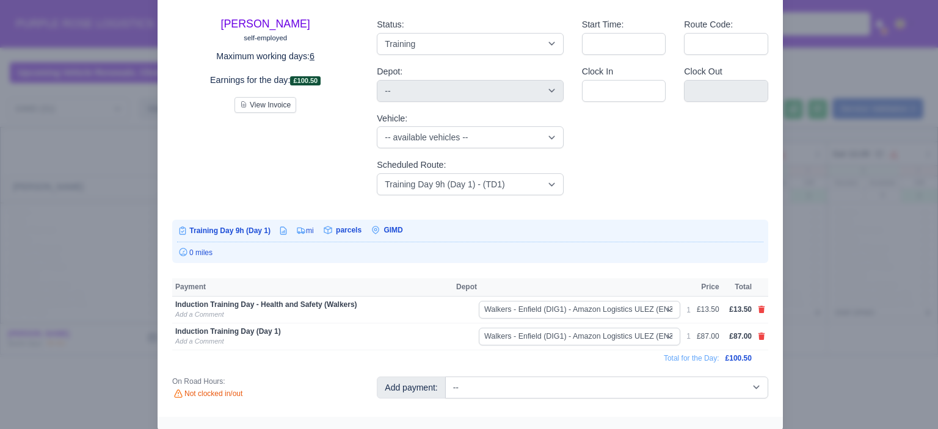
click at [817, 341] on div at bounding box center [469, 214] width 938 height 429
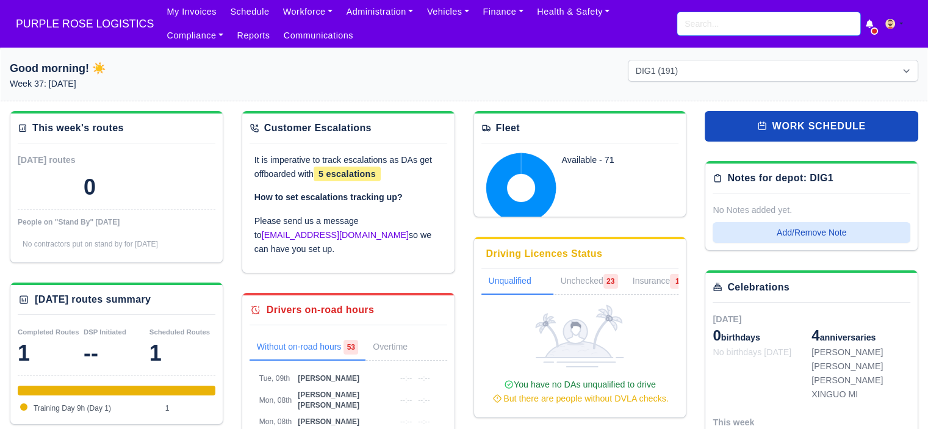
click at [731, 20] on input "search" at bounding box center [769, 23] width 183 height 23
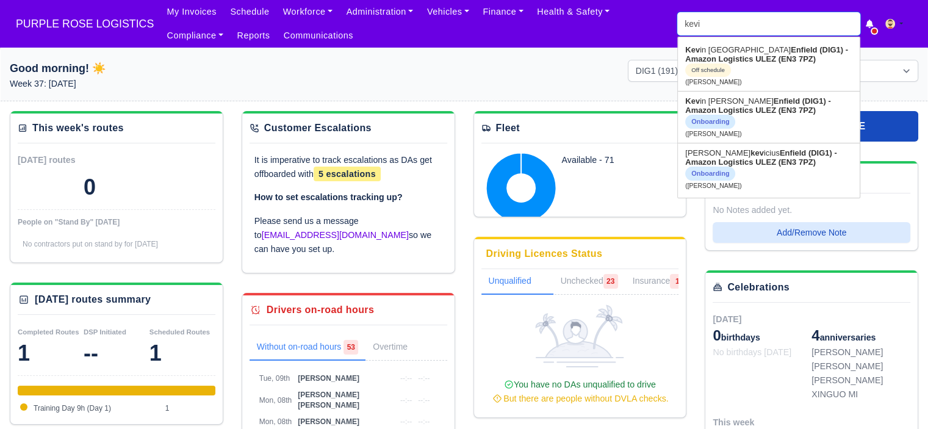
type input "kevin"
type input "kevin Boamah"
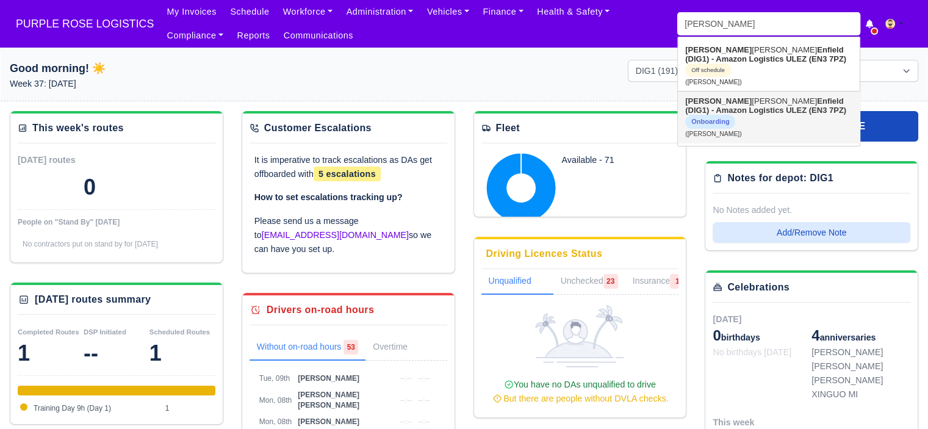
click at [757, 109] on link "Kevin Huczko Enfield (DIG1) - Amazon Logistics ULEZ (EN3 7PZ) Onboarding (Kevin…" at bounding box center [769, 117] width 182 height 51
type input "Kevin Huczko"
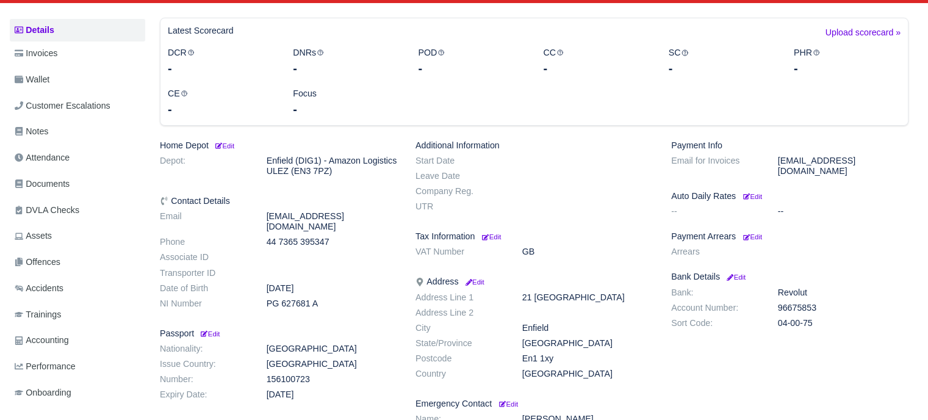
scroll to position [183, 0]
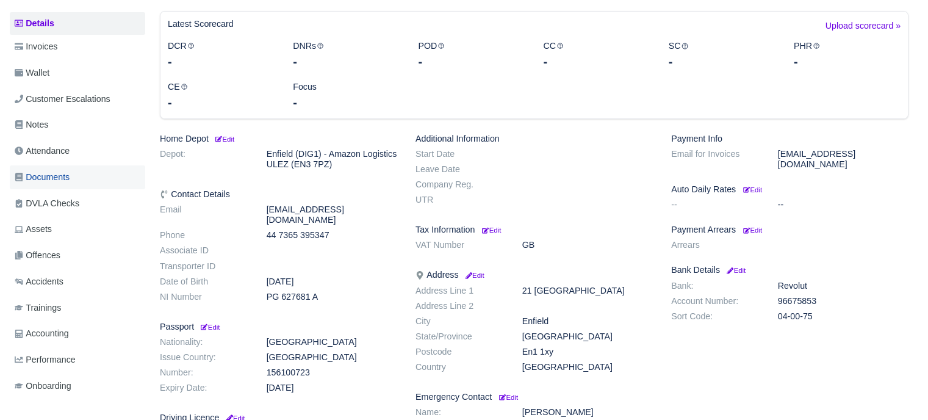
click at [72, 173] on link "Documents" at bounding box center [78, 177] width 136 height 24
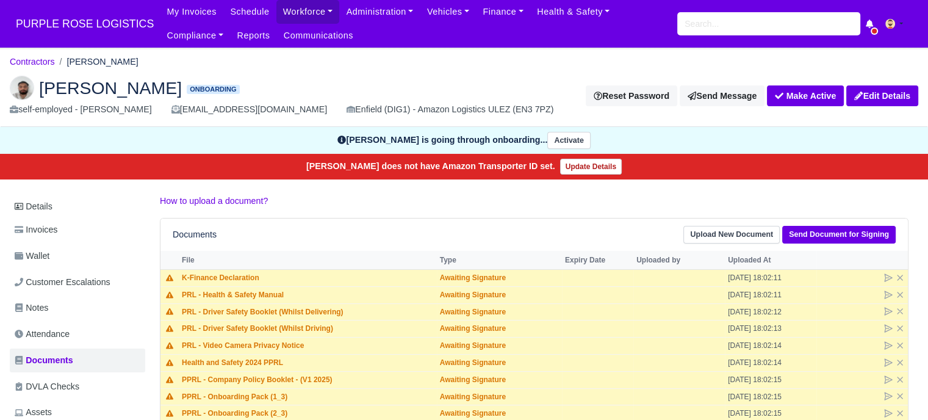
click at [303, 215] on div "How to upload a document? Documents Upload New Document Send Document for Signi…" at bounding box center [534, 367] width 767 height 347
click at [19, 87] on img at bounding box center [22, 88] width 24 height 24
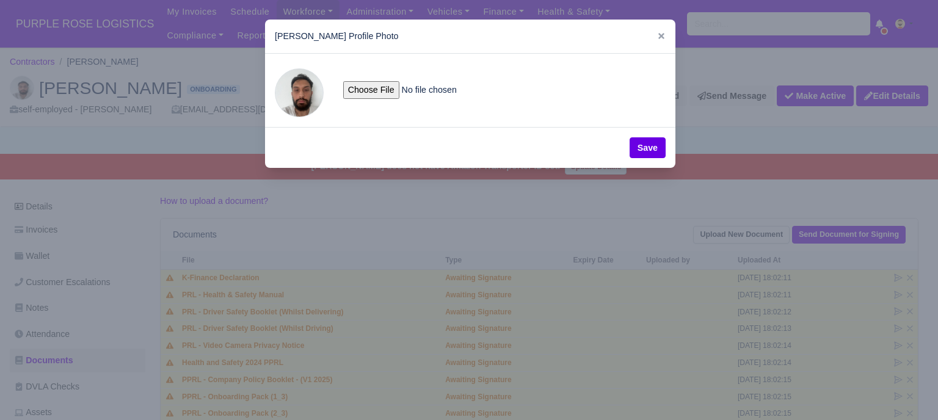
click at [282, 90] on span at bounding box center [299, 92] width 49 height 49
click at [287, 92] on span at bounding box center [299, 92] width 49 height 49
click at [658, 37] on icon at bounding box center [661, 36] width 9 height 9
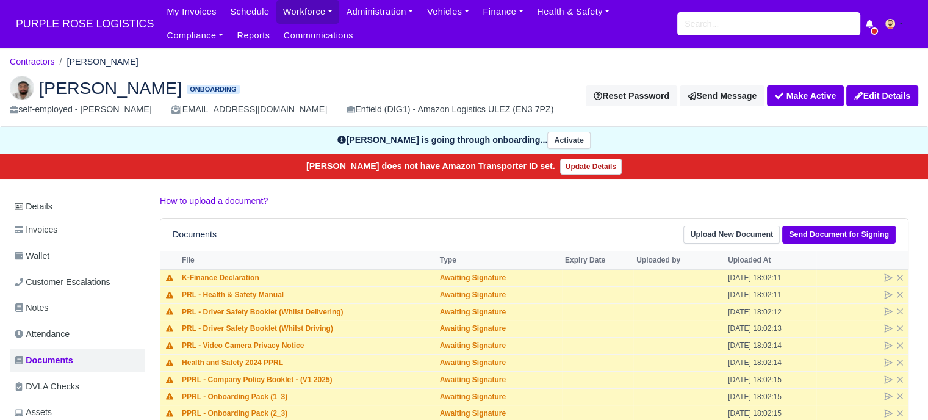
click at [444, 197] on p "How to upload a document?" at bounding box center [534, 201] width 749 height 14
